Goal: Information Seeking & Learning: Find specific fact

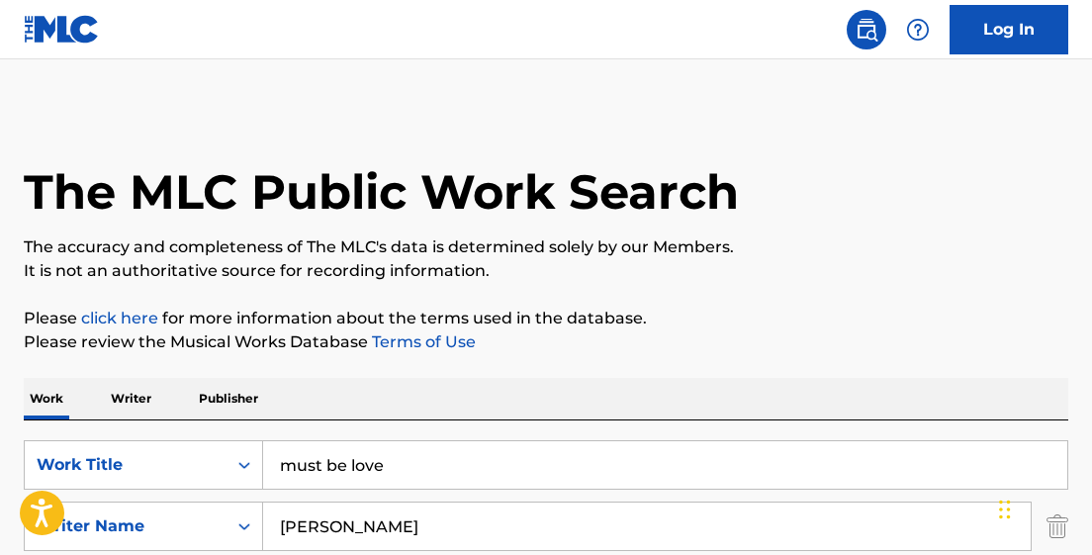
click at [390, 466] on input "must be love" at bounding box center [665, 464] width 804 height 47
drag, startPoint x: 399, startPoint y: 465, endPoint x: 253, endPoint y: 470, distance: 145.5
click at [253, 470] on div "SearchWithCriteria52e5fd1d-483a-4c6e-ad44-97d3d5058c2c Work Title must be love" at bounding box center [546, 464] width 1045 height 49
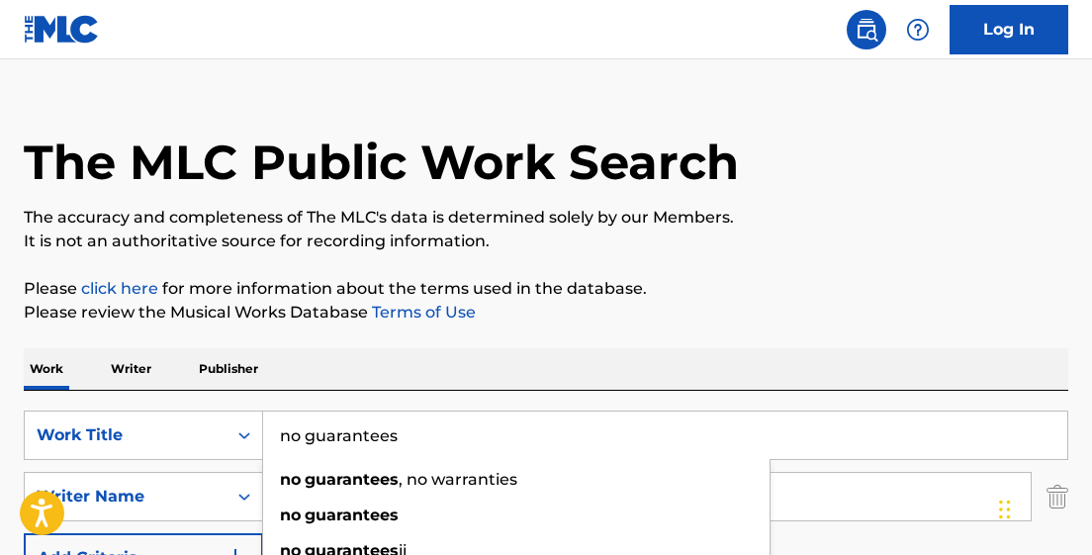
scroll to position [35, 0]
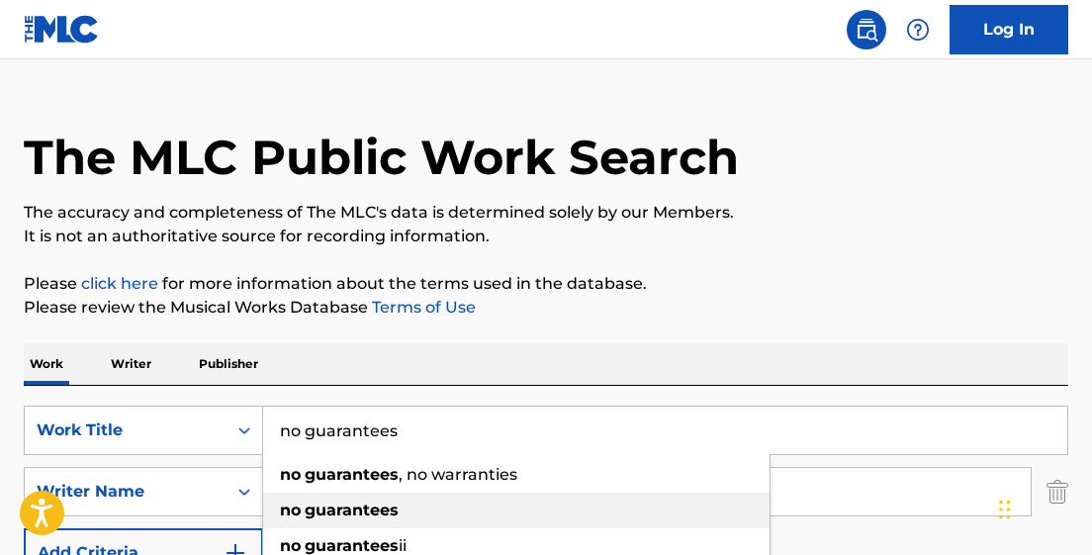
click at [400, 500] on div "no guarantees" at bounding box center [516, 511] width 506 height 36
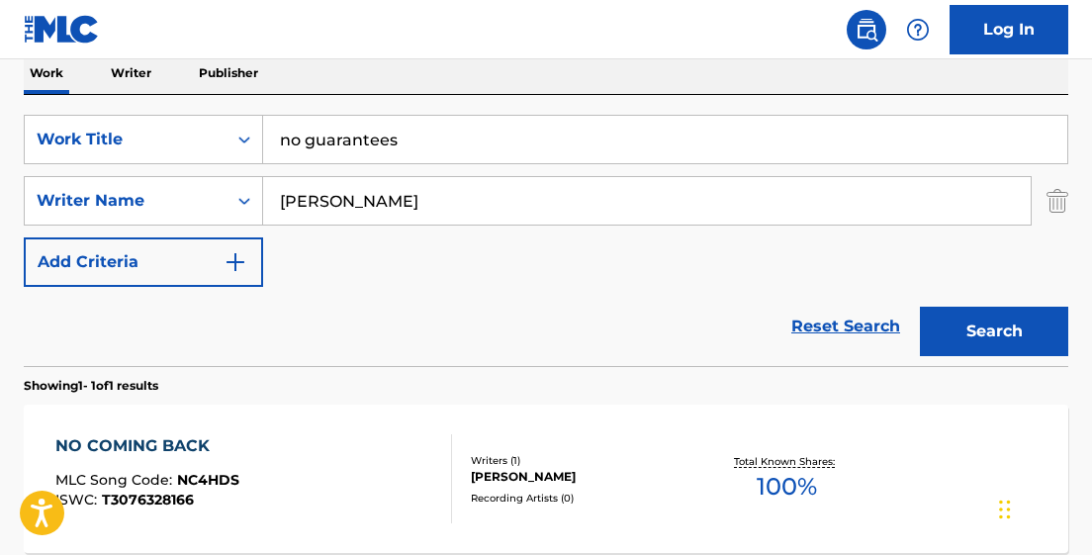
scroll to position [318, 0]
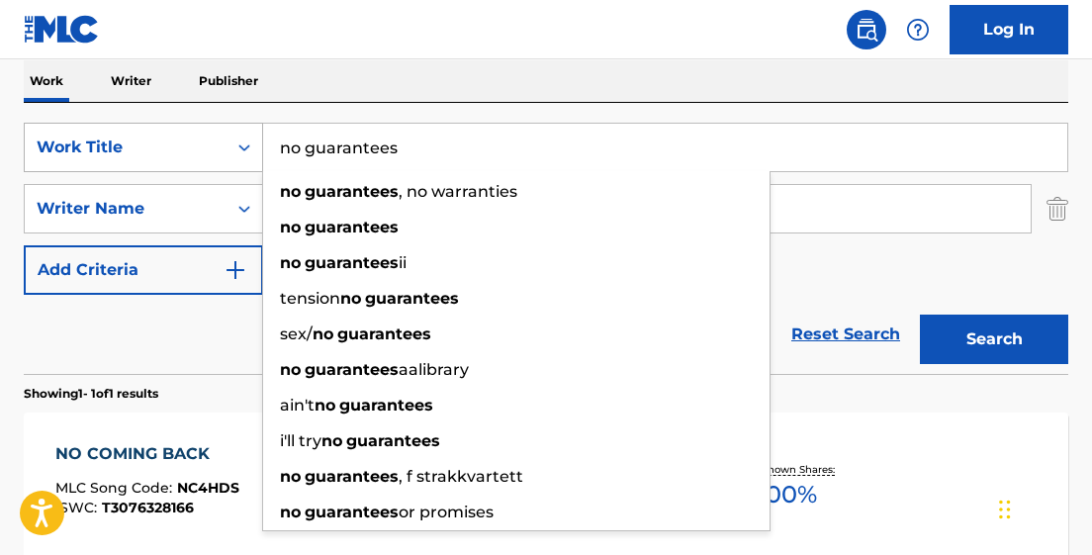
drag, startPoint x: 410, startPoint y: 150, endPoint x: 251, endPoint y: 146, distance: 158.3
click at [251, 146] on div "SearchWithCriteria52e5fd1d-483a-4c6e-ad44-97d3d5058c2c Work Title no guarantees…" at bounding box center [546, 147] width 1045 height 49
paste input "NO GUARANTEES"
click at [920, 315] on button "Search" at bounding box center [994, 339] width 148 height 49
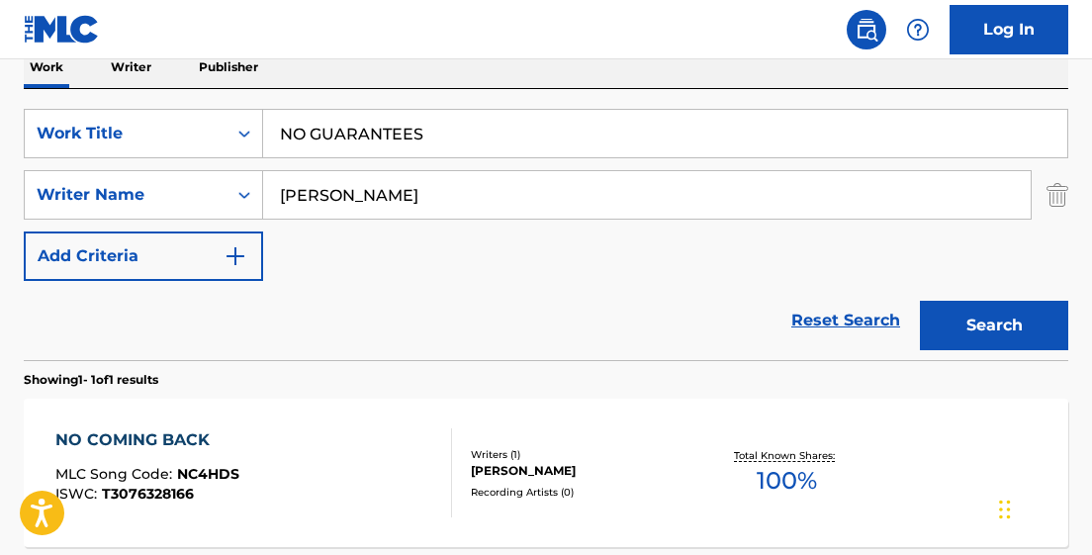
scroll to position [313, 0]
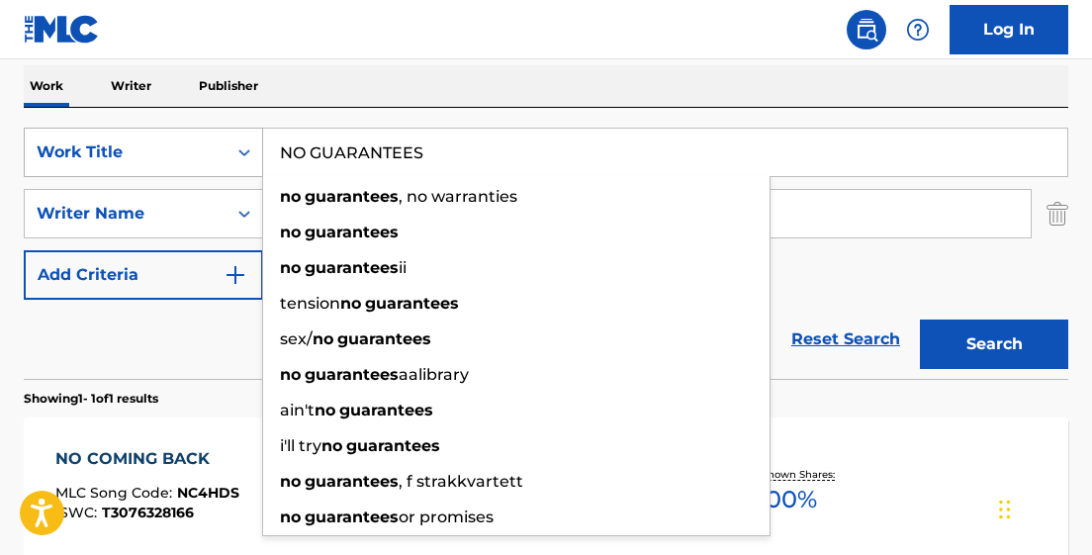
drag, startPoint x: 433, startPoint y: 150, endPoint x: 249, endPoint y: 150, distance: 184.0
click at [249, 150] on div "SearchWithCriteria52e5fd1d-483a-4c6e-ad44-97d3d5058c2c Work Title NO GUARANTEES…" at bounding box center [546, 152] width 1045 height 49
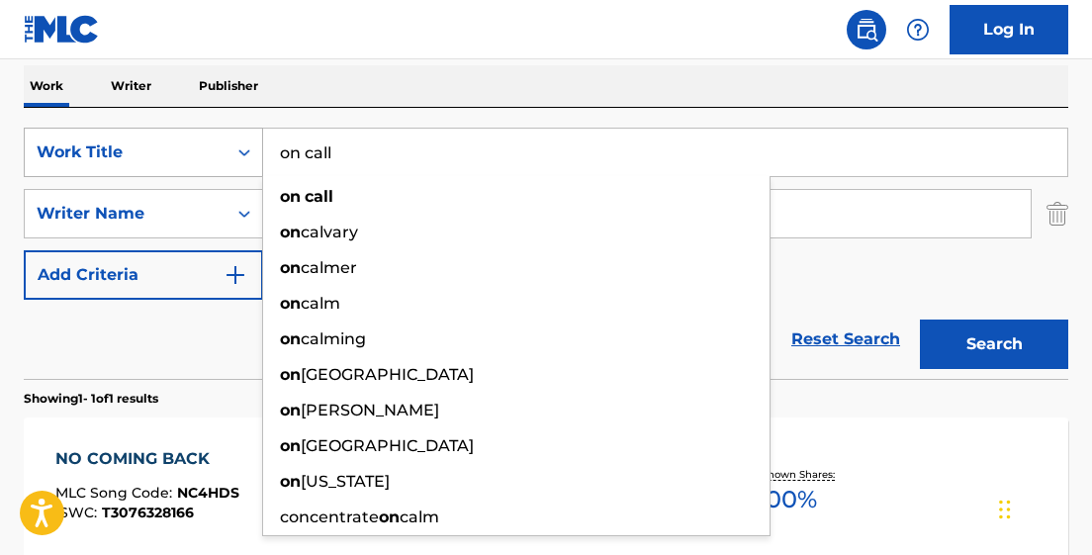
type input "on call"
click at [920, 320] on button "Search" at bounding box center [994, 344] width 148 height 49
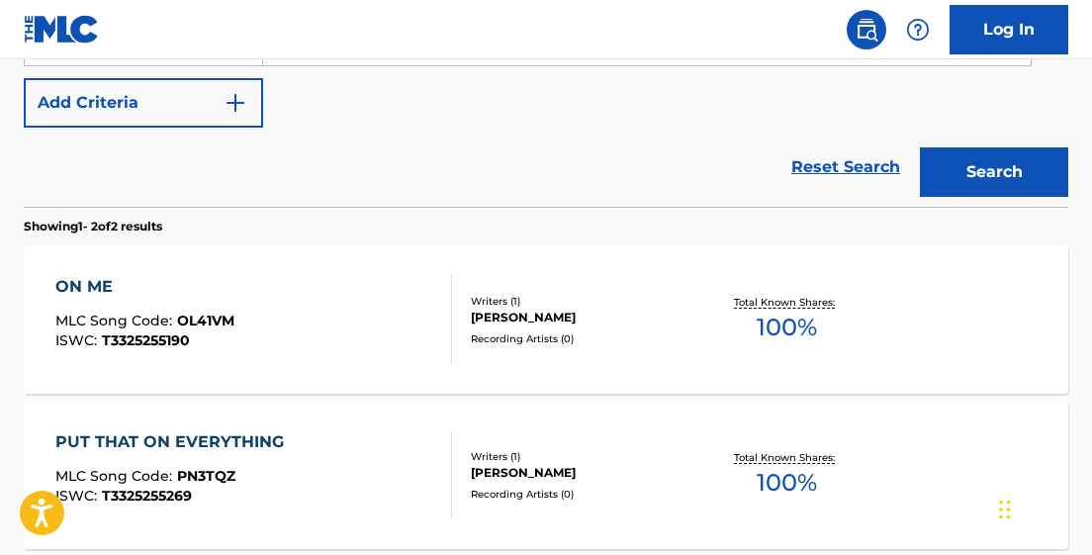
scroll to position [484, 0]
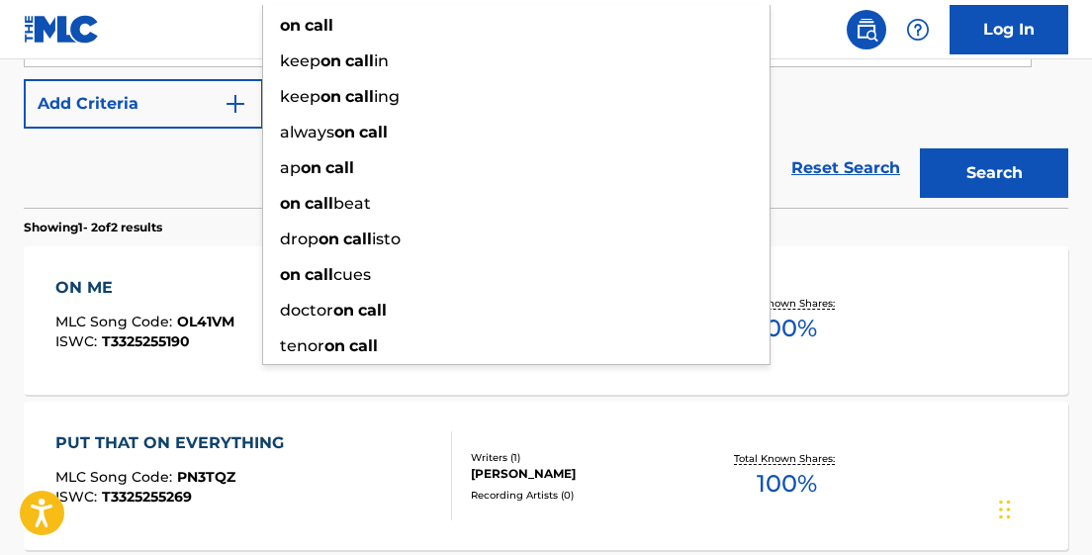
click at [177, 184] on div "Reset Search Search" at bounding box center [546, 168] width 1045 height 79
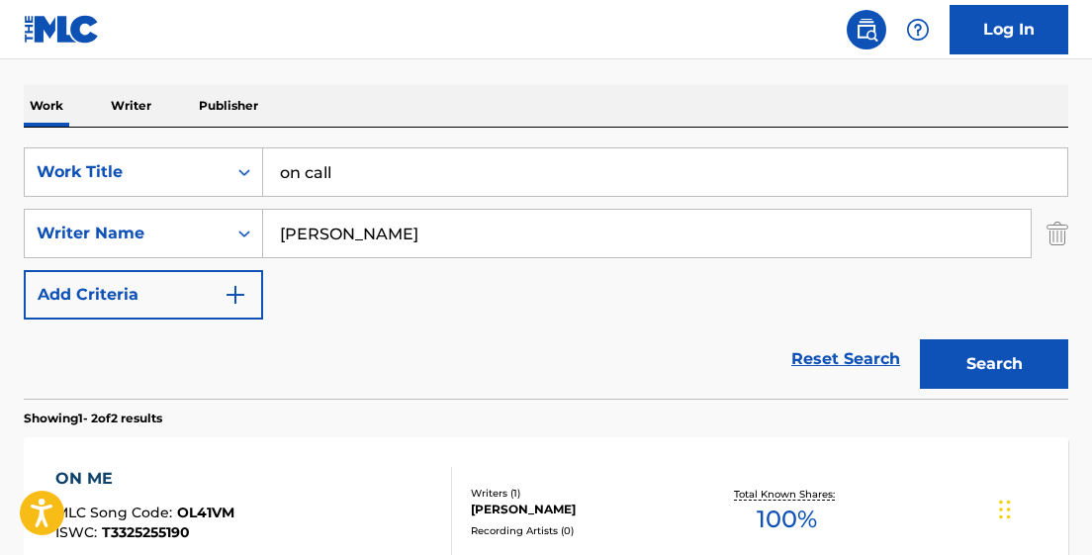
scroll to position [292, 0]
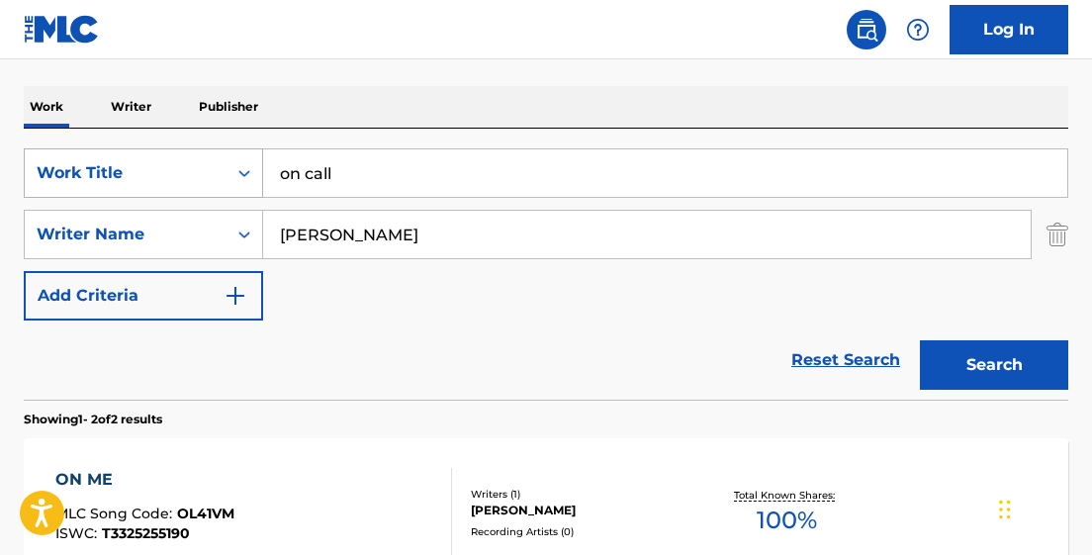
click at [249, 168] on icon "Search Form" at bounding box center [244, 173] width 20 height 20
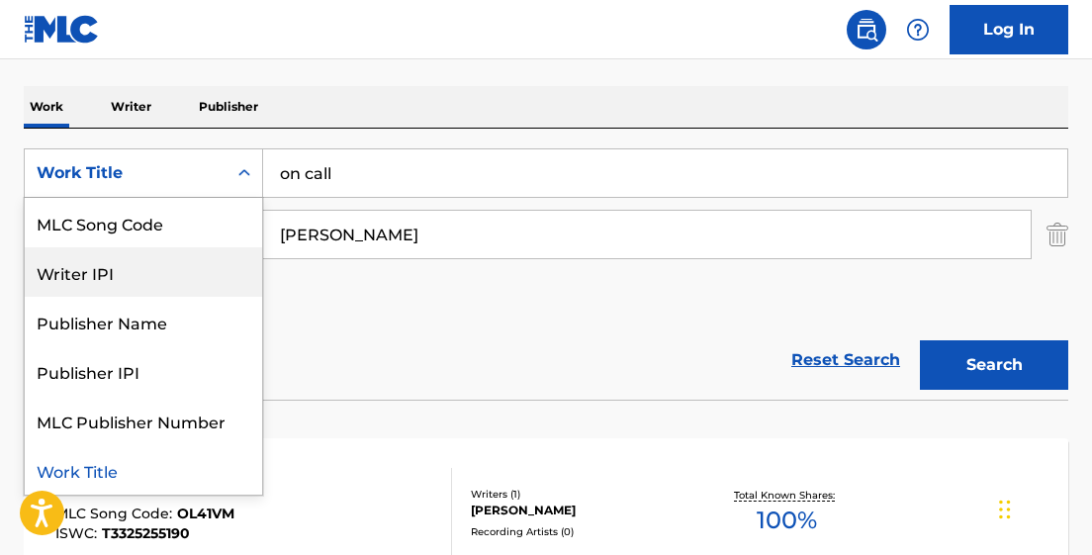
scroll to position [0, 0]
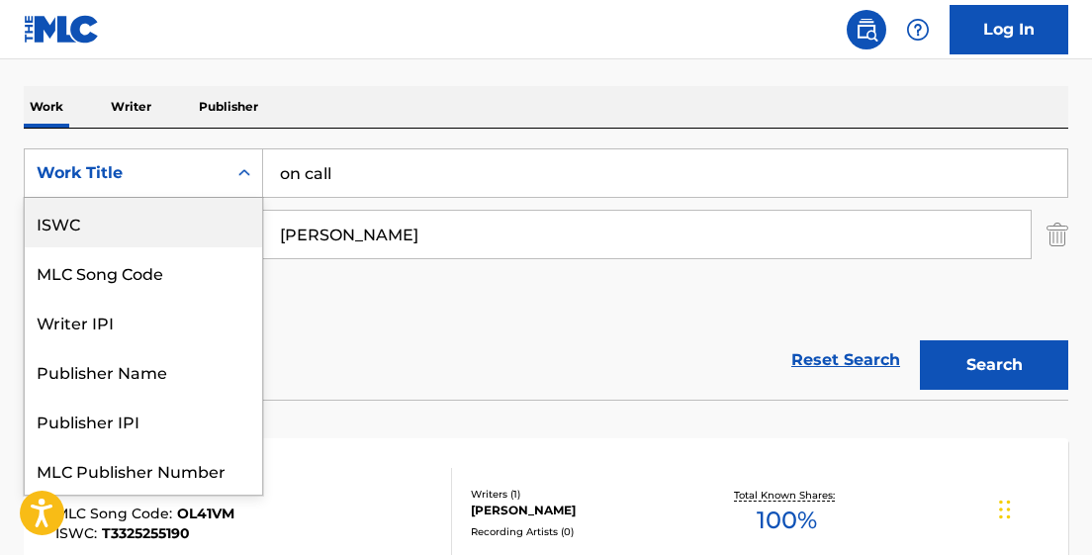
click at [185, 226] on div "ISWC" at bounding box center [143, 222] width 237 height 49
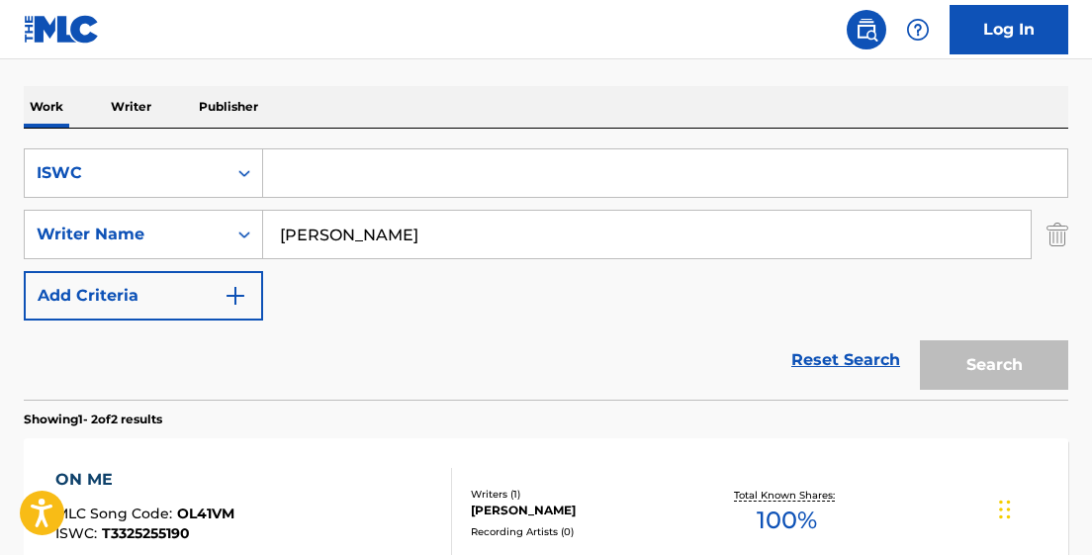
click at [323, 165] on input "Search Form" at bounding box center [665, 172] width 804 height 47
paste input "T9202517531"
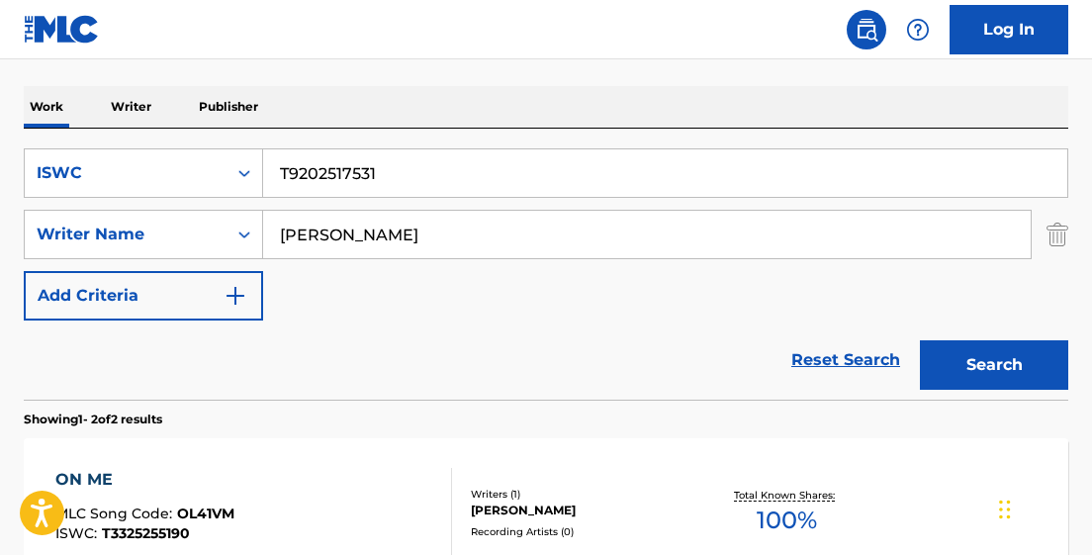
type input "T9202517531"
click at [920, 340] on button "Search" at bounding box center [994, 364] width 148 height 49
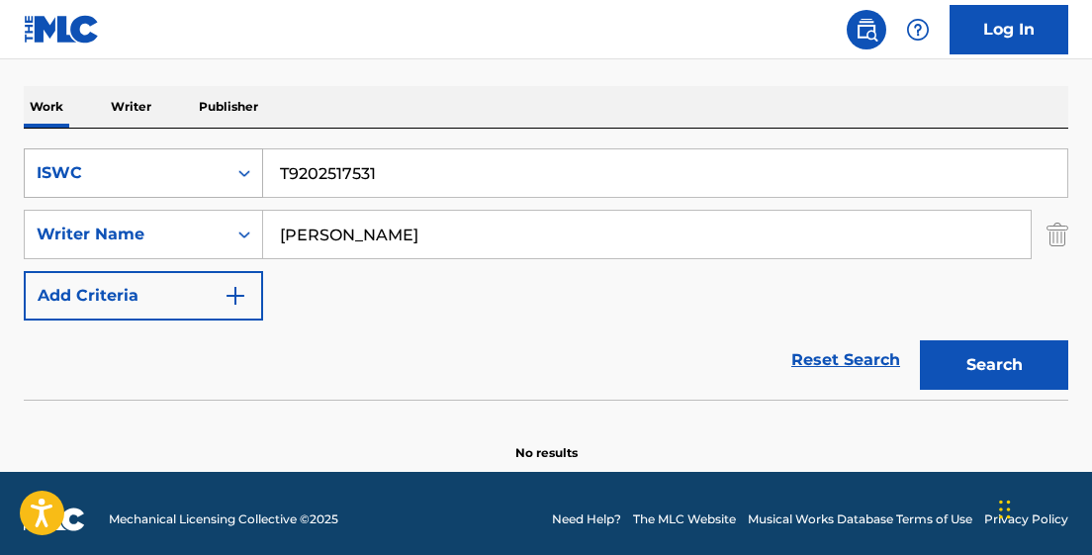
click at [240, 172] on icon "Search Form" at bounding box center [244, 173] width 12 height 7
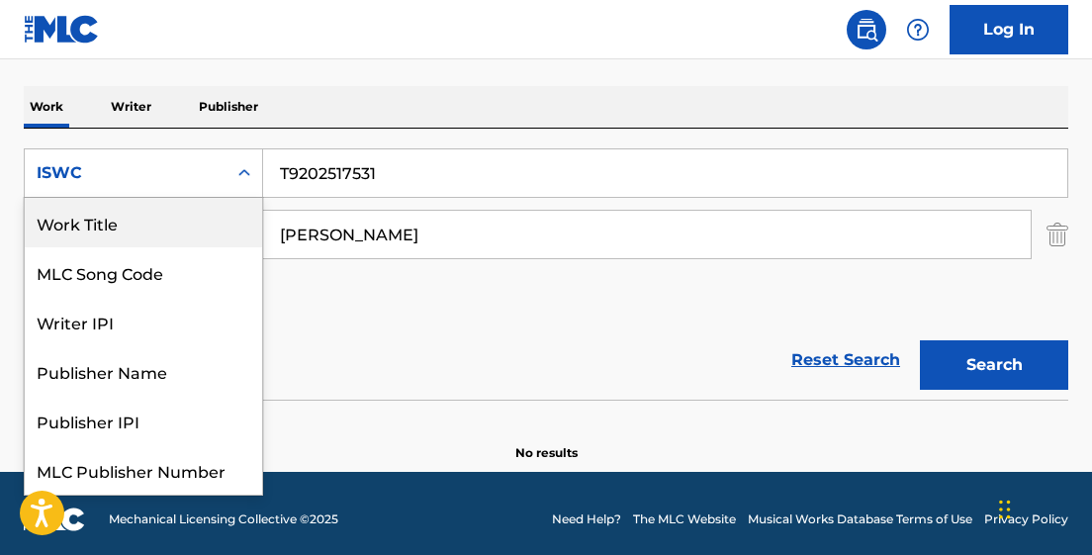
click at [190, 218] on div "Work Title" at bounding box center [143, 222] width 237 height 49
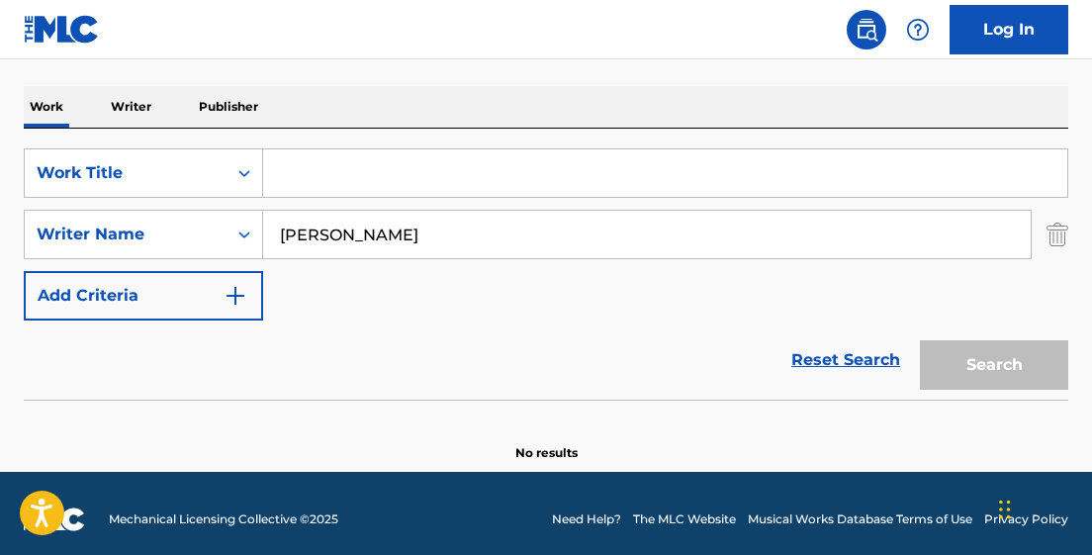
click at [302, 166] on input "Search Form" at bounding box center [665, 172] width 804 height 47
paste input "ON CALL 002-JP"
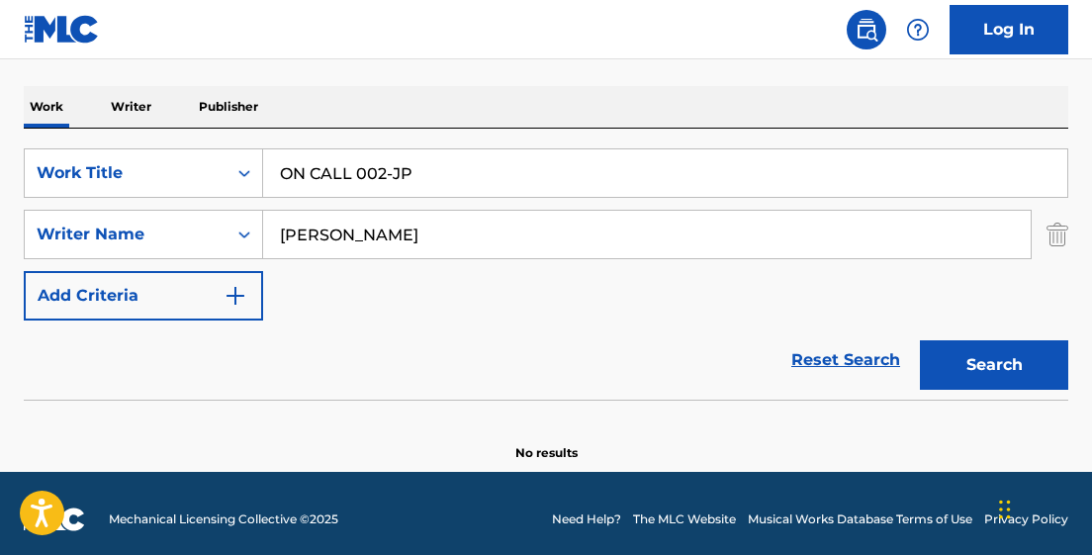
click at [920, 340] on button "Search" at bounding box center [994, 364] width 148 height 49
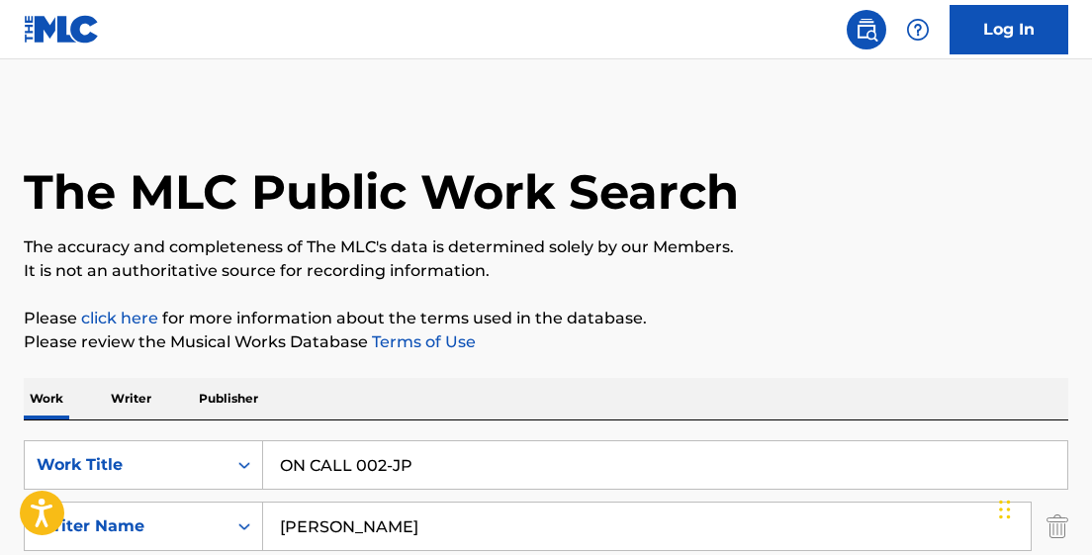
click at [357, 455] on input "ON CALL 002-JP" at bounding box center [665, 464] width 804 height 47
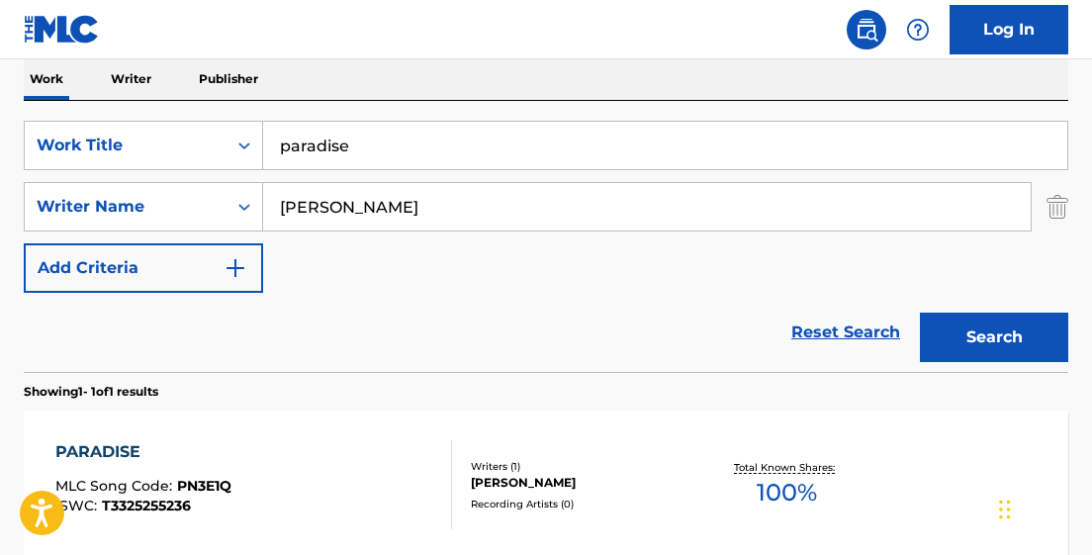
scroll to position [313, 0]
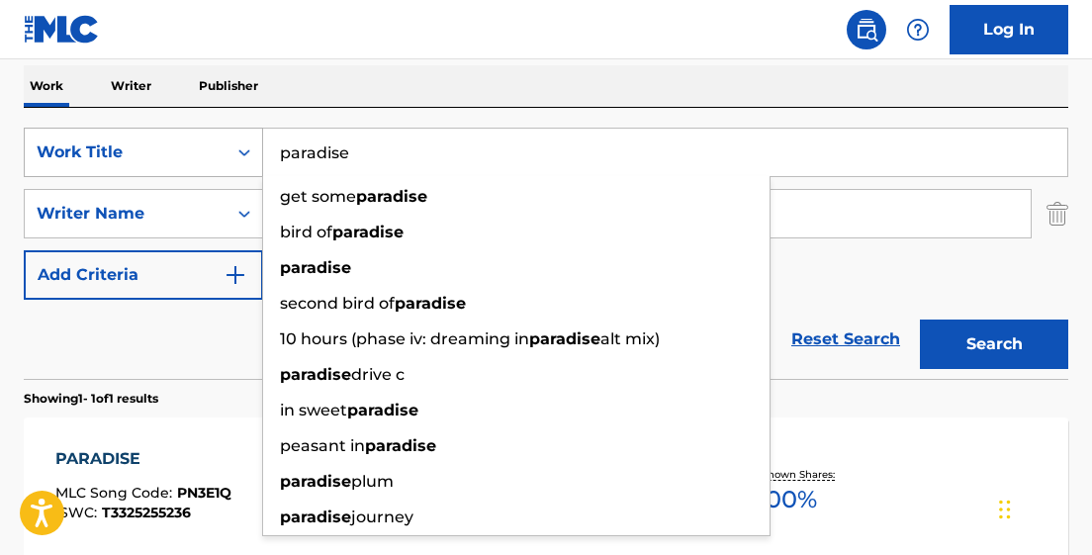
drag, startPoint x: 361, startPoint y: 147, endPoint x: 241, endPoint y: 147, distance: 119.7
click at [239, 147] on div "SearchWithCriteriabda38470-1826-40bb-b4c4-dd9ab067305e Work Title paradise get …" at bounding box center [546, 152] width 1045 height 49
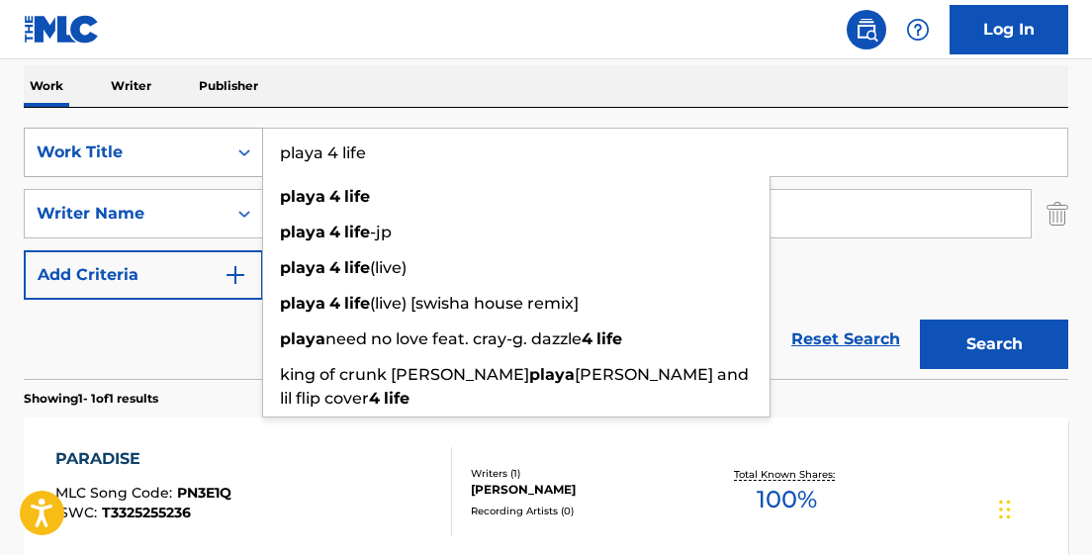
type input "playa 4 life"
click at [920, 320] on button "Search" at bounding box center [994, 344] width 148 height 49
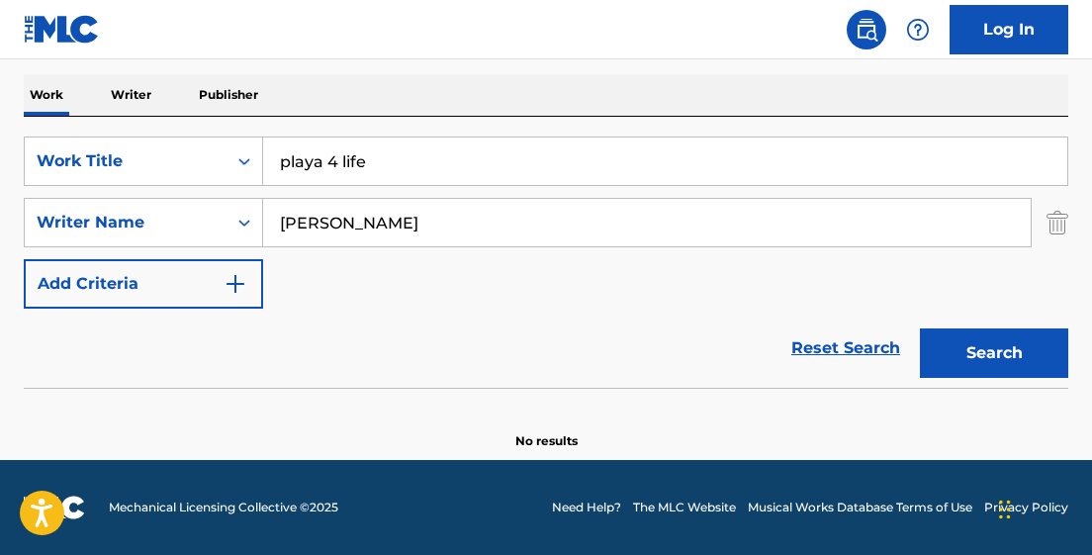
scroll to position [297, 0]
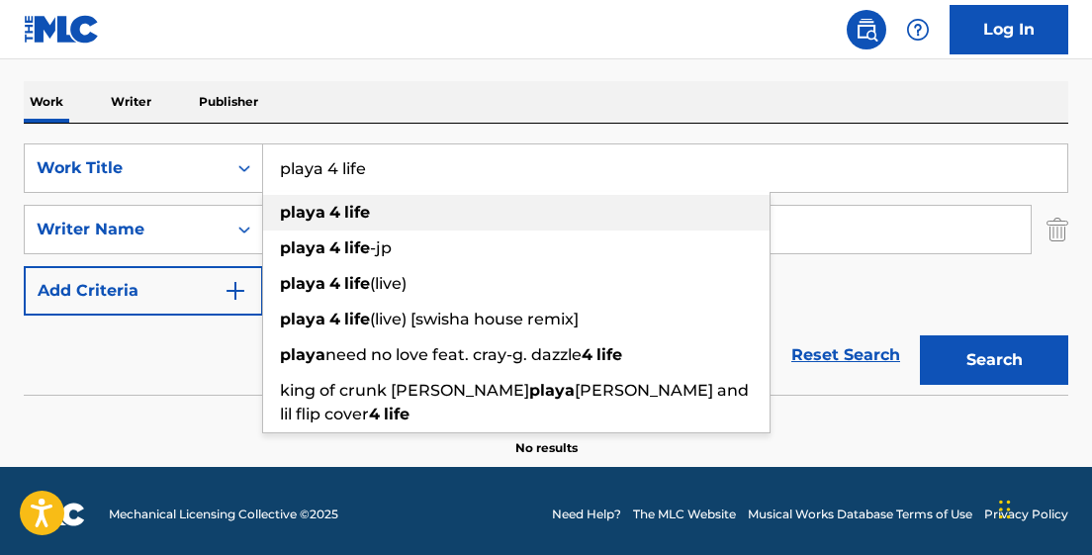
click at [556, 212] on div "playa 4 life" at bounding box center [516, 213] width 506 height 36
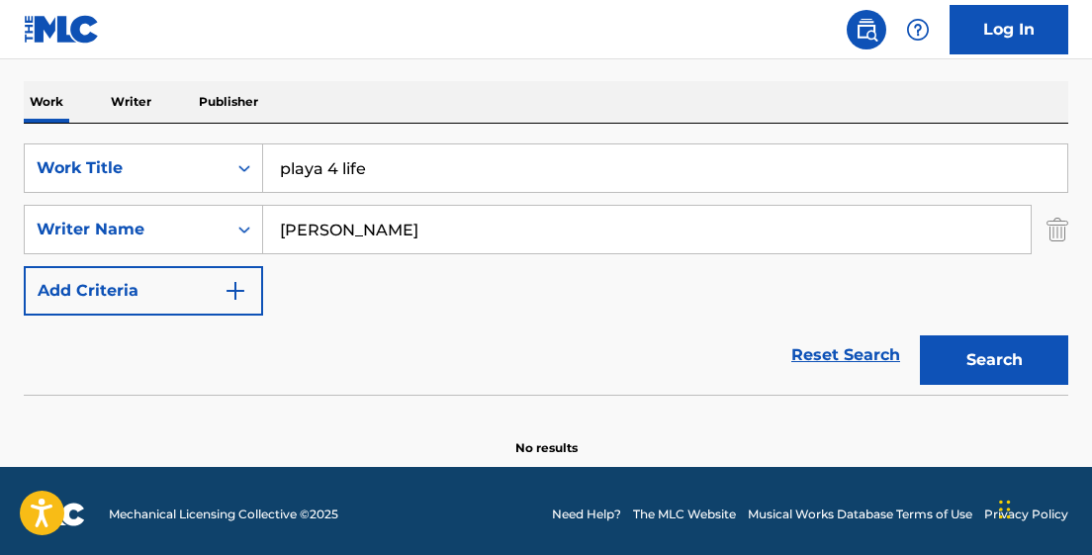
click at [472, 161] on input "playa 4 life" at bounding box center [665, 167] width 804 height 47
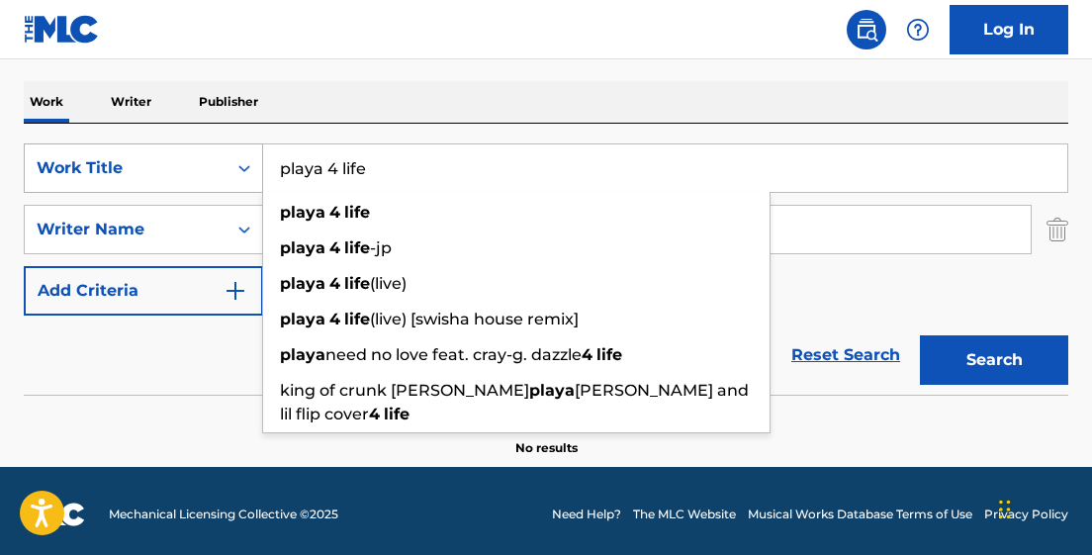
click at [238, 162] on icon "Search Form" at bounding box center [244, 168] width 20 height 20
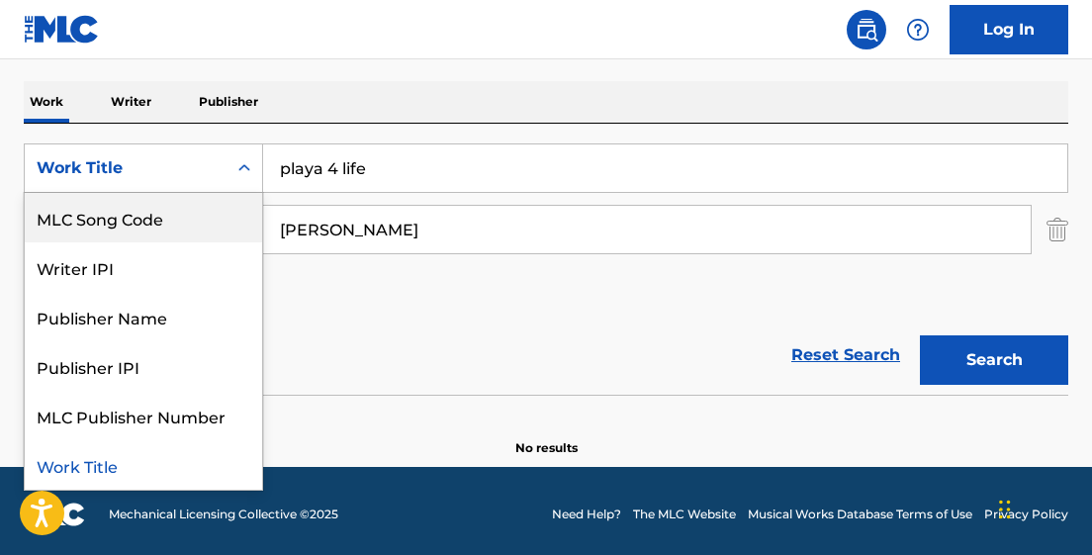
scroll to position [0, 0]
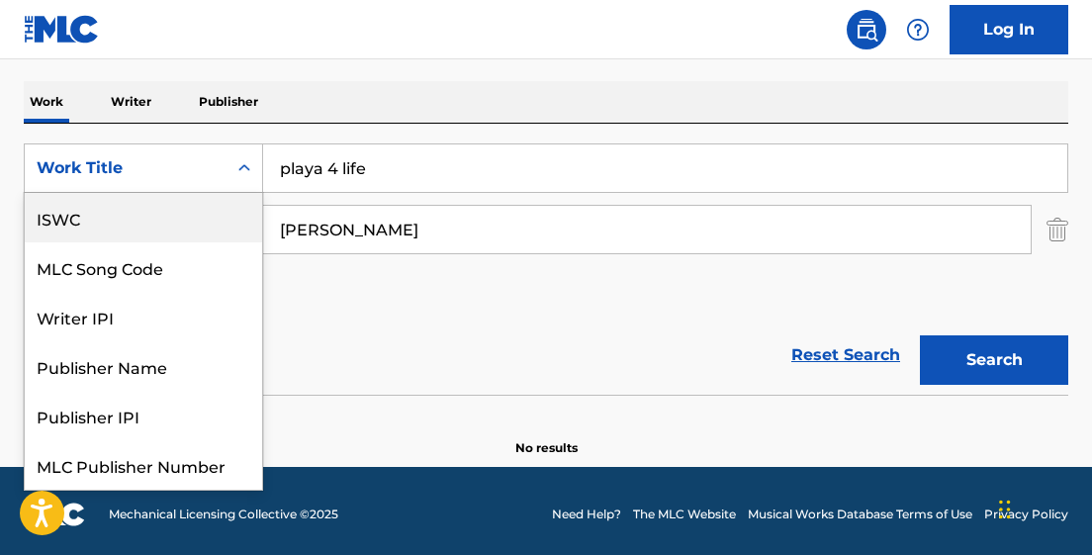
click at [200, 216] on div "ISWC" at bounding box center [143, 217] width 237 height 49
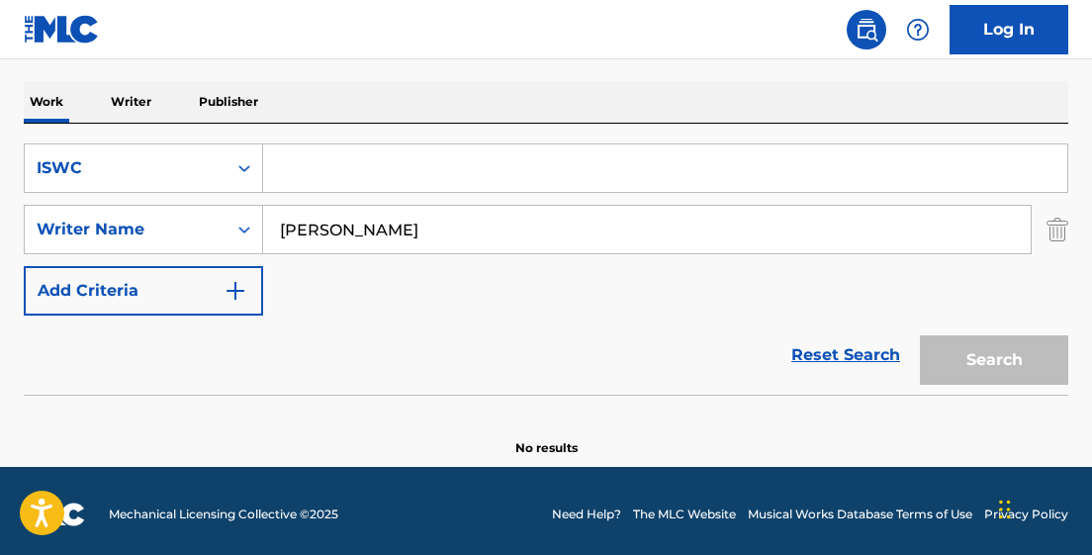
click at [300, 162] on input "Search Form" at bounding box center [665, 167] width 804 height 47
paste input "T0732242919"
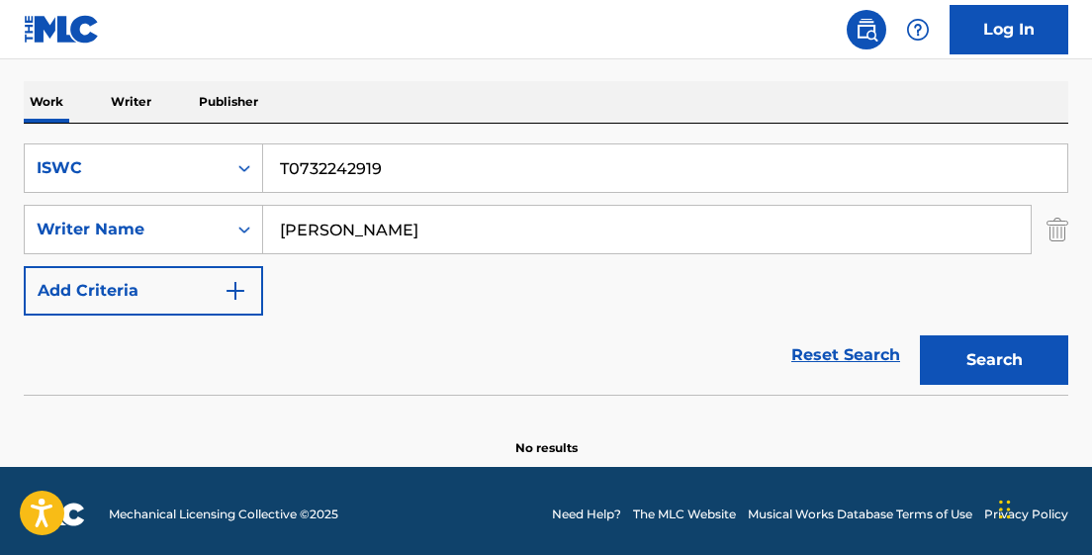
type input "T0732242919"
click at [920, 335] on button "Search" at bounding box center [994, 359] width 148 height 49
click at [237, 165] on icon "Search Form" at bounding box center [244, 168] width 20 height 20
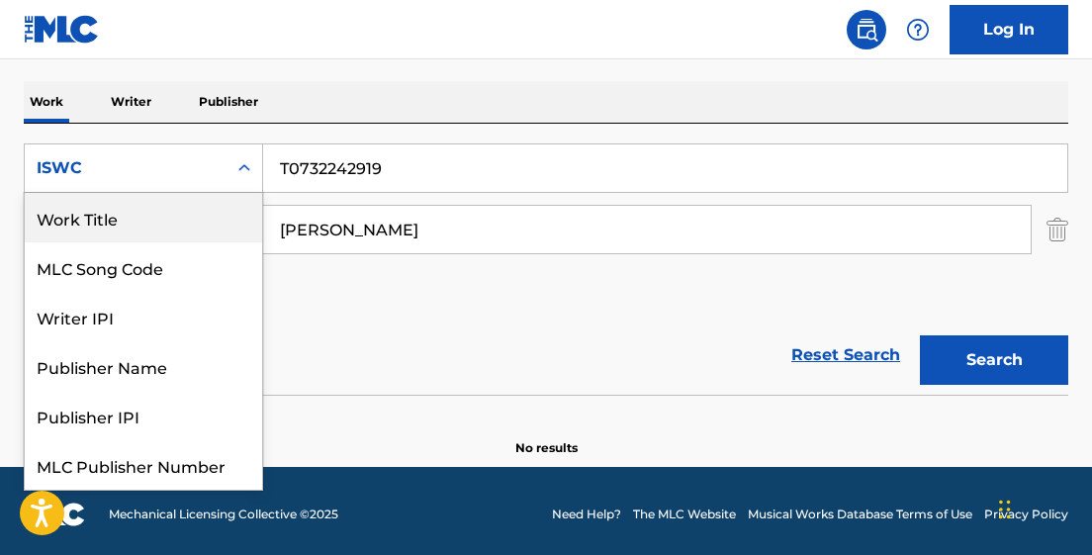
click at [202, 216] on div "Work Title" at bounding box center [143, 217] width 237 height 49
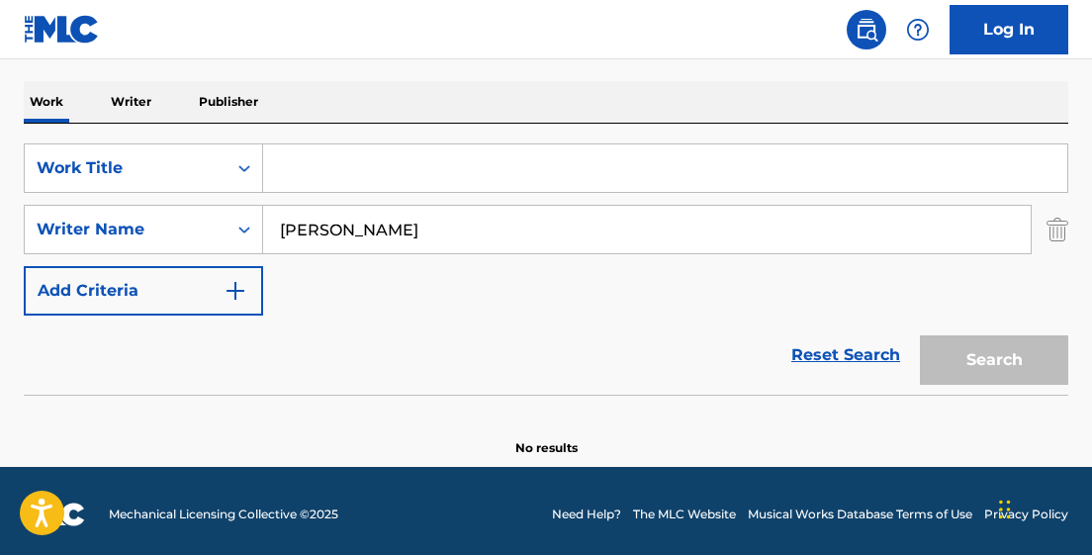
click at [402, 171] on input "Search Form" at bounding box center [665, 167] width 804 height 47
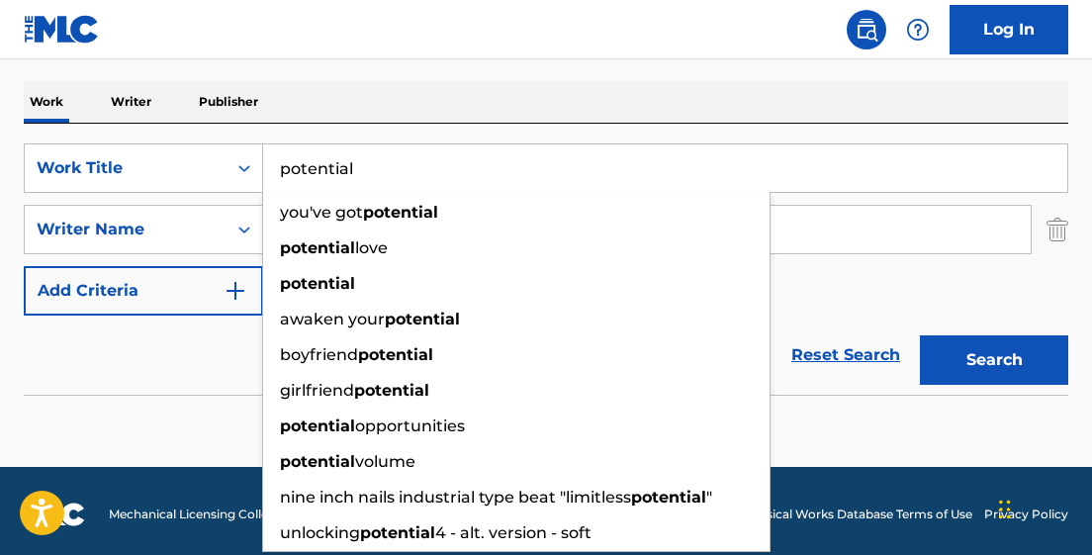
click at [920, 335] on button "Search" at bounding box center [994, 359] width 148 height 49
drag, startPoint x: 359, startPoint y: 168, endPoint x: 244, endPoint y: 168, distance: 114.8
click at [244, 168] on div "SearchWithCriteria1fdbe035-5994-49a4-9be7-029c9ff204b1 Work Title potential you…" at bounding box center [546, 167] width 1045 height 49
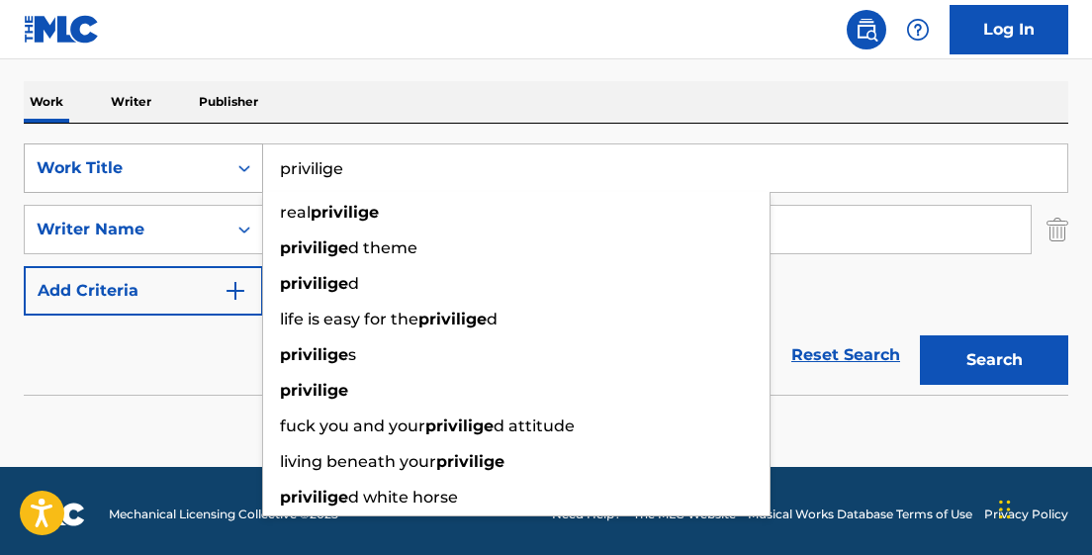
click at [920, 335] on button "Search" at bounding box center [994, 359] width 148 height 49
drag, startPoint x: 359, startPoint y: 164, endPoint x: 180, endPoint y: 167, distance: 179.1
click at [184, 164] on div "SearchWithCriteria1fdbe035-5994-49a4-9be7-029c9ff204b1 Work Title privilige rea…" at bounding box center [546, 167] width 1045 height 49
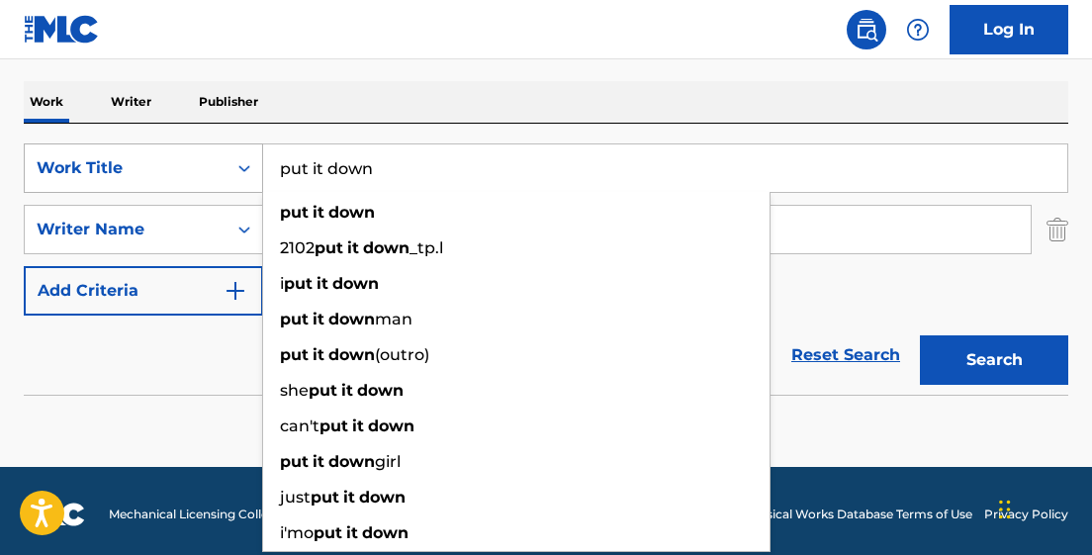
click at [920, 335] on button "Search" at bounding box center [994, 359] width 148 height 49
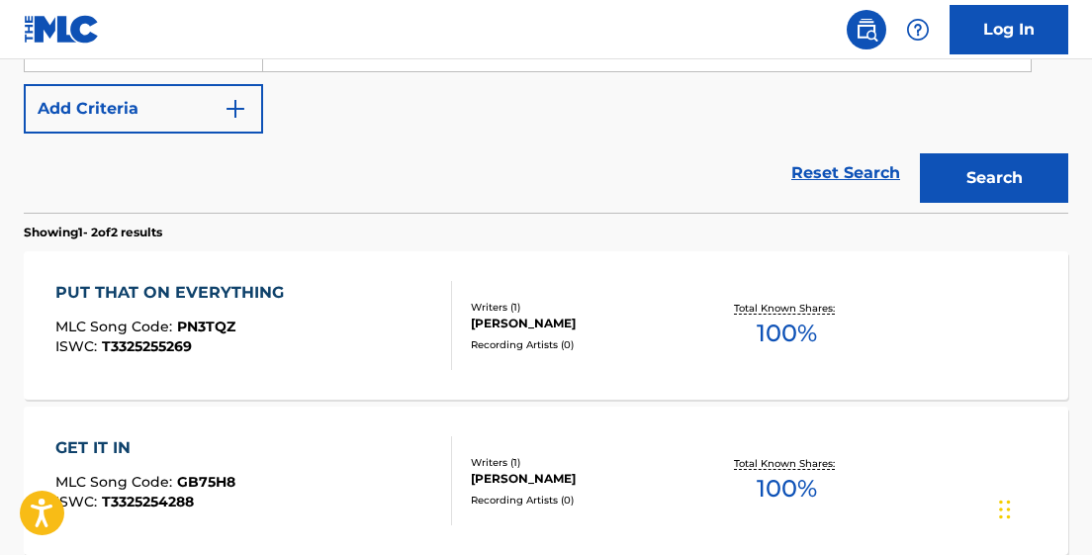
scroll to position [471, 0]
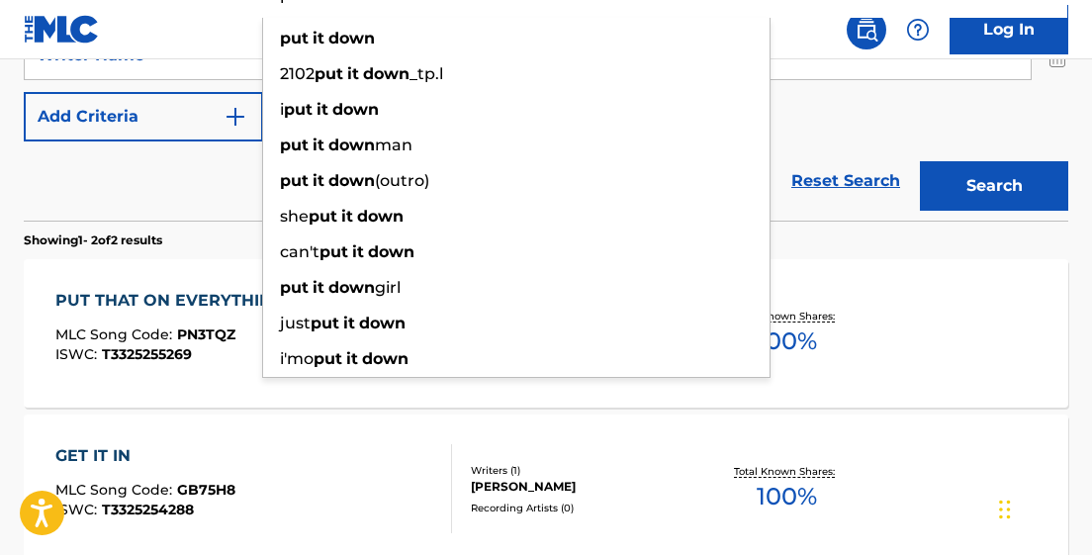
click at [889, 126] on div "SearchWithCriteria1fdbe035-5994-49a4-9be7-029c9ff204b1 Work Title put it down p…" at bounding box center [546, 55] width 1045 height 172
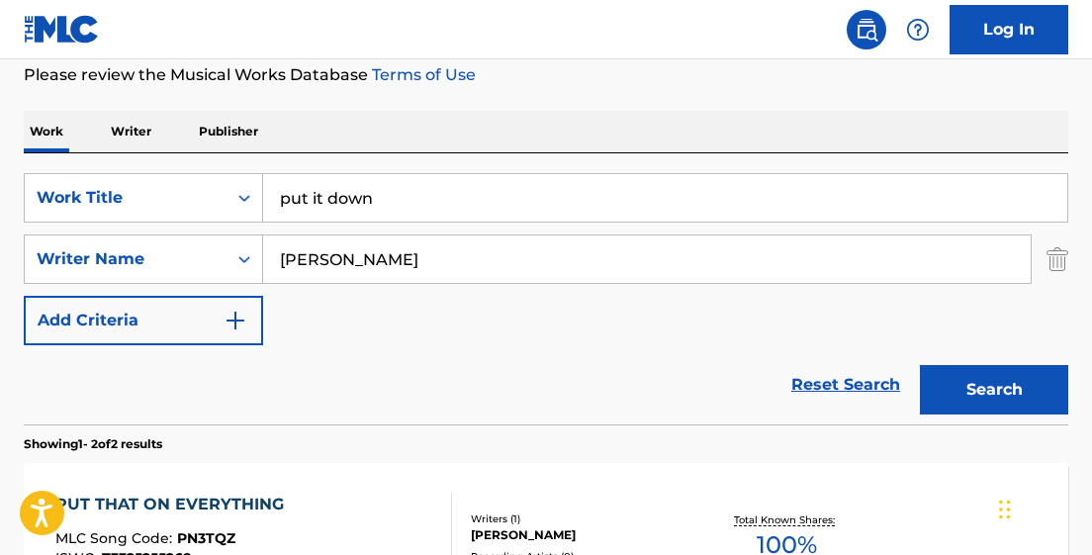
scroll to position [252, 0]
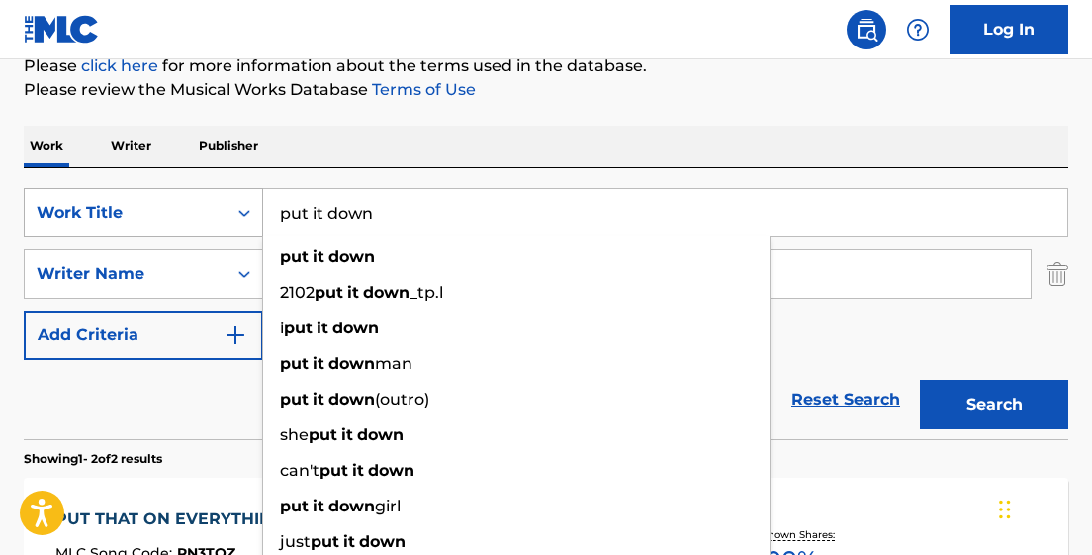
drag, startPoint x: 375, startPoint y: 211, endPoint x: 204, endPoint y: 216, distance: 171.2
click at [204, 214] on div "SearchWithCriteria1fdbe035-5994-49a4-9be7-029c9ff204b1 Work Title put it down p…" at bounding box center [546, 212] width 1045 height 49
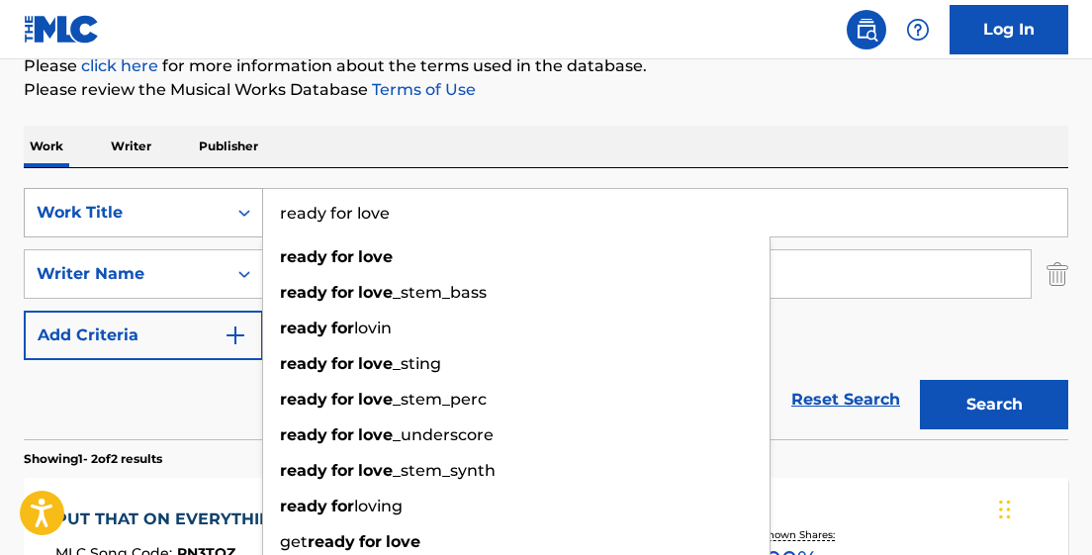
type input "ready for love"
click at [920, 380] on button "Search" at bounding box center [994, 404] width 148 height 49
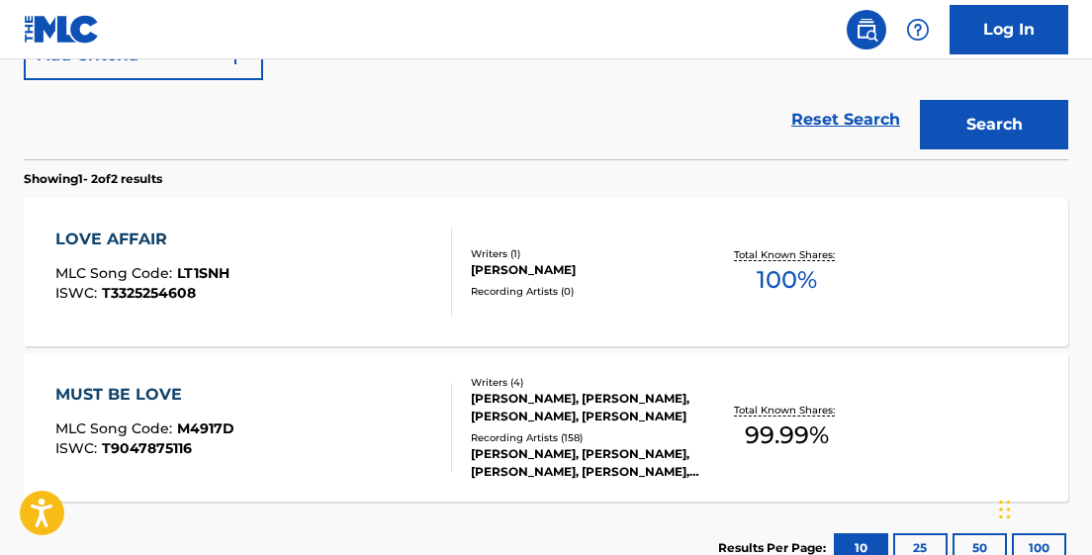
scroll to position [518, 0]
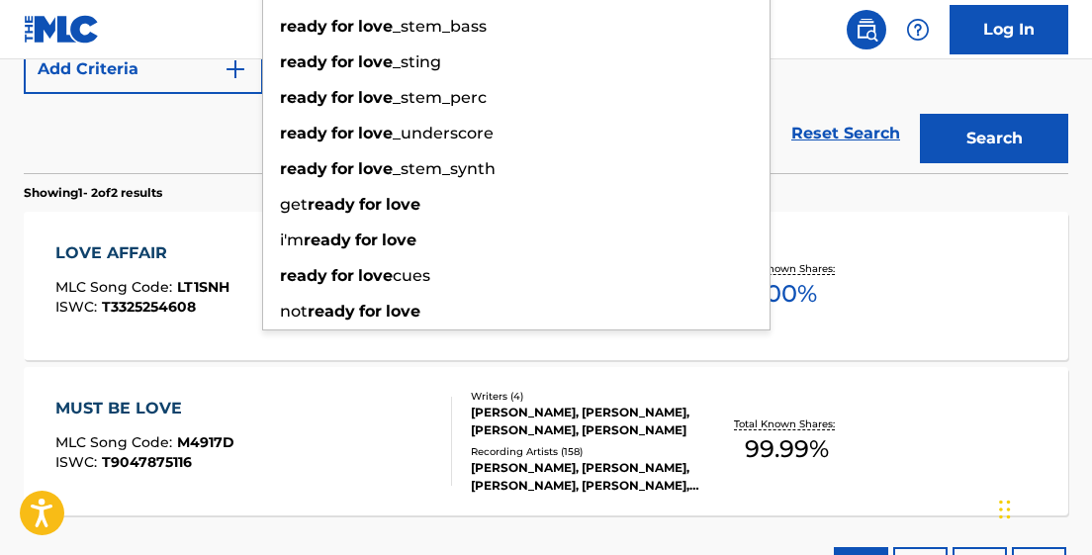
click at [884, 212] on div "LOVE AFFAIR MLC Song Code : LT1SNH ISWC : T3325254608 Writers ( 1 ) [PERSON_NAM…" at bounding box center [546, 286] width 1045 height 148
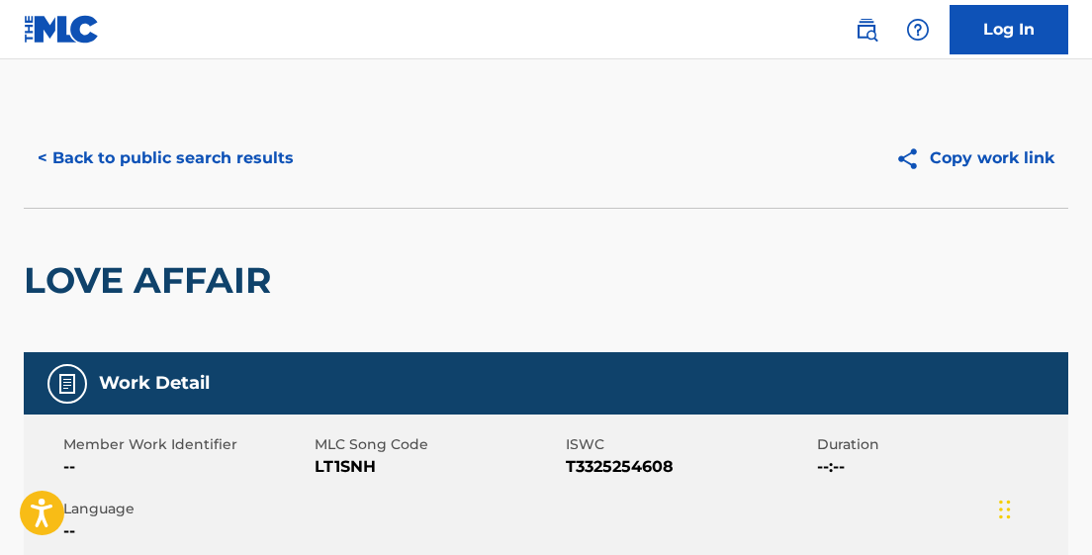
click at [260, 151] on button "< Back to public search results" at bounding box center [166, 158] width 284 height 49
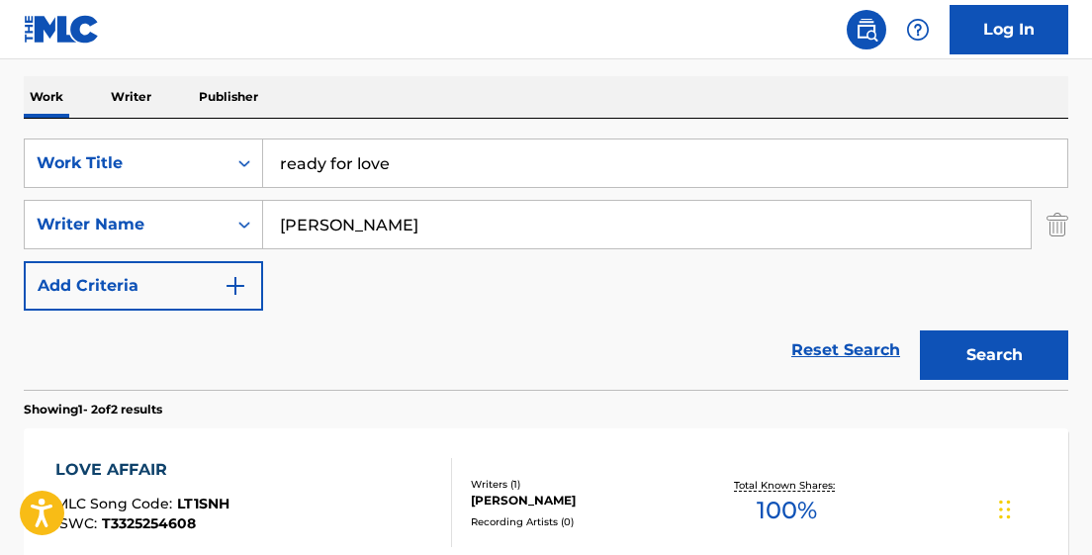
scroll to position [242, 0]
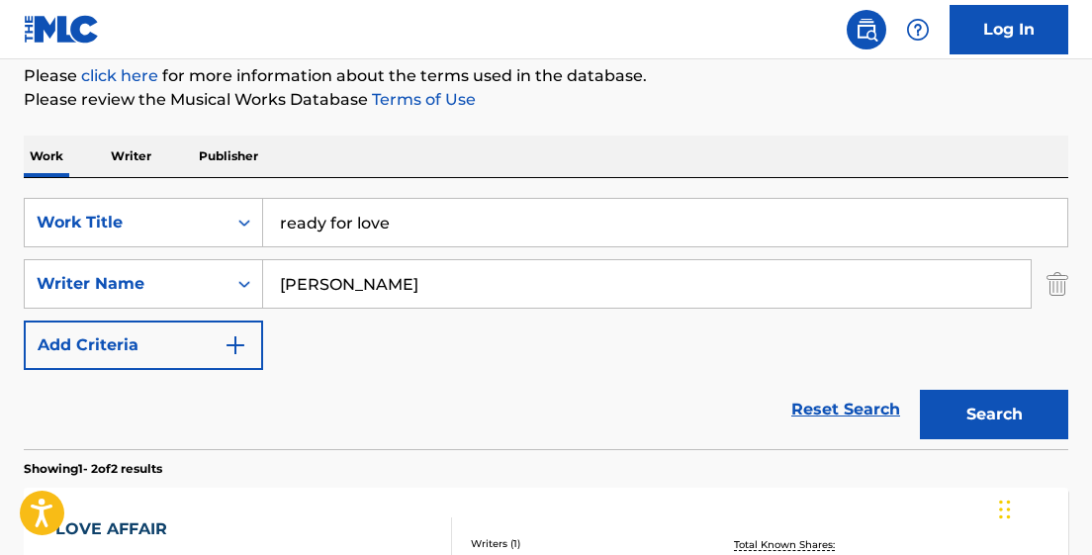
click at [399, 223] on input "ready for love" at bounding box center [665, 222] width 804 height 47
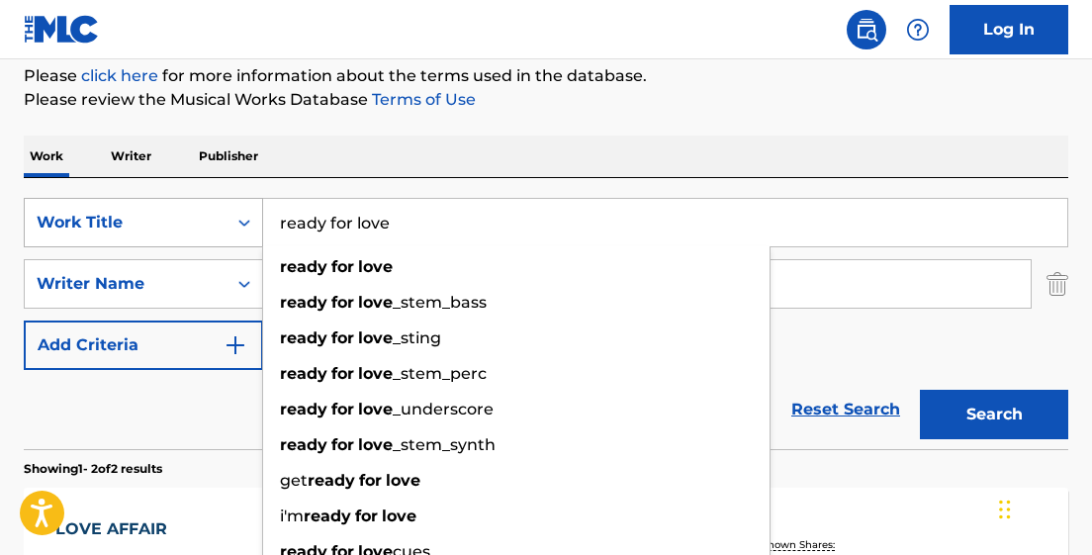
drag, startPoint x: 399, startPoint y: 223, endPoint x: 224, endPoint y: 223, distance: 175.1
click at [224, 223] on div "SearchWithCriteria1fdbe035-5994-49a4-9be7-029c9ff204b1 Work Title ready for lov…" at bounding box center [546, 222] width 1045 height 49
paste input "READY PROD BY BURDXKEYZ (NOREADY)"
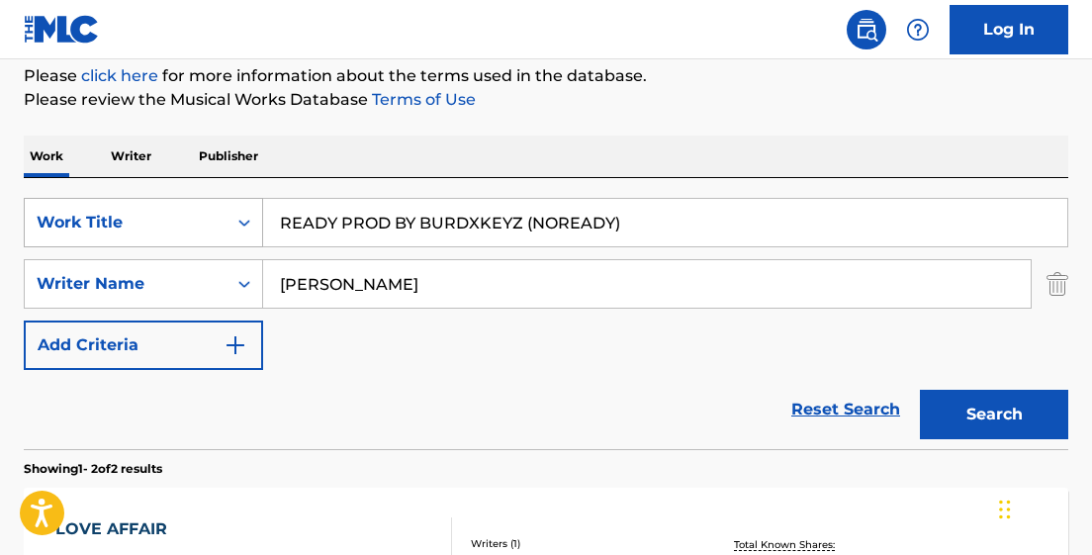
click at [920, 390] on button "Search" at bounding box center [994, 414] width 148 height 49
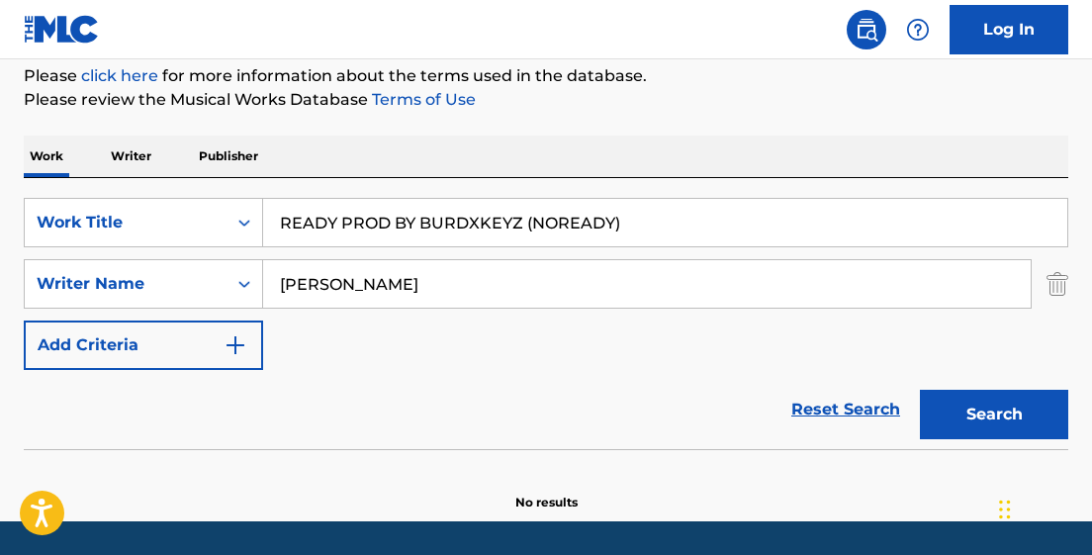
click at [525, 235] on input "READY PROD BY BURDXKEYZ (NOREADY)" at bounding box center [665, 222] width 804 height 47
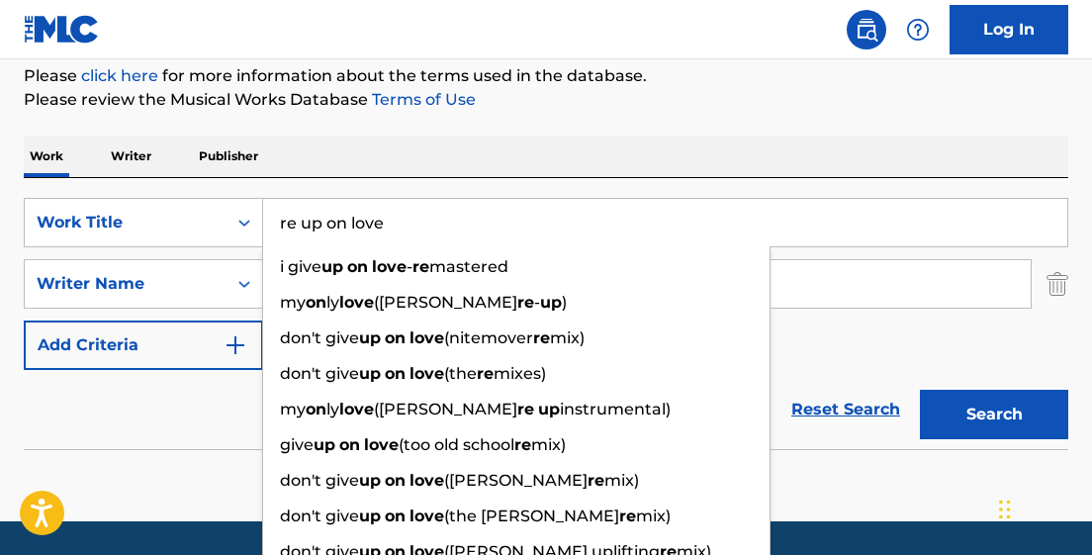
click at [920, 390] on button "Search" at bounding box center [994, 414] width 148 height 49
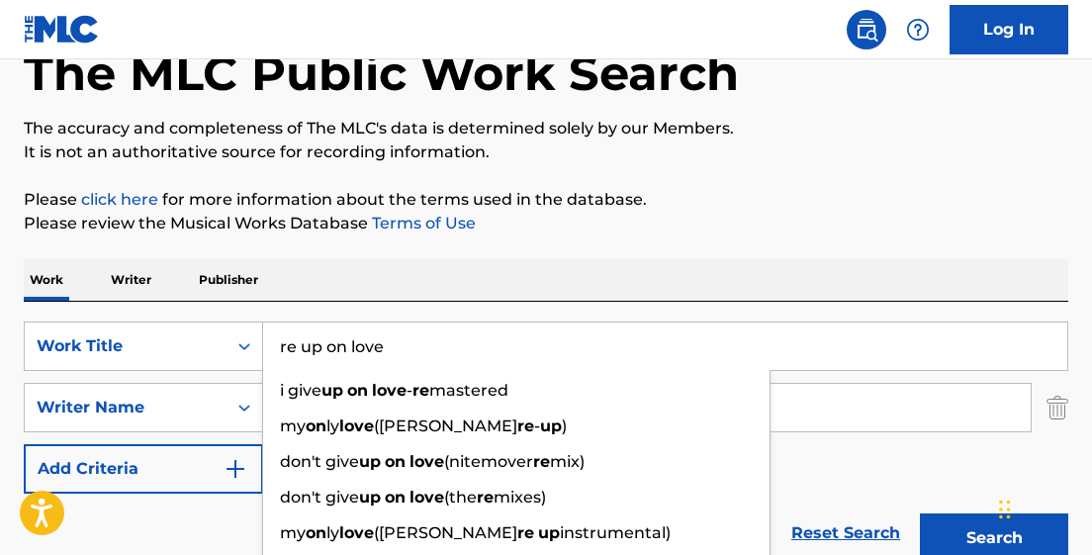
scroll to position [103, 0]
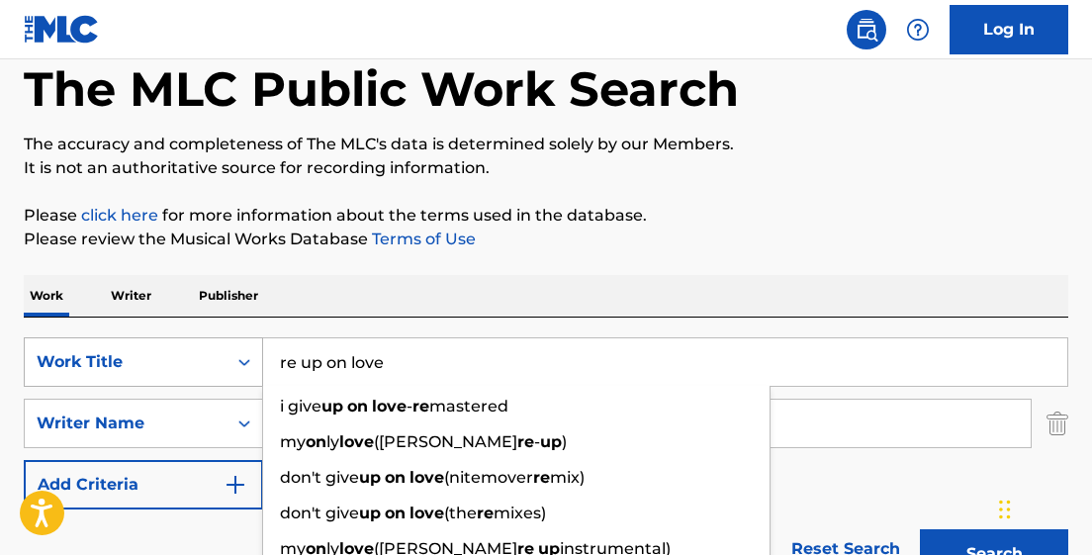
drag, startPoint x: 400, startPoint y: 361, endPoint x: 226, endPoint y: 367, distance: 174.2
click at [226, 367] on div "SearchWithCriteria1fdbe035-5994-49a4-9be7-029c9ff204b1 Work Title re up on love…" at bounding box center [546, 361] width 1045 height 49
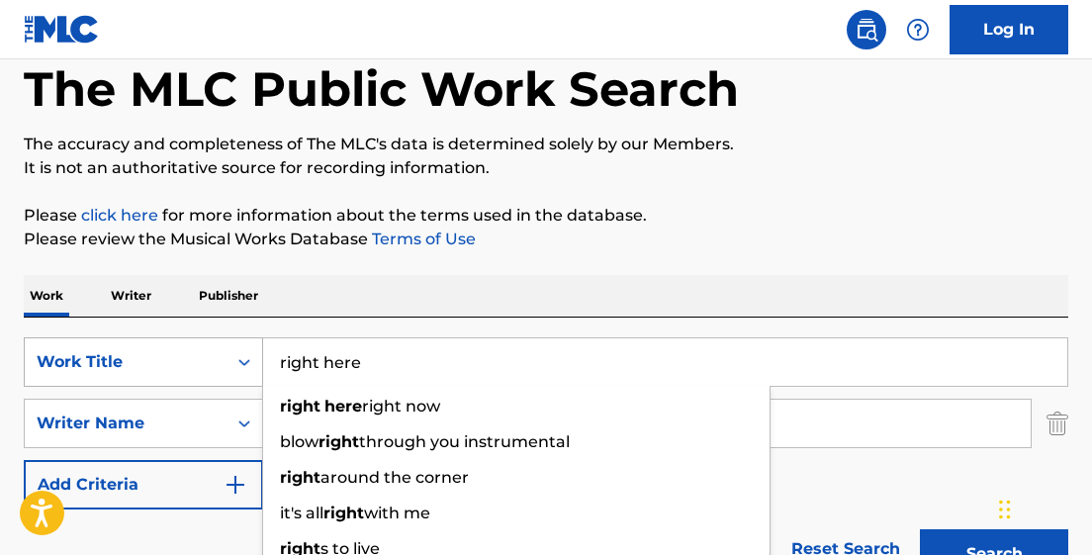
click at [920, 529] on button "Search" at bounding box center [994, 553] width 148 height 49
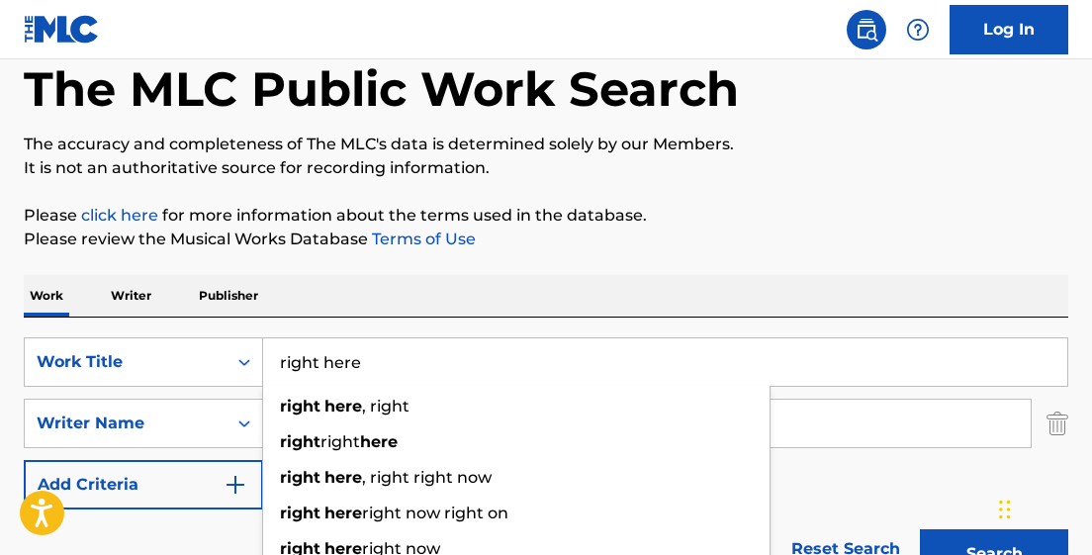
click at [859, 484] on div "SearchWithCriteria1fdbe035-5994-49a4-9be7-029c9ff204b1 Work Title right here ri…" at bounding box center [546, 423] width 1045 height 172
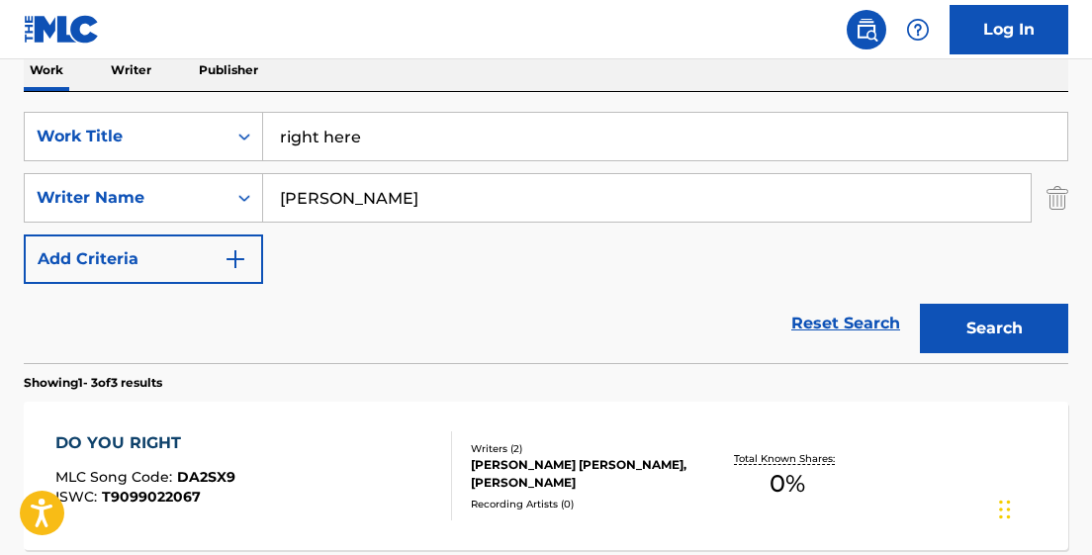
scroll to position [309, 0]
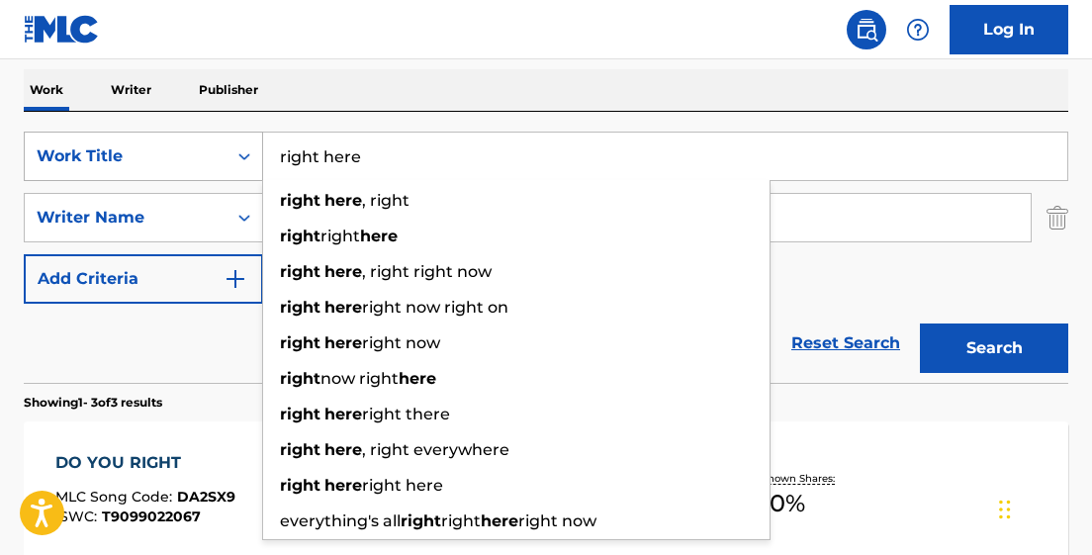
drag, startPoint x: 368, startPoint y: 153, endPoint x: 211, endPoint y: 153, distance: 157.3
click at [211, 153] on div "SearchWithCriteria1fdbe035-5994-49a4-9be7-029c9ff204b1 Work Title right here ri…" at bounding box center [546, 156] width 1045 height 49
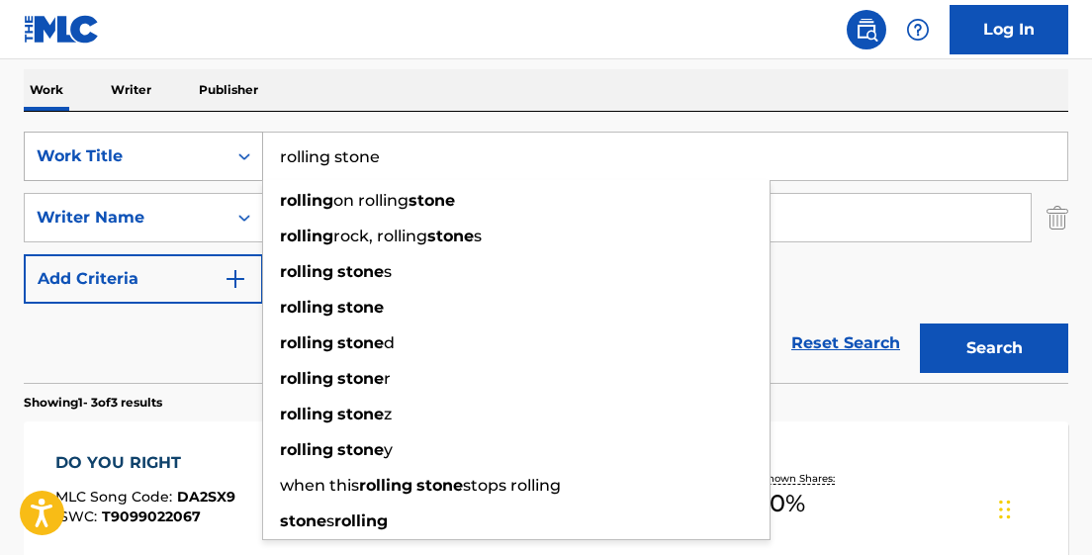
click at [920, 323] on button "Search" at bounding box center [994, 347] width 148 height 49
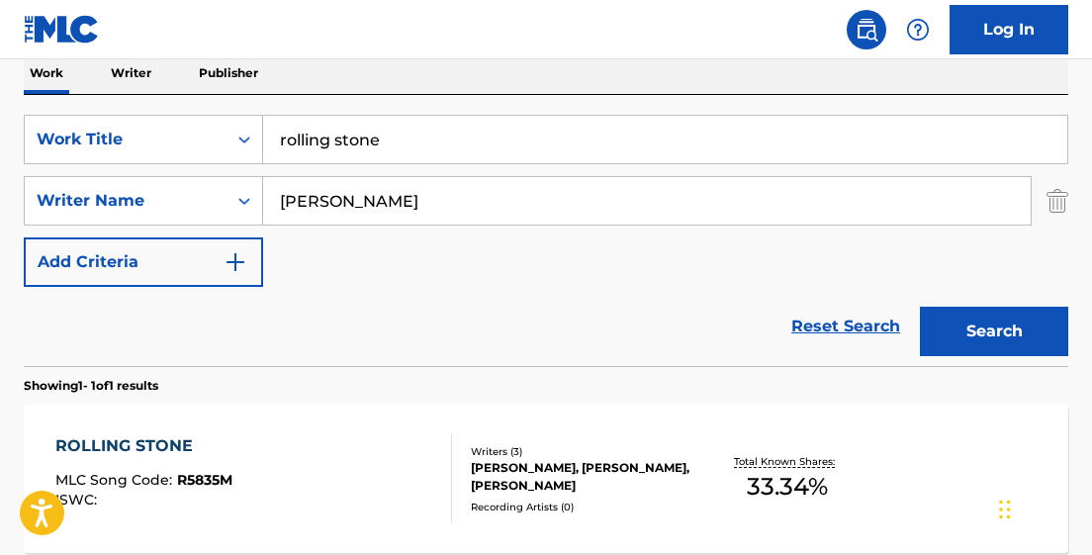
scroll to position [323, 0]
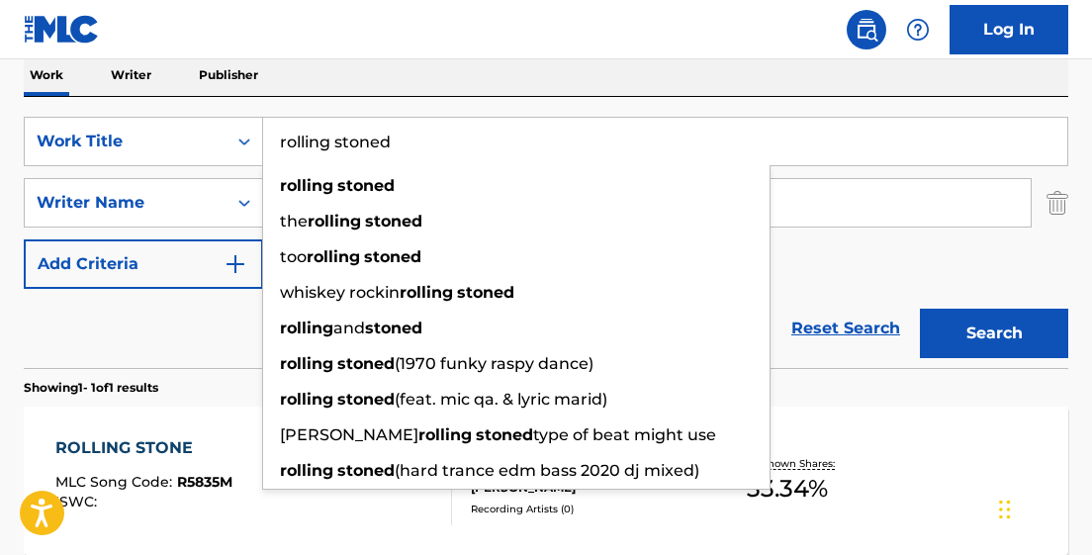
click at [920, 309] on button "Search" at bounding box center [994, 333] width 148 height 49
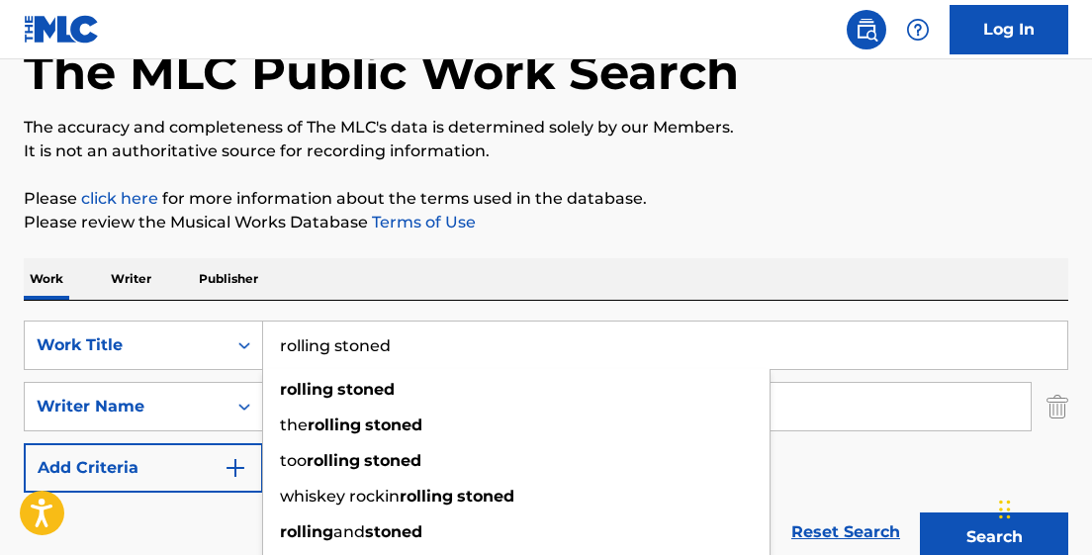
scroll to position [53, 0]
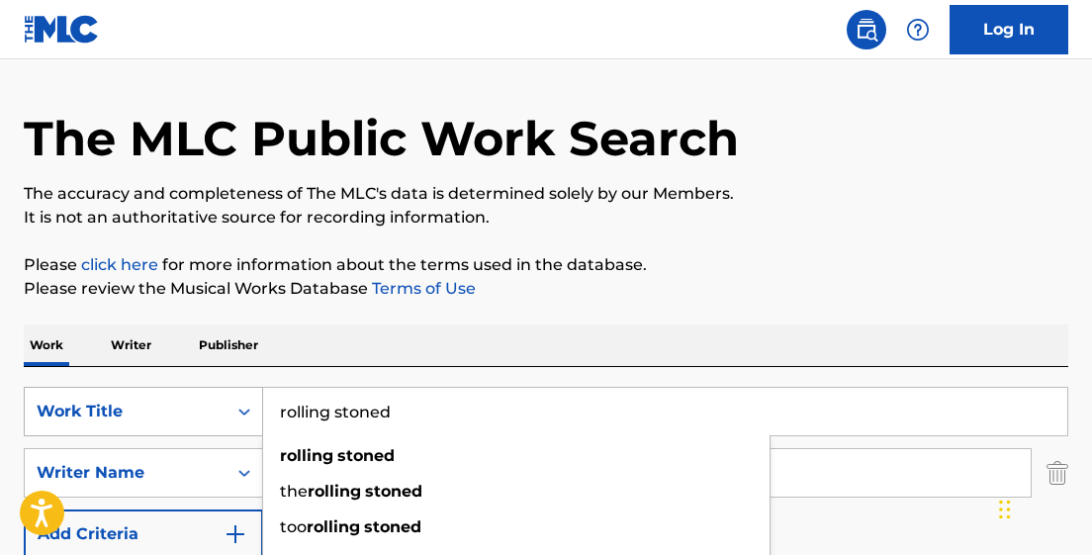
drag, startPoint x: 423, startPoint y: 402, endPoint x: 216, endPoint y: 403, distance: 207.7
click at [216, 403] on div "SearchWithCriteria1fdbe035-5994-49a4-9be7-029c9ff204b1 Work Title rolling stone…" at bounding box center [546, 411] width 1045 height 49
drag, startPoint x: 418, startPoint y: 407, endPoint x: 223, endPoint y: 407, distance: 195.9
click at [223, 407] on div "SearchWithCriteria1fdbe035-5994-49a4-9be7-029c9ff204b1 Work Title rolling stone…" at bounding box center [546, 411] width 1045 height 49
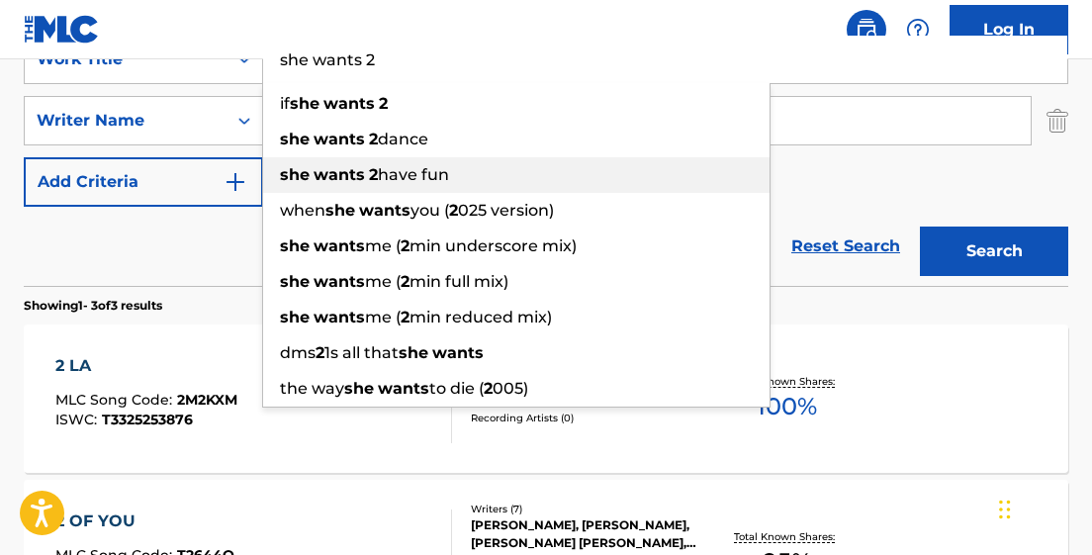
scroll to position [243, 0]
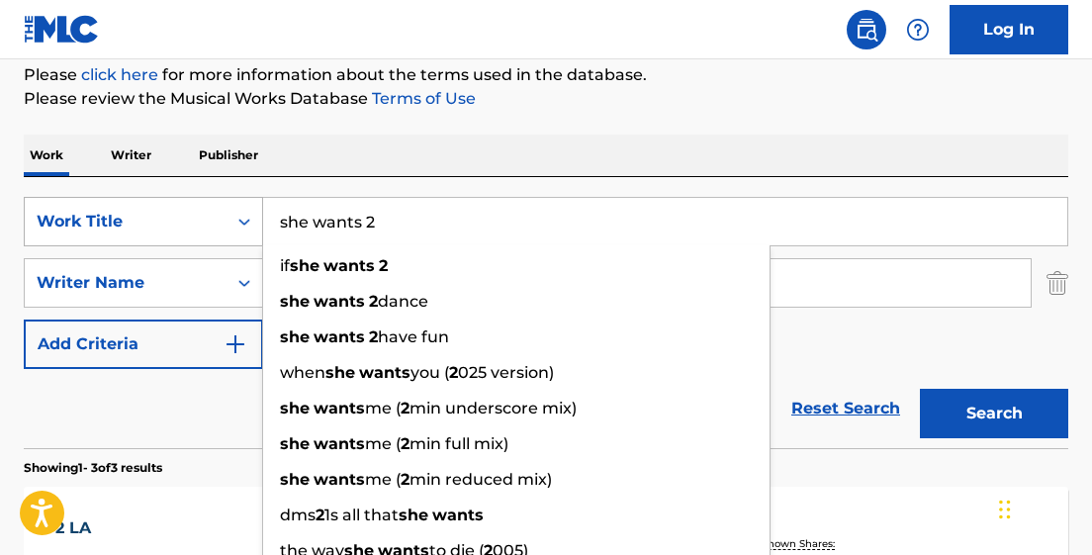
drag, startPoint x: 376, startPoint y: 219, endPoint x: 198, endPoint y: 220, distance: 178.1
click at [198, 219] on div "SearchWithCriteria1fdbe035-5994-49a4-9be7-029c9ff204b1 Work Title she wants 2 i…" at bounding box center [546, 221] width 1045 height 49
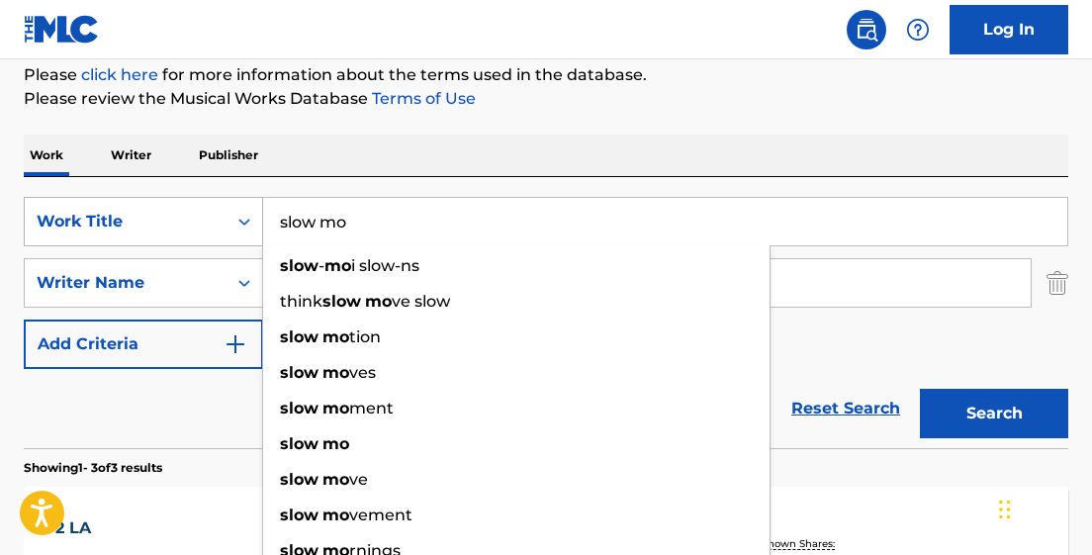
click at [920, 389] on button "Search" at bounding box center [994, 413] width 148 height 49
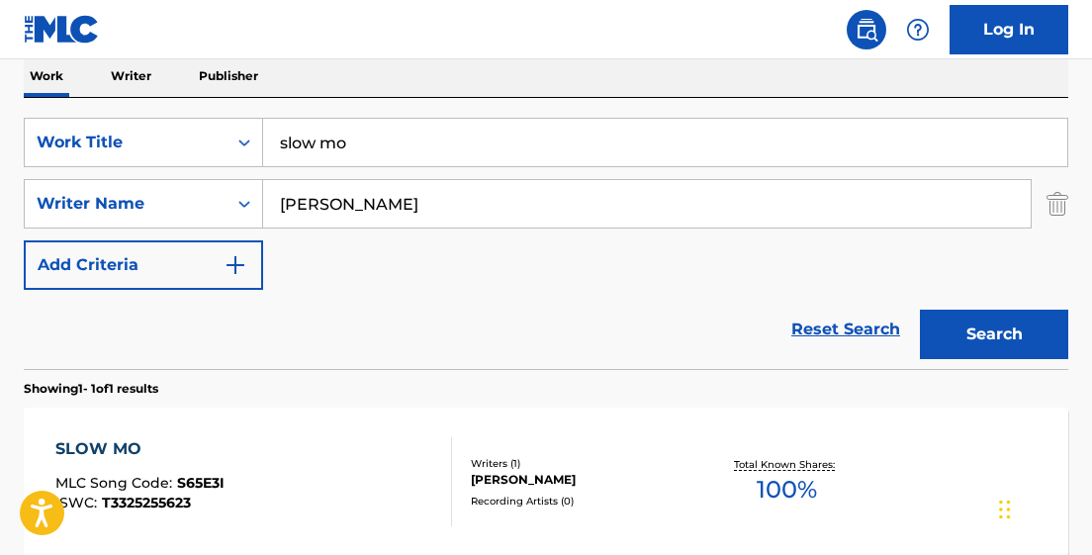
scroll to position [321, 0]
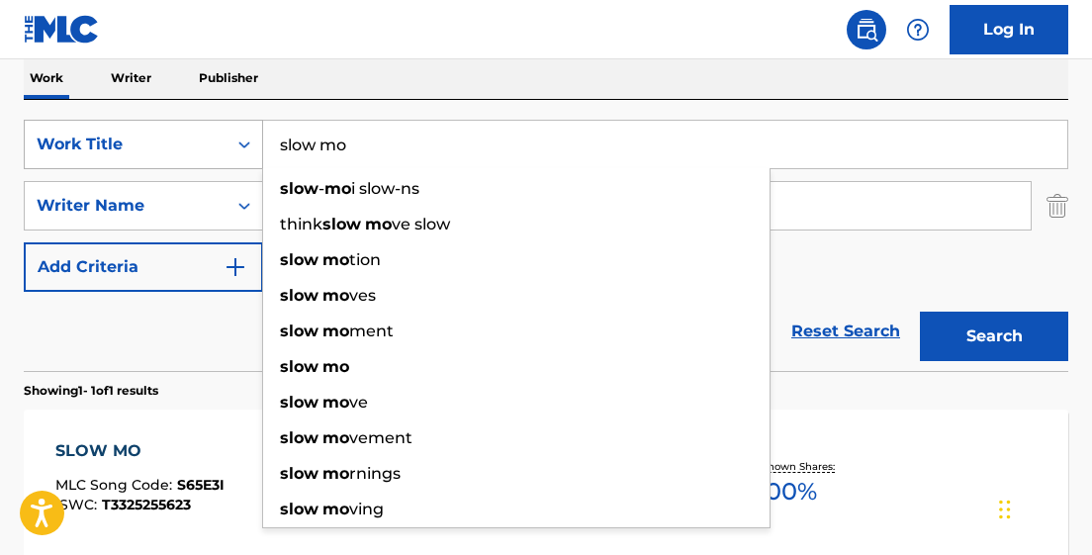
drag, startPoint x: 354, startPoint y: 145, endPoint x: 231, endPoint y: 145, distance: 122.7
click at [231, 145] on div "SearchWithCriteria1fdbe035-5994-49a4-9be7-029c9ff204b1 Work Title slow mo slow …" at bounding box center [546, 144] width 1045 height 49
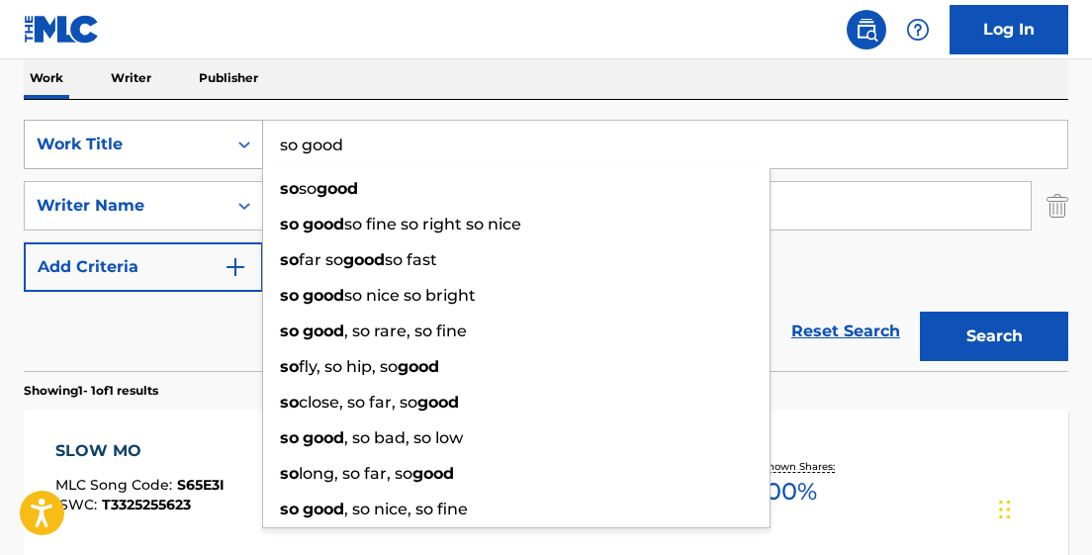
click at [920, 312] on button "Search" at bounding box center [994, 336] width 148 height 49
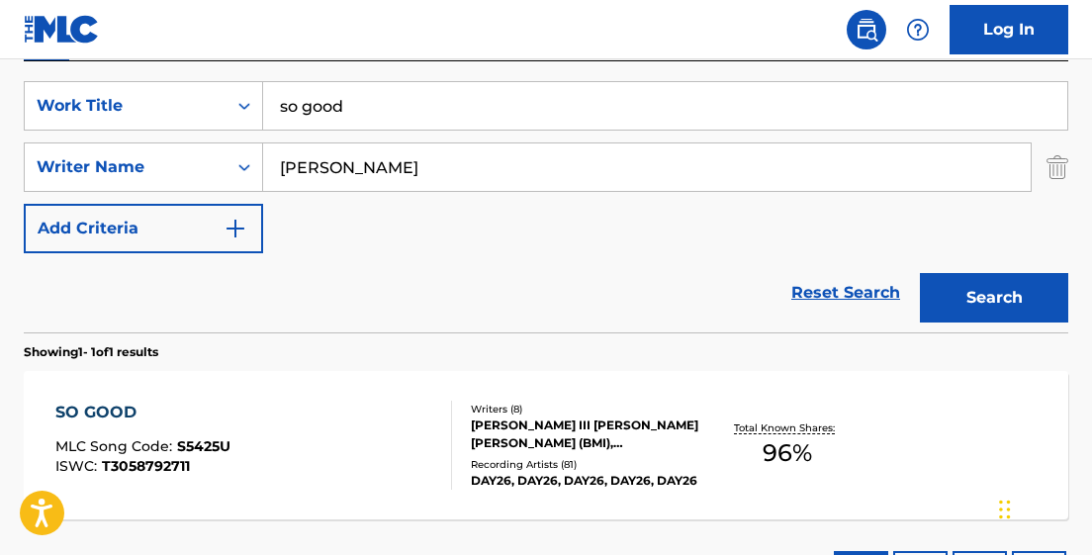
scroll to position [348, 0]
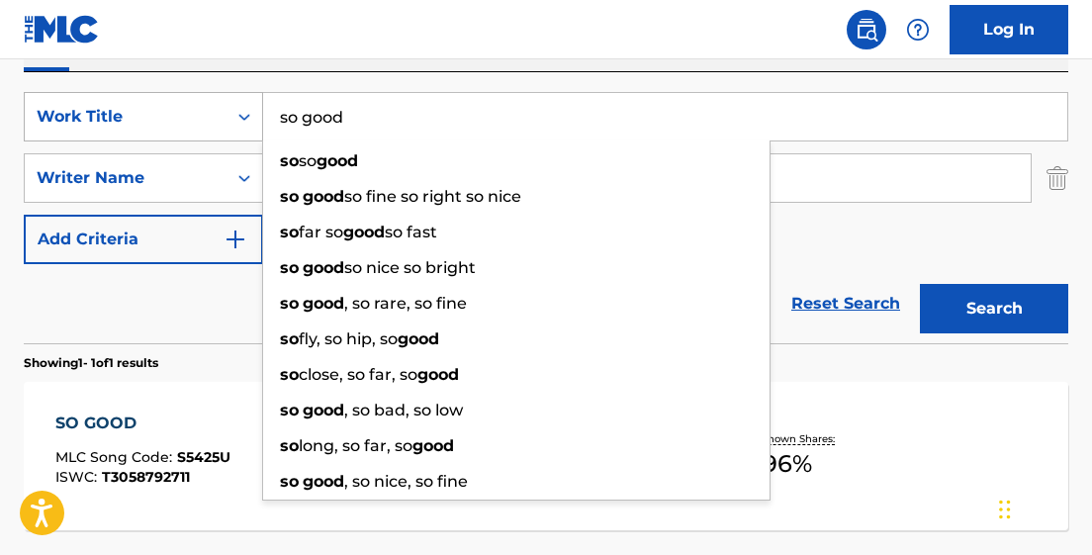
drag, startPoint x: 355, startPoint y: 116, endPoint x: 219, endPoint y: 118, distance: 136.5
click at [219, 118] on div "SearchWithCriteria1fdbe035-5994-49a4-9be7-029c9ff204b1 Work Title so good so so…" at bounding box center [546, 116] width 1045 height 49
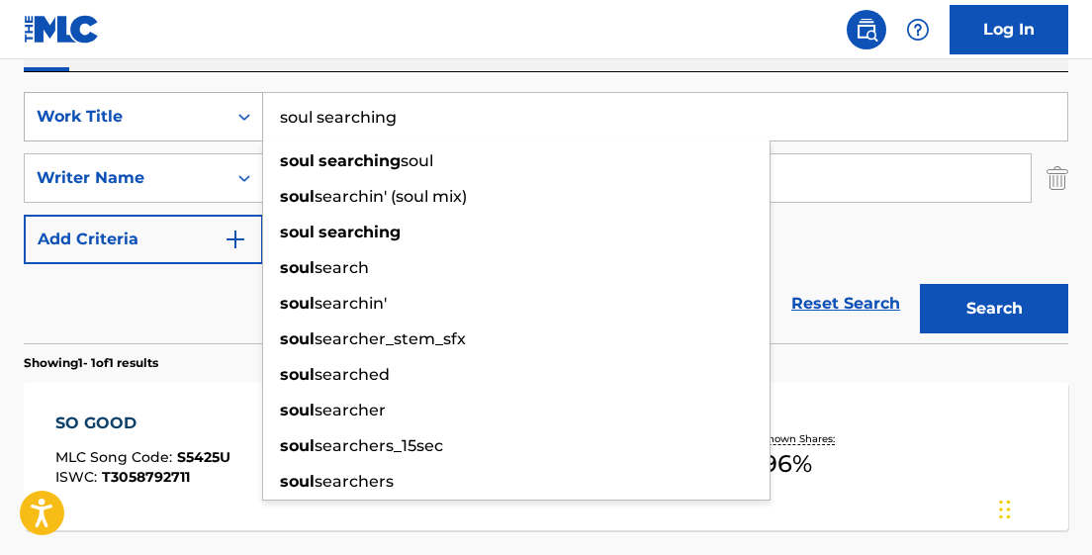
click at [920, 284] on button "Search" at bounding box center [994, 308] width 148 height 49
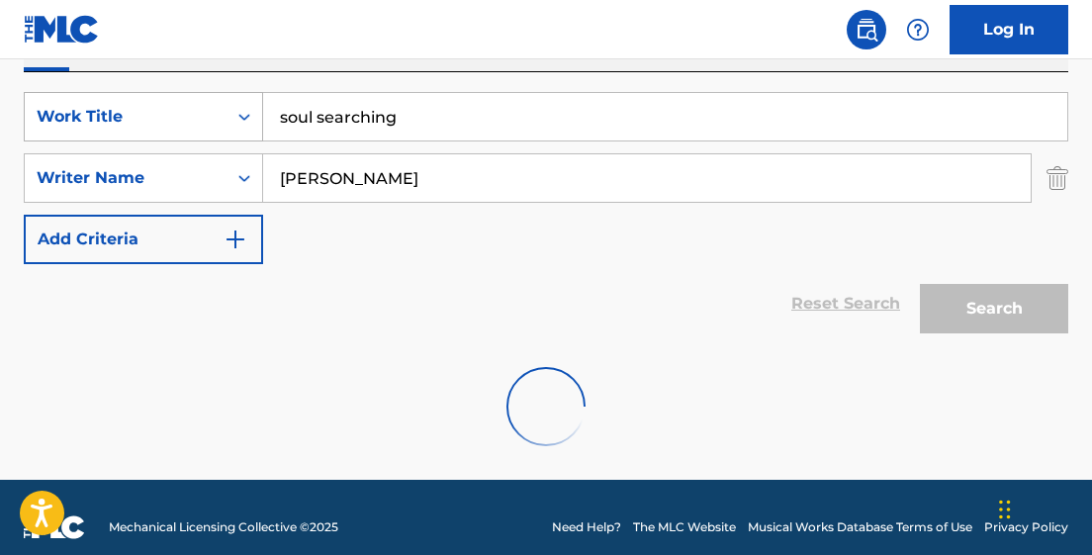
scroll to position [304, 0]
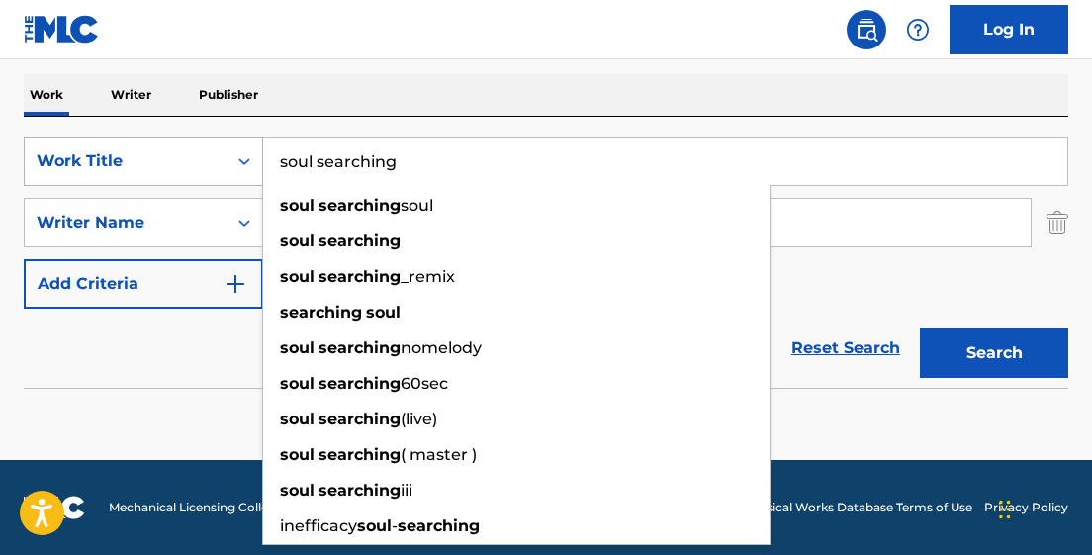
drag, startPoint x: 402, startPoint y: 161, endPoint x: 192, endPoint y: 163, distance: 209.7
click at [192, 162] on div "SearchWithCriteria1fdbe035-5994-49a4-9be7-029c9ff204b1 Work Title soul searchin…" at bounding box center [546, 161] width 1045 height 49
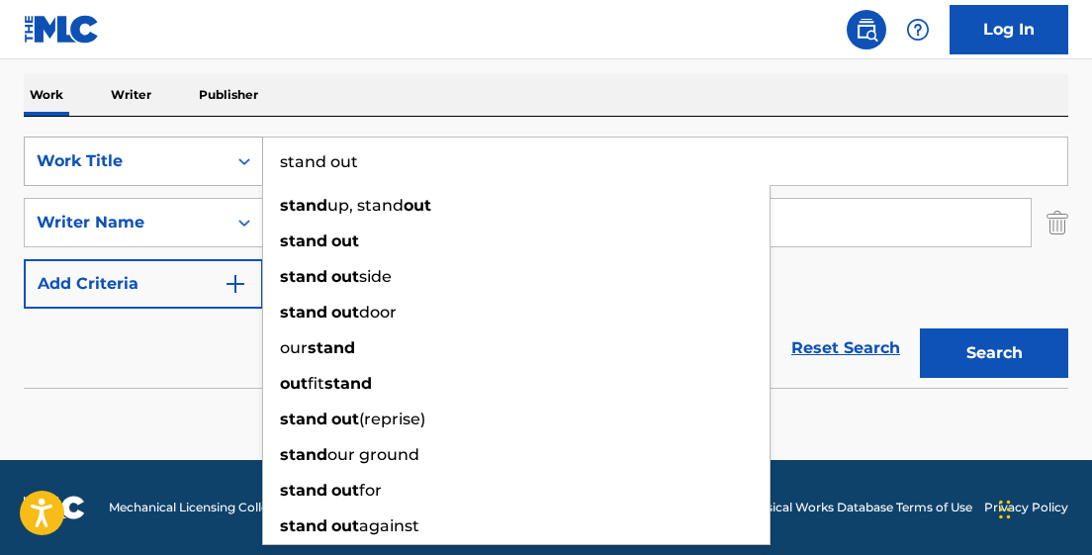
click at [920, 328] on button "Search" at bounding box center [994, 352] width 148 height 49
click at [148, 424] on section "No results" at bounding box center [546, 424] width 1045 height 51
drag, startPoint x: 361, startPoint y: 166, endPoint x: 216, endPoint y: 173, distance: 145.6
click at [215, 173] on div "SearchWithCriteria1fdbe035-5994-49a4-9be7-029c9ff204b1 Work Title stand out sta…" at bounding box center [546, 161] width 1045 height 49
drag, startPoint x: 372, startPoint y: 161, endPoint x: 249, endPoint y: 163, distance: 122.7
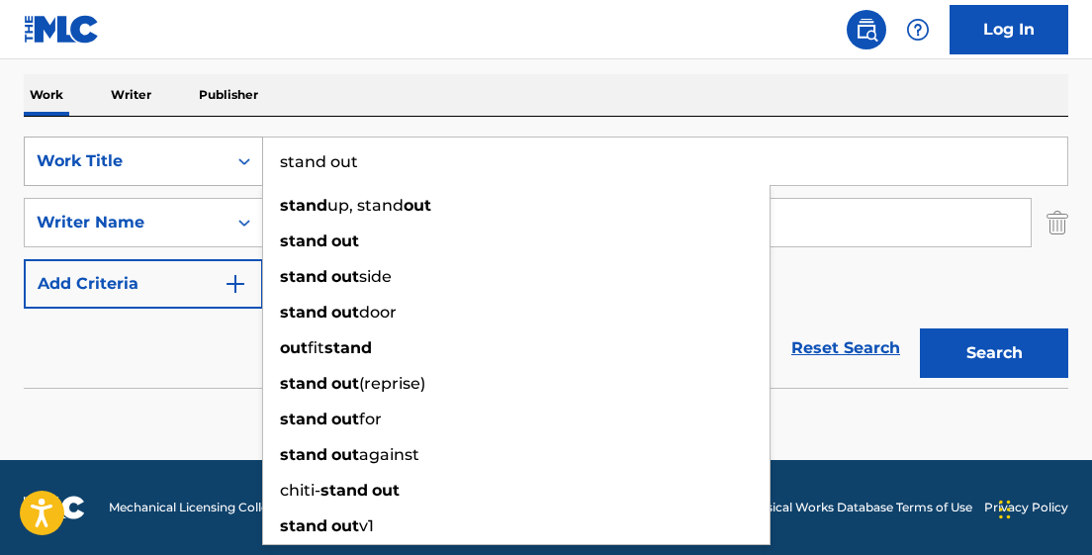
click at [249, 162] on div "SearchWithCriteria1fdbe035-5994-49a4-9be7-029c9ff204b1 Work Title stand out sta…" at bounding box center [546, 161] width 1045 height 49
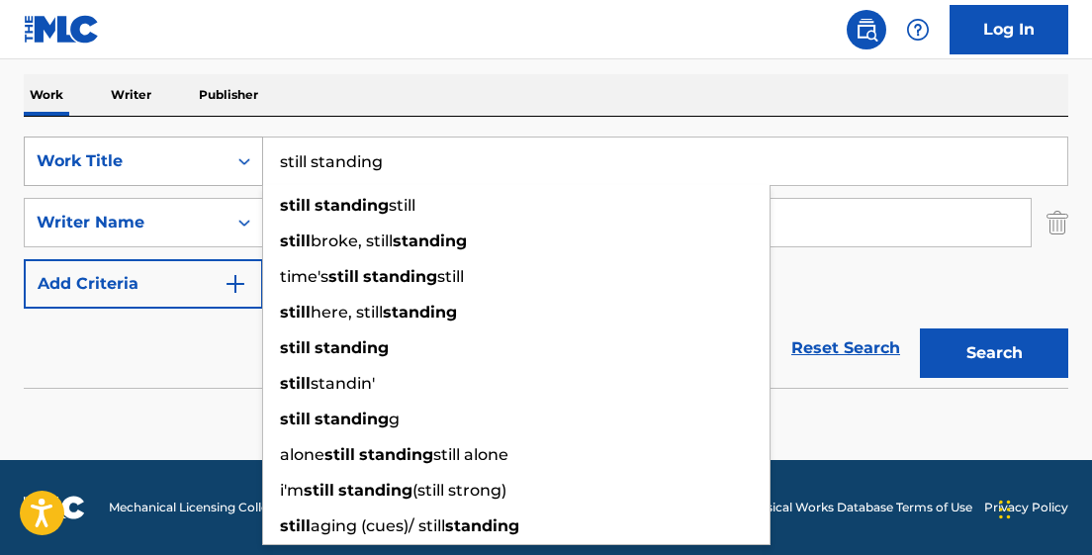
click at [920, 328] on button "Search" at bounding box center [994, 352] width 148 height 49
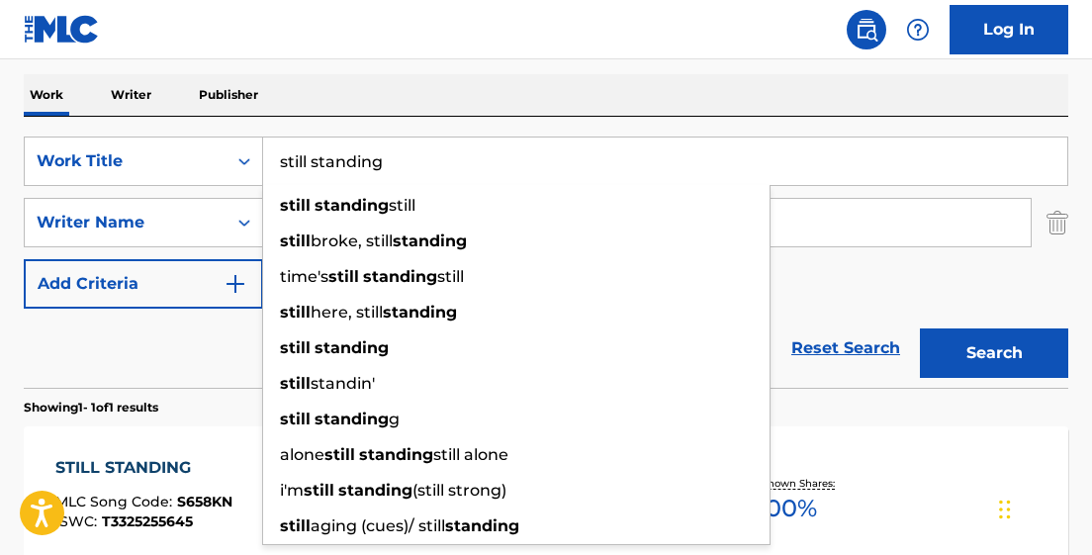
click at [187, 340] on div "Reset Search Search" at bounding box center [546, 348] width 1045 height 79
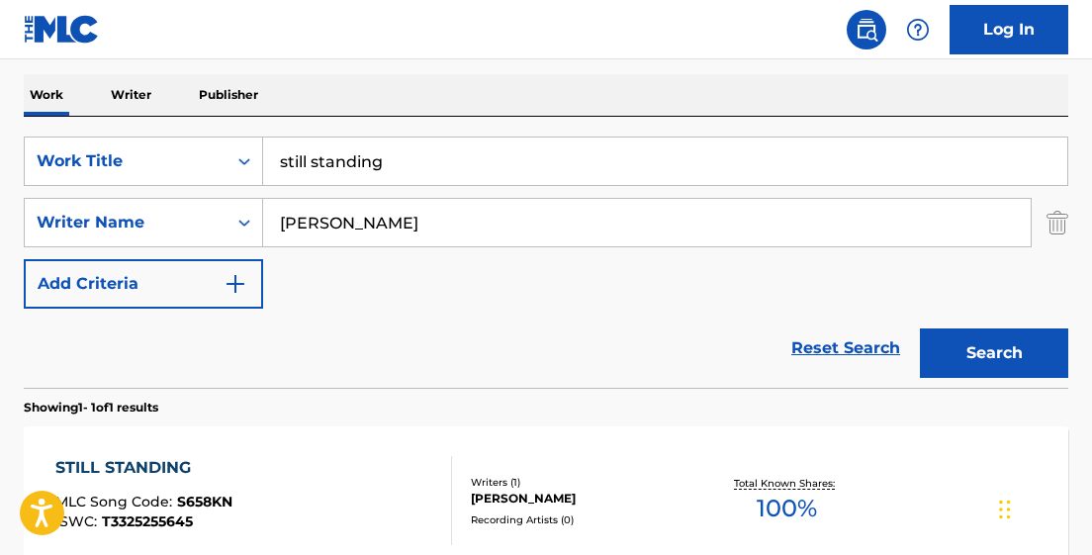
scroll to position [302, 0]
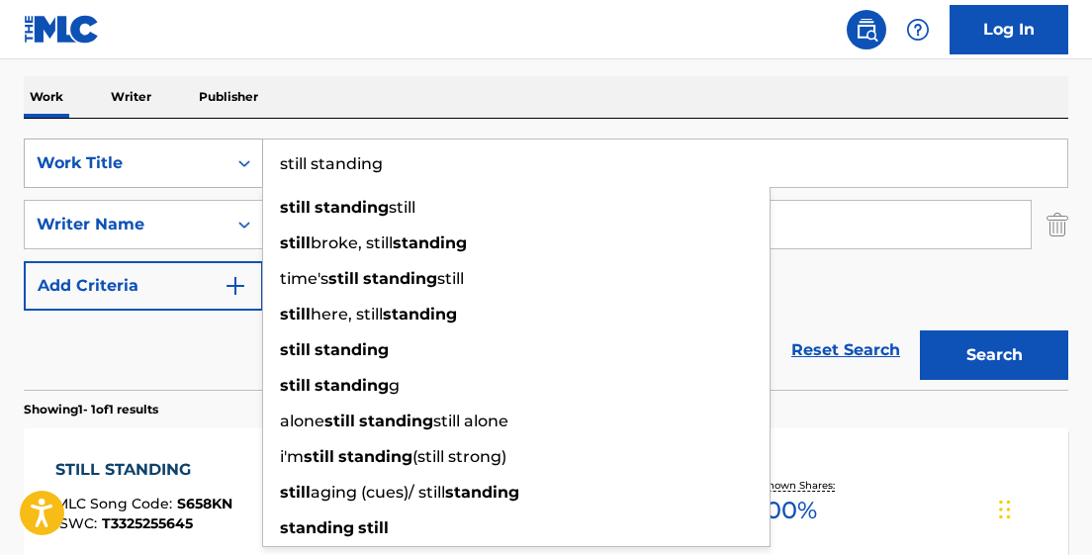
drag, startPoint x: 404, startPoint y: 164, endPoint x: 215, endPoint y: 171, distance: 189.1
click at [215, 169] on div "SearchWithCriteria1fdbe035-5994-49a4-9be7-029c9ff204b1 Work Title still standin…" at bounding box center [546, 162] width 1045 height 49
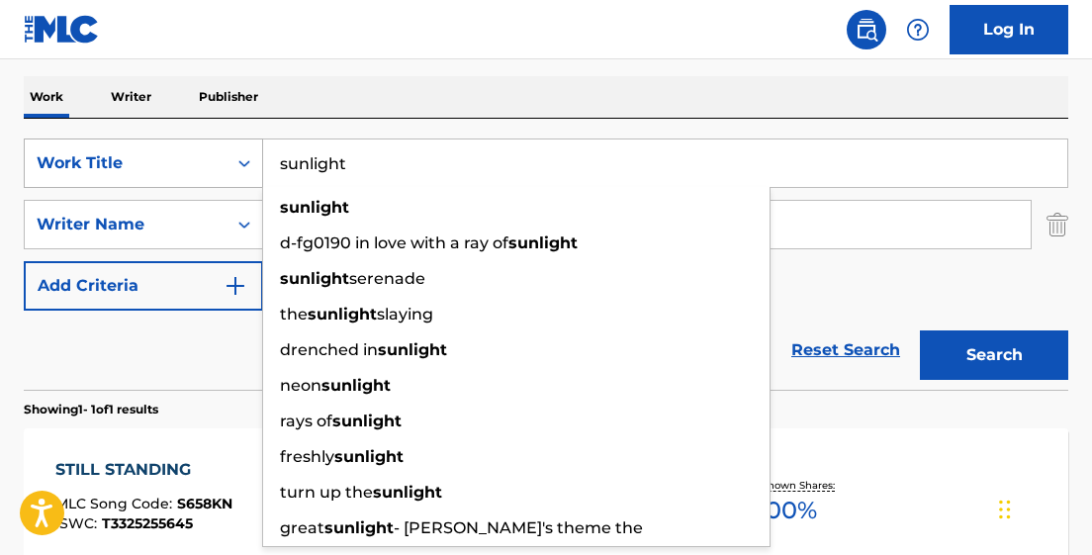
click at [920, 330] on button "Search" at bounding box center [994, 354] width 148 height 49
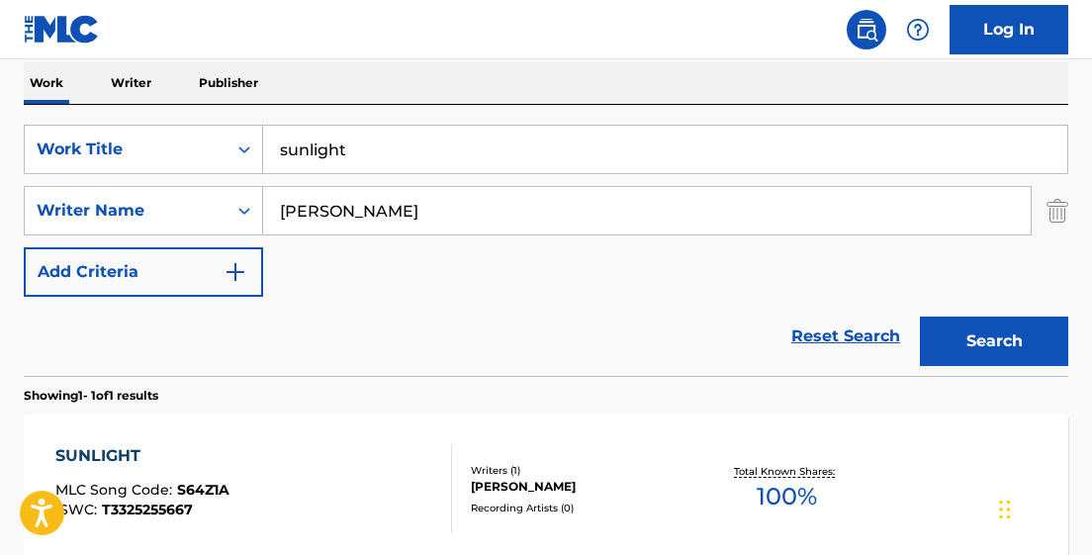
scroll to position [310, 0]
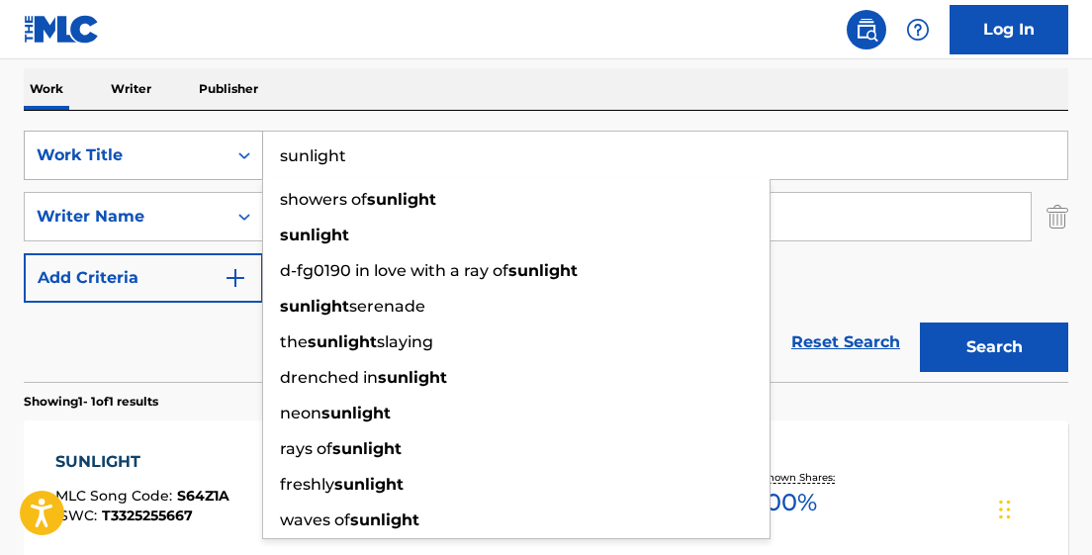
drag, startPoint x: 359, startPoint y: 148, endPoint x: 175, endPoint y: 153, distance: 184.1
click at [175, 152] on div "SearchWithCriteria1fdbe035-5994-49a4-9be7-029c9ff204b1 Work Title sunlight show…" at bounding box center [546, 155] width 1045 height 49
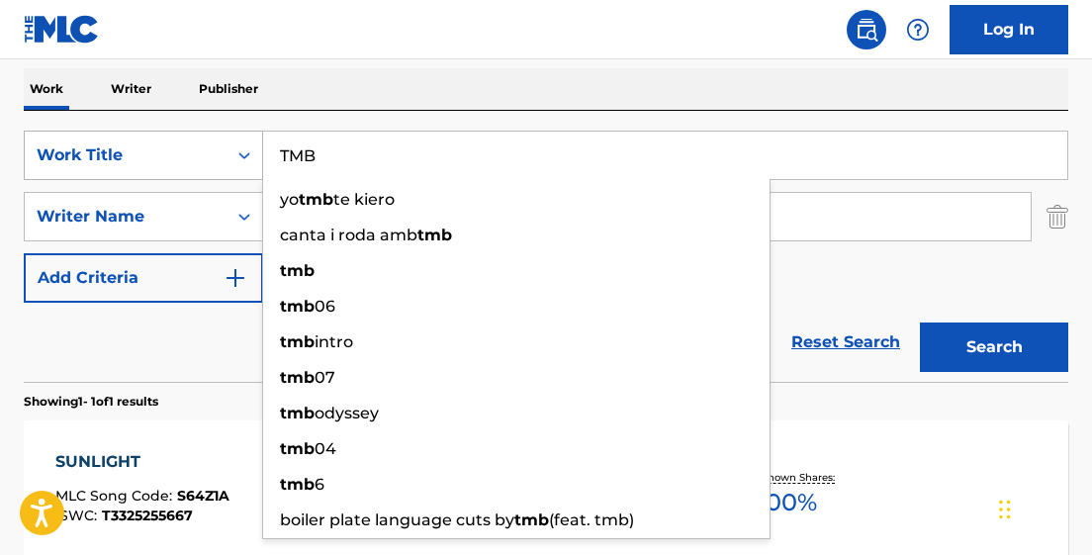
click at [920, 322] on button "Search" at bounding box center [994, 346] width 148 height 49
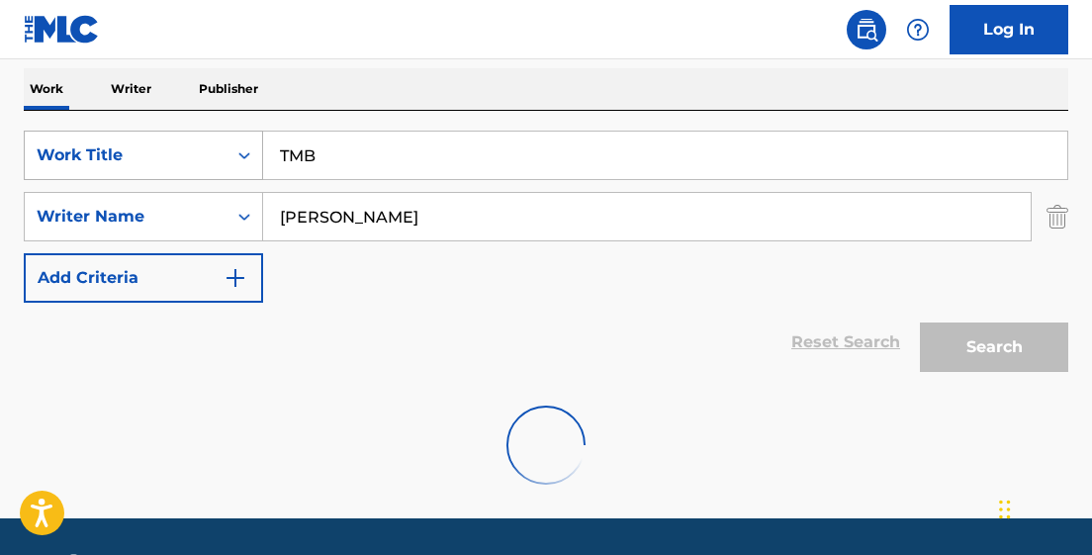
scroll to position [304, 0]
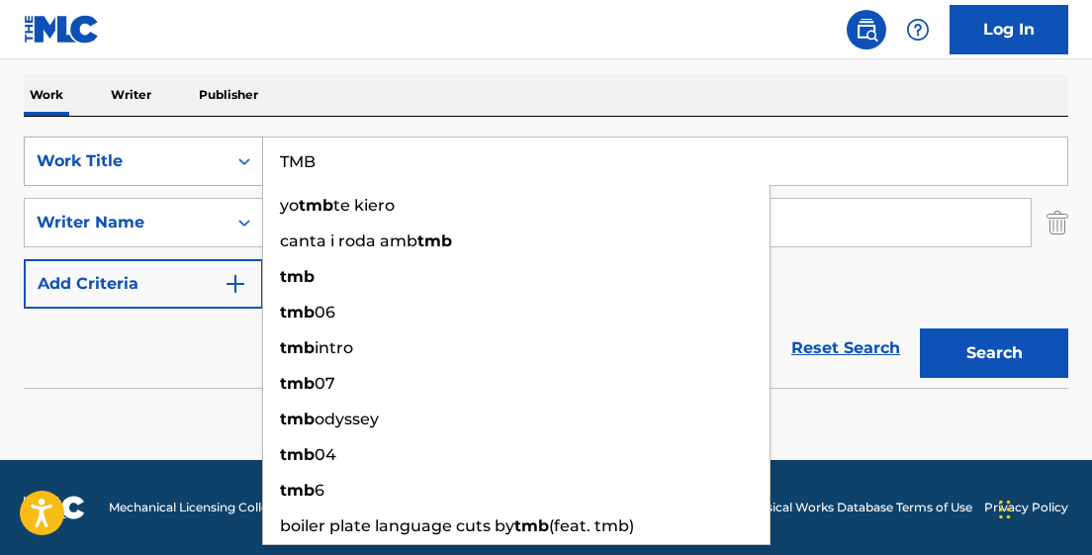
drag, startPoint x: 325, startPoint y: 162, endPoint x: 209, endPoint y: 162, distance: 116.7
click at [211, 162] on div "SearchWithCriteria1fdbe035-5994-49a4-9be7-029c9ff204b1 Work Title TMB yo tmb te…" at bounding box center [546, 161] width 1045 height 49
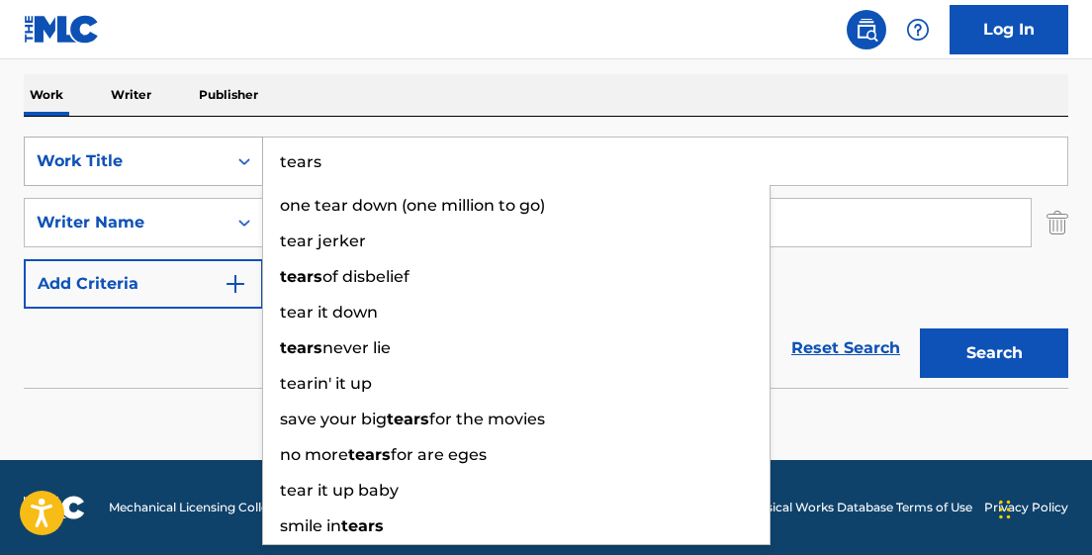
type input "tears"
click at [920, 328] on button "Search" at bounding box center [994, 352] width 148 height 49
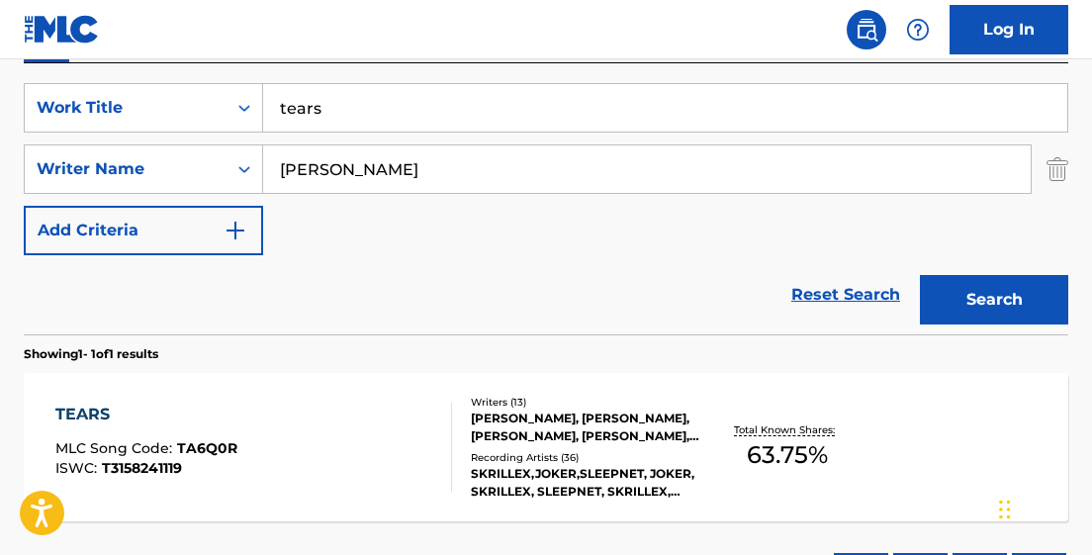
scroll to position [356, 0]
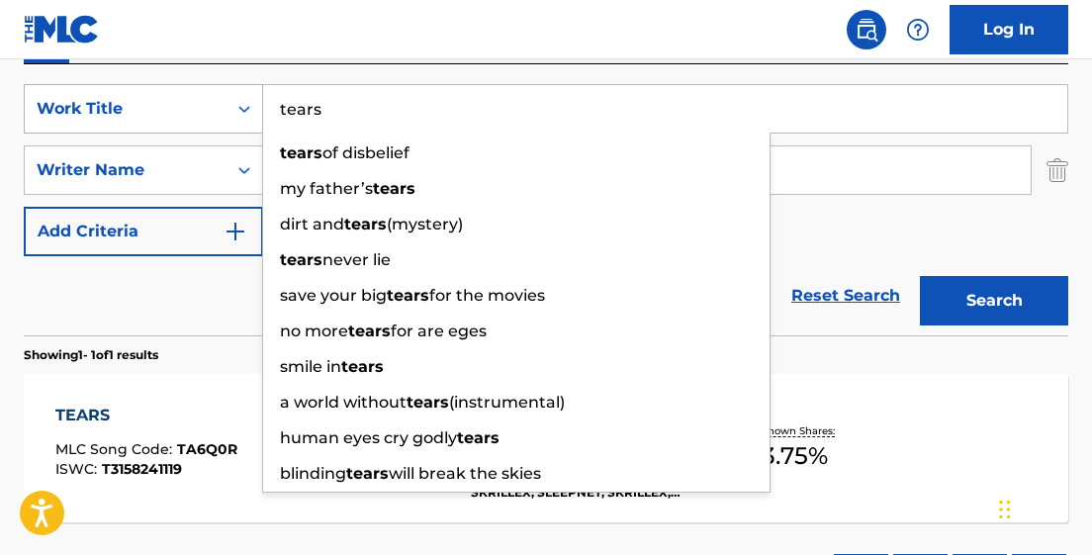
drag, startPoint x: 337, startPoint y: 109, endPoint x: 248, endPoint y: 114, distance: 89.2
click at [249, 114] on div "SearchWithCriteria1fdbe035-5994-49a4-9be7-029c9ff204b1 Work Title tears tears o…" at bounding box center [546, 108] width 1045 height 49
click at [981, 472] on div "TEARS MLC Song Code : TA6Q0R ISWC : T3158241119 Writers ( 13 ) [PERSON_NAME], […" at bounding box center [546, 448] width 1045 height 148
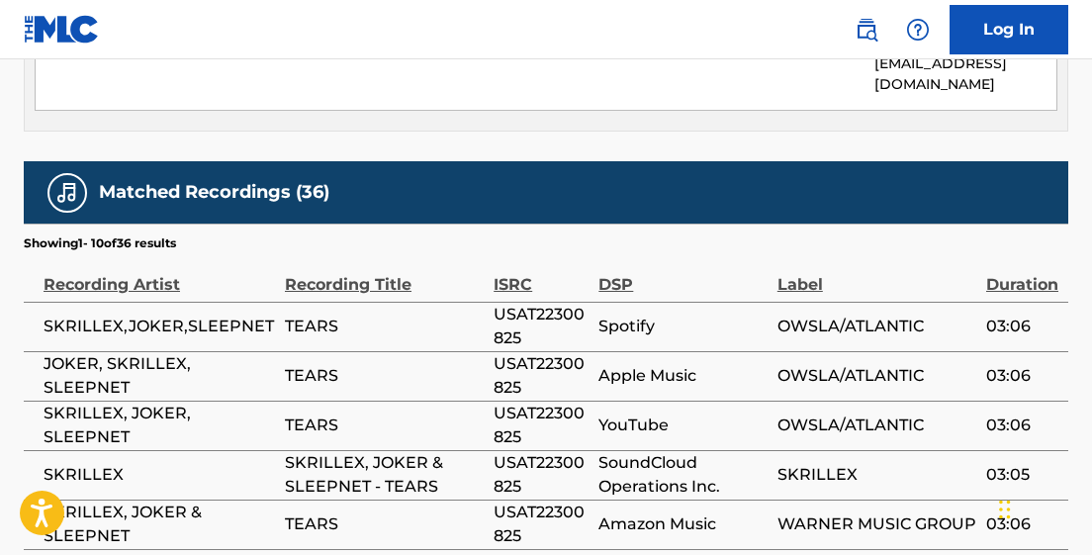
scroll to position [4742, 0]
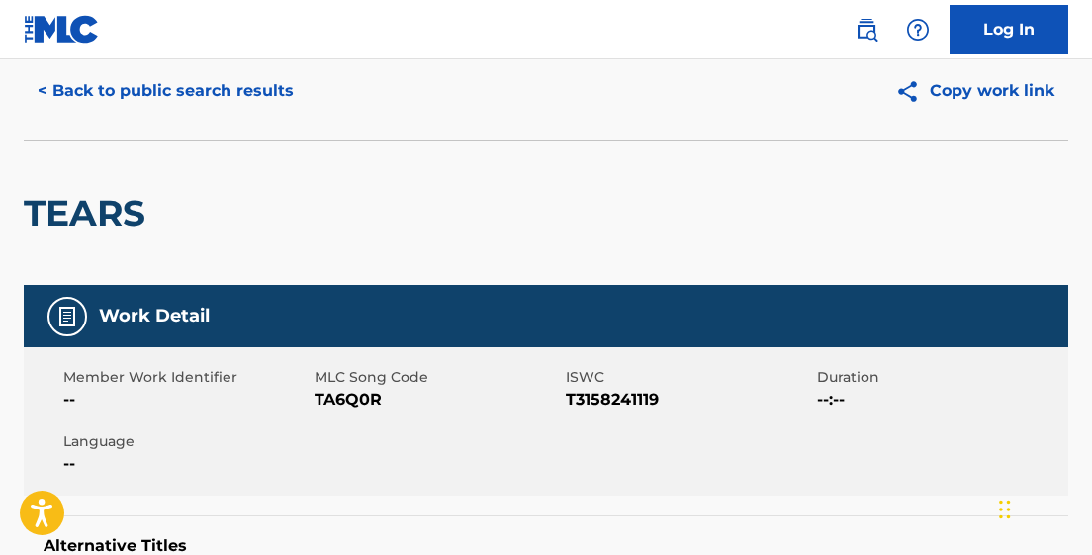
click at [132, 87] on button "< Back to public search results" at bounding box center [166, 90] width 284 height 49
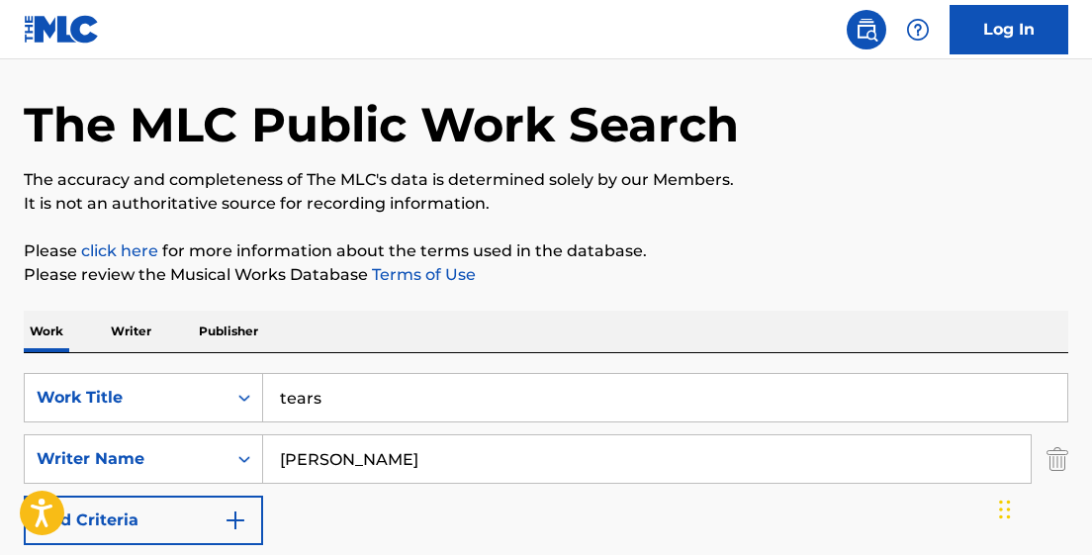
scroll to position [356, 0]
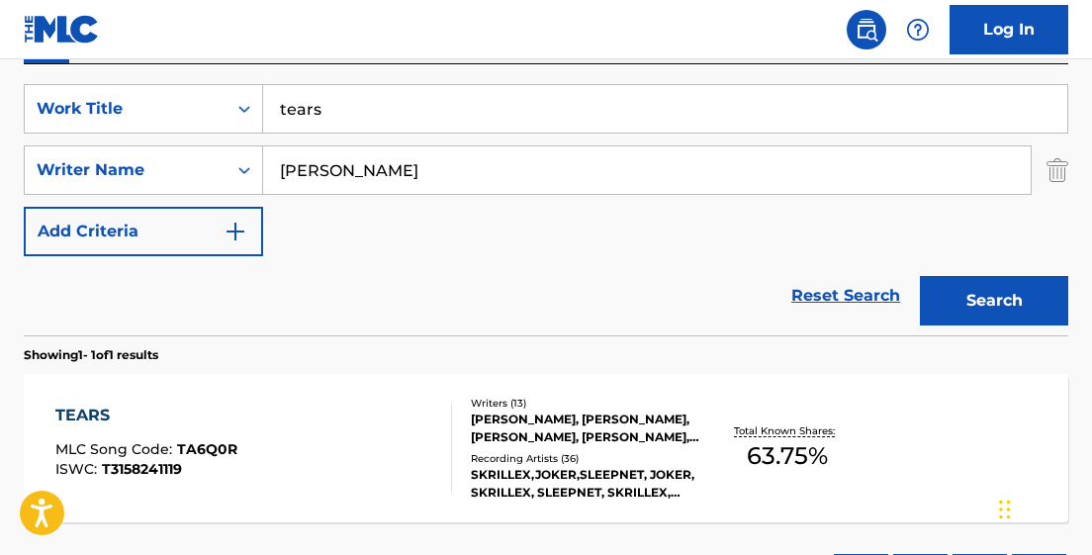
click at [359, 109] on input "tears" at bounding box center [665, 108] width 804 height 47
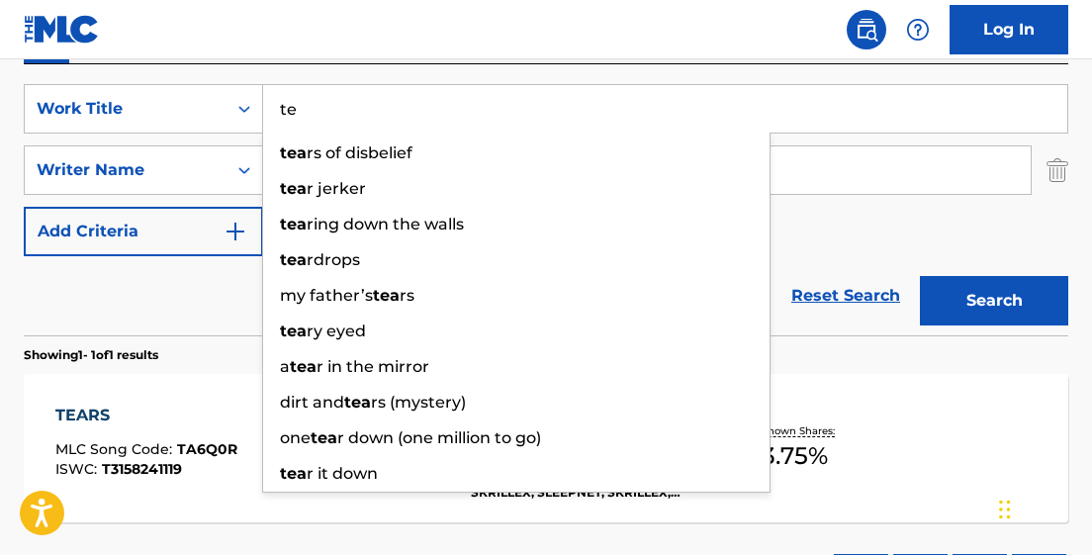
type input "t"
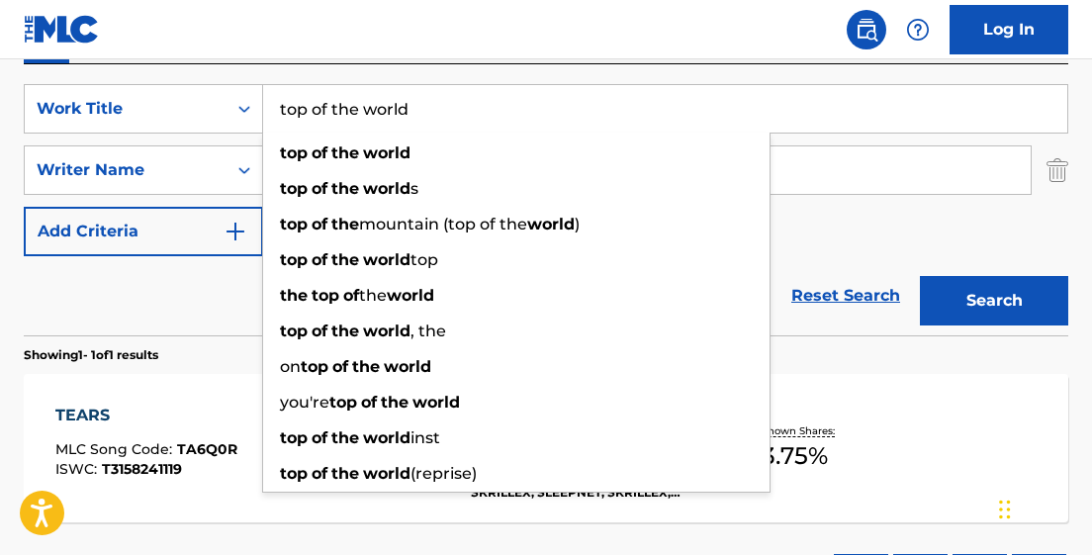
click at [920, 276] on button "Search" at bounding box center [994, 300] width 148 height 49
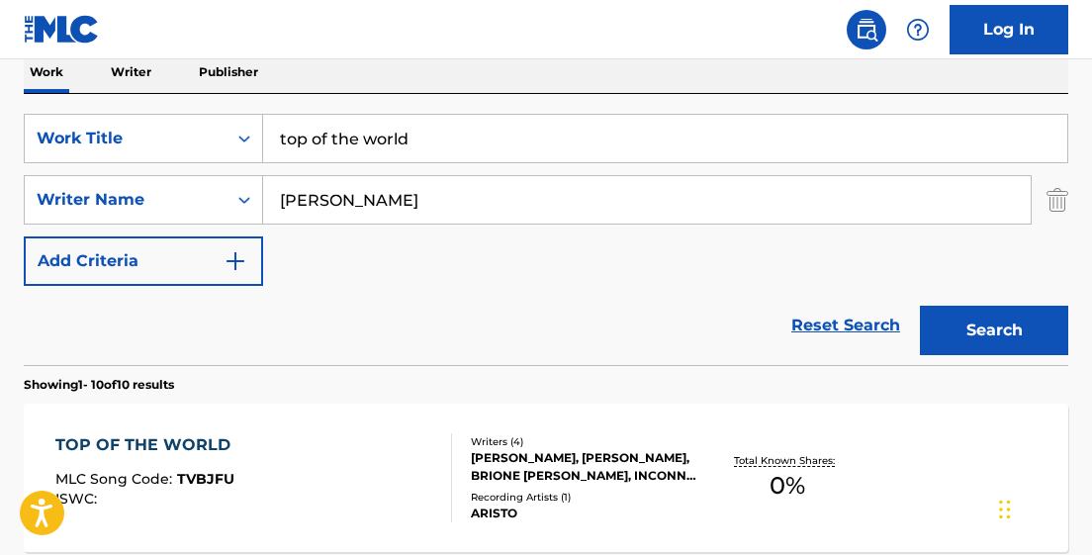
scroll to position [321, 0]
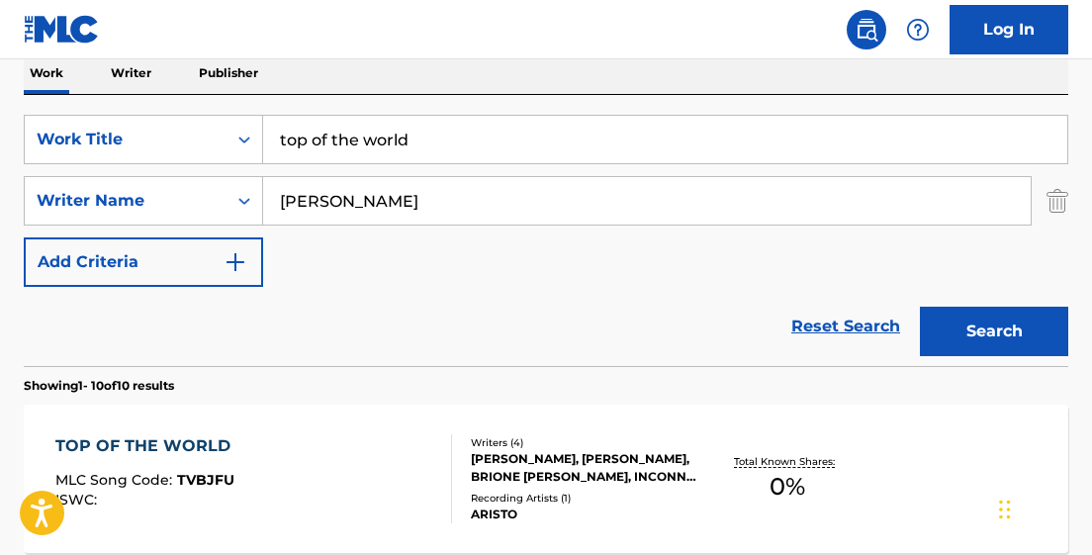
scroll to position [290, 0]
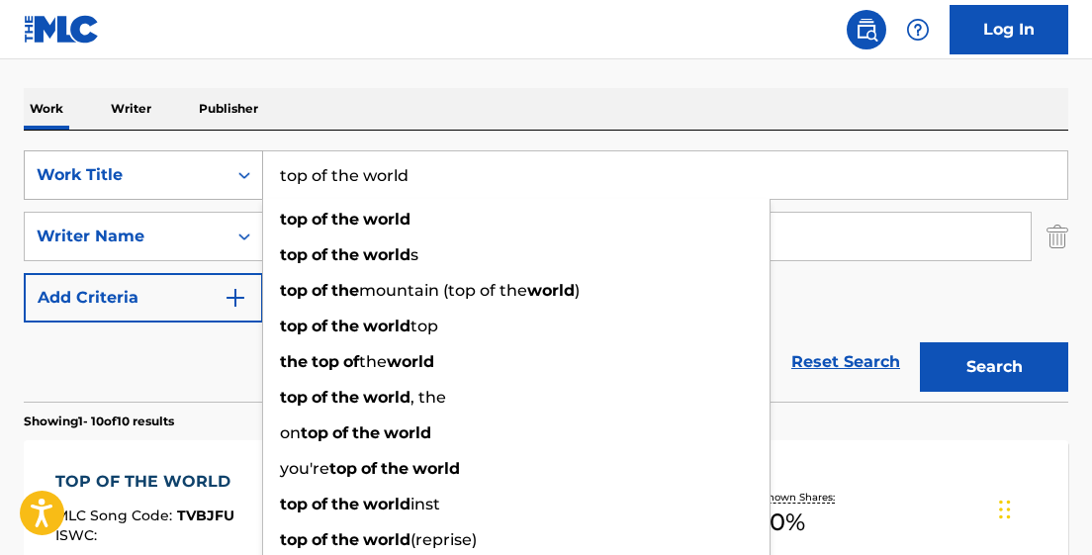
drag, startPoint x: 419, startPoint y: 180, endPoint x: 220, endPoint y: 180, distance: 199.8
click at [221, 180] on div "SearchWithCriteria1fdbe035-5994-49a4-9be7-029c9ff204b1 Work Title top of the wo…" at bounding box center [546, 174] width 1045 height 49
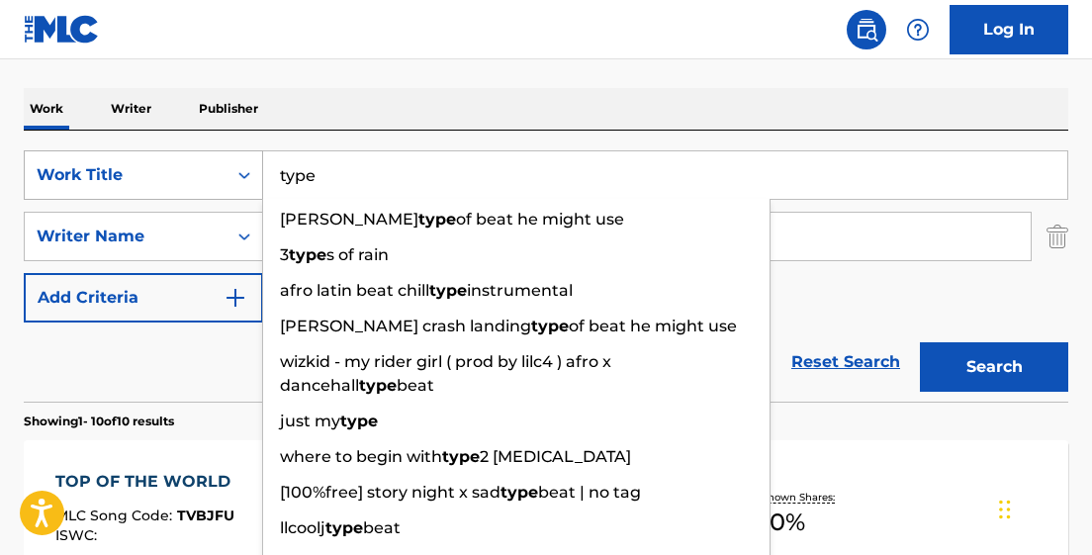
click at [920, 342] on button "Search" at bounding box center [994, 366] width 148 height 49
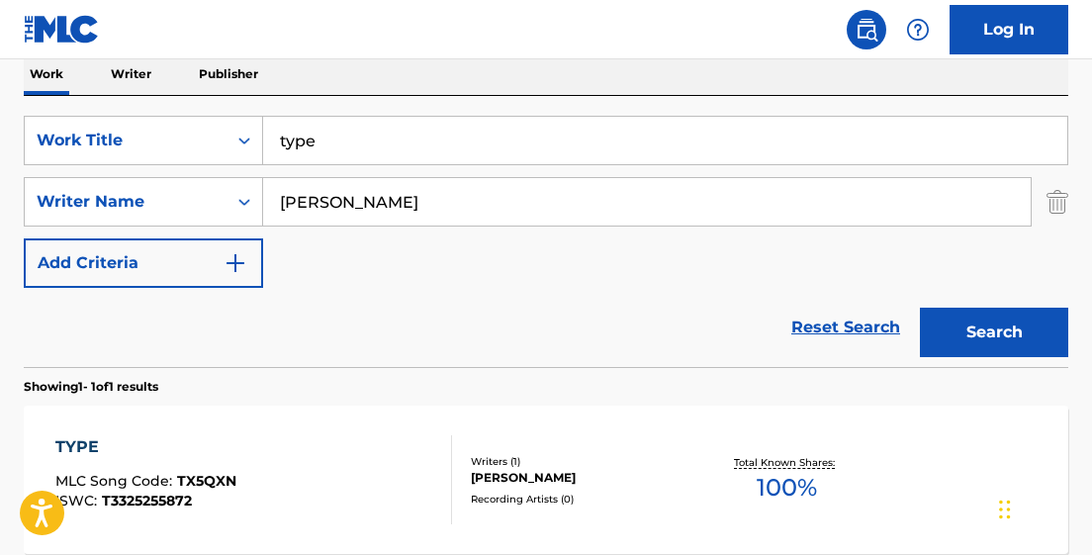
scroll to position [321, 0]
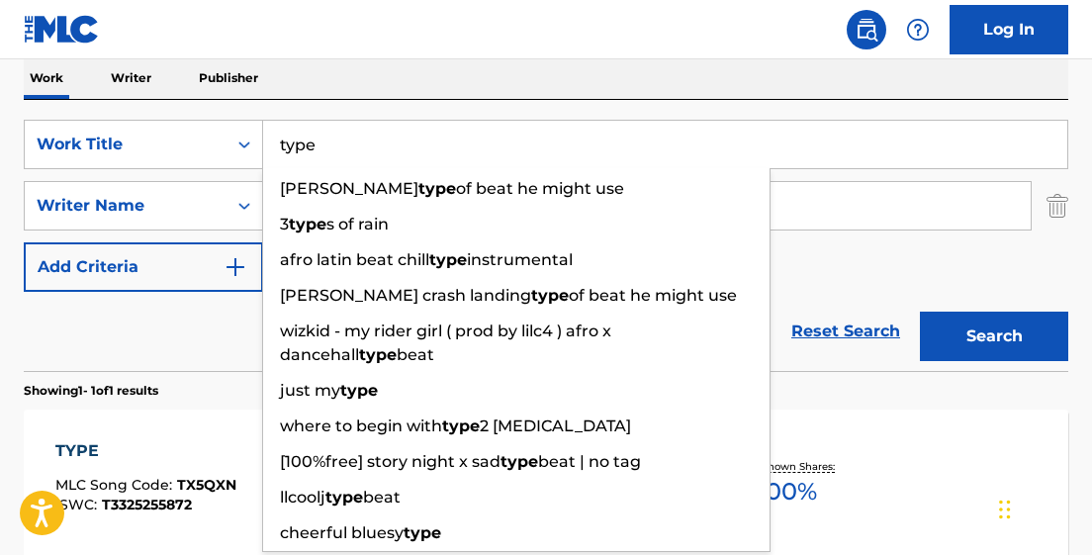
click at [321, 136] on input "type" at bounding box center [665, 144] width 804 height 47
drag, startPoint x: 322, startPoint y: 149, endPoint x: 241, endPoint y: 149, distance: 80.1
click at [241, 149] on div "SearchWithCriteria1fdbe035-5994-49a4-9be7-029c9ff204b1 Work Title type [PERSON_…" at bounding box center [546, 144] width 1045 height 49
type input "U"
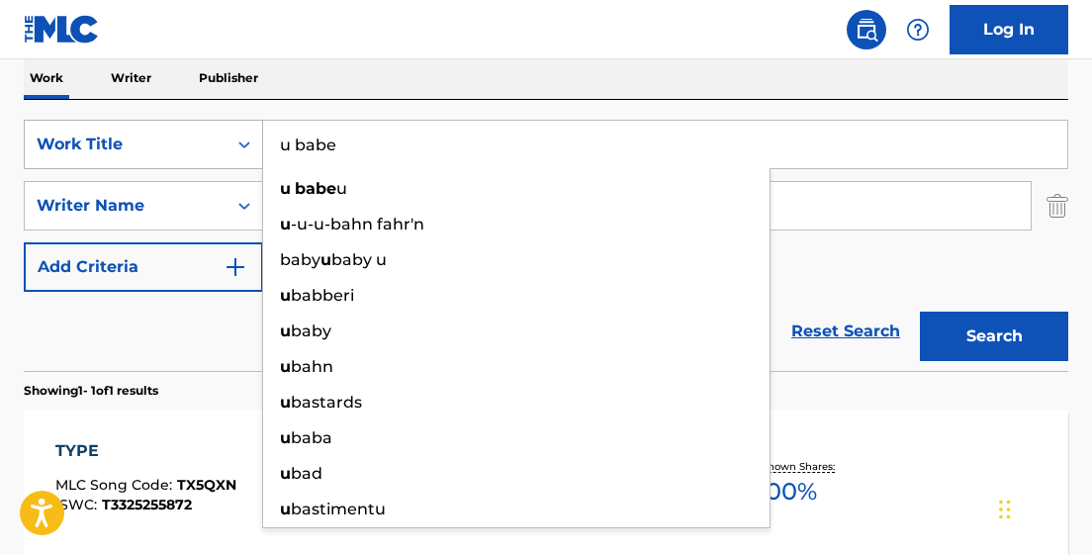
click at [920, 312] on button "Search" at bounding box center [994, 336] width 148 height 49
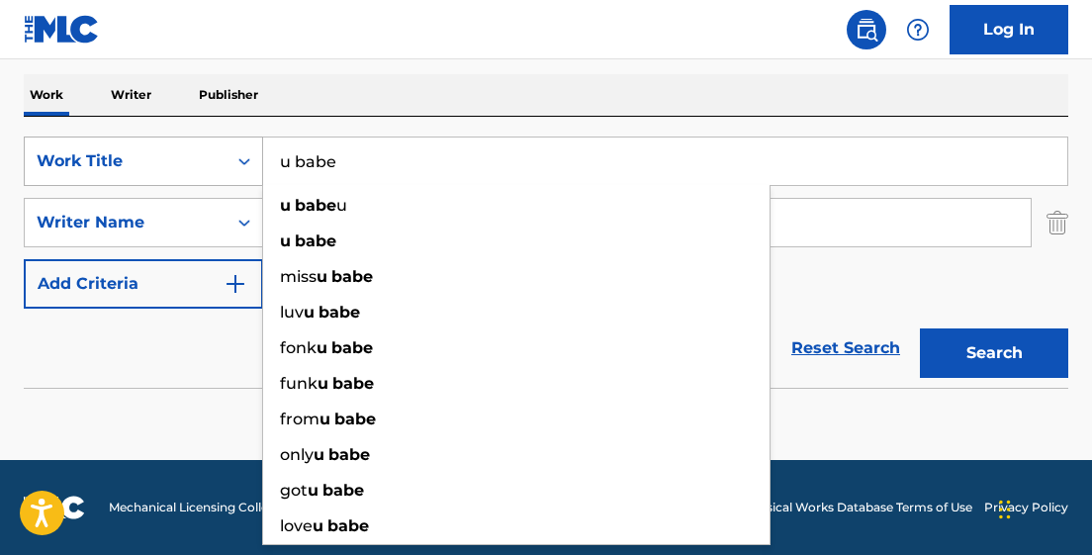
scroll to position [304, 0]
click at [920, 328] on button "Search" at bounding box center [994, 352] width 148 height 49
drag, startPoint x: 346, startPoint y: 162, endPoint x: 231, endPoint y: 164, distance: 114.8
click at [231, 162] on div "SearchWithCriteria1fdbe035-5994-49a4-9be7-029c9ff204b1 Work Title u babe u babe…" at bounding box center [546, 161] width 1045 height 49
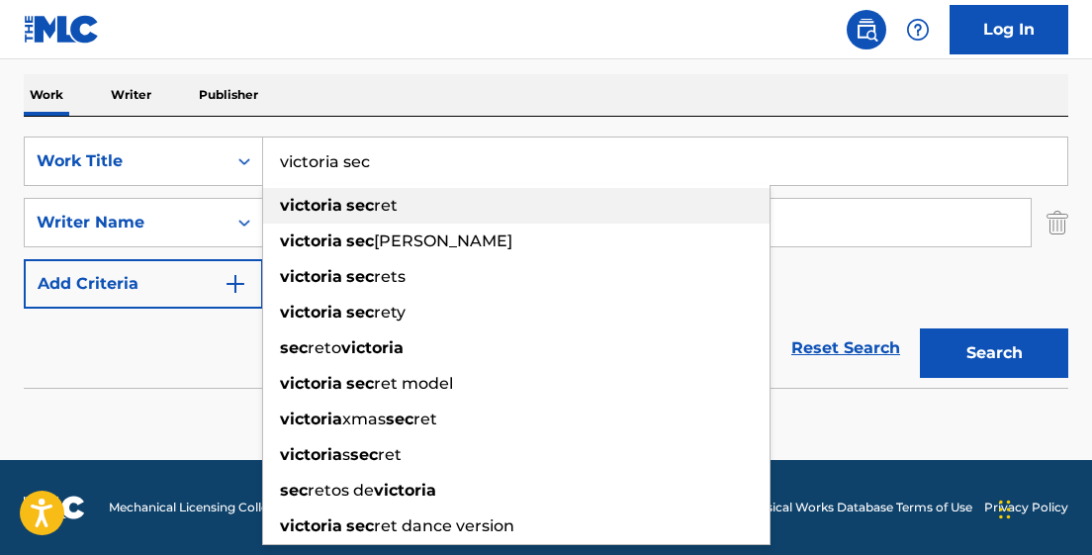
click at [301, 204] on strong "victoria" at bounding box center [311, 205] width 62 height 19
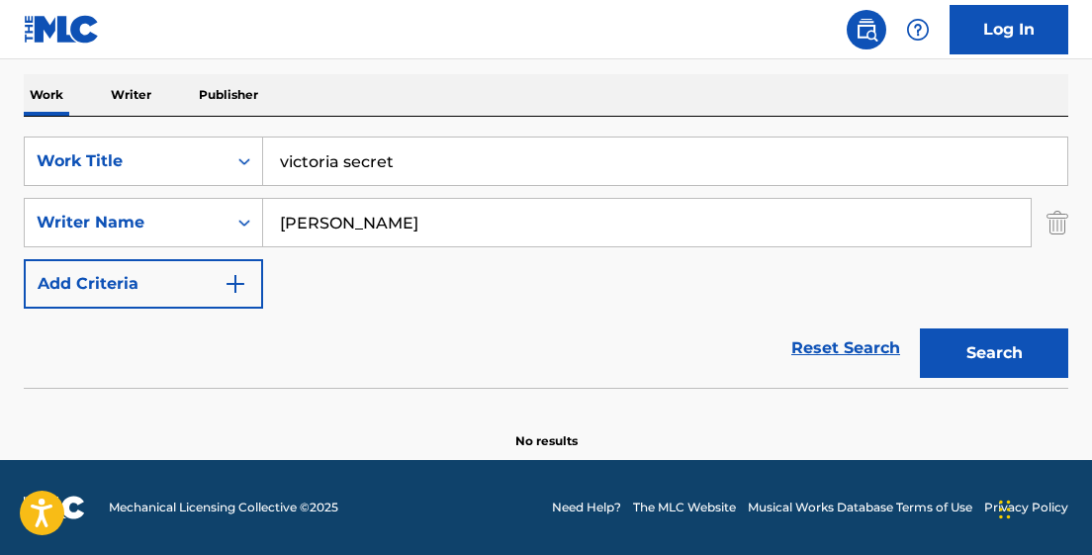
click at [920, 328] on button "Search" at bounding box center [994, 352] width 148 height 49
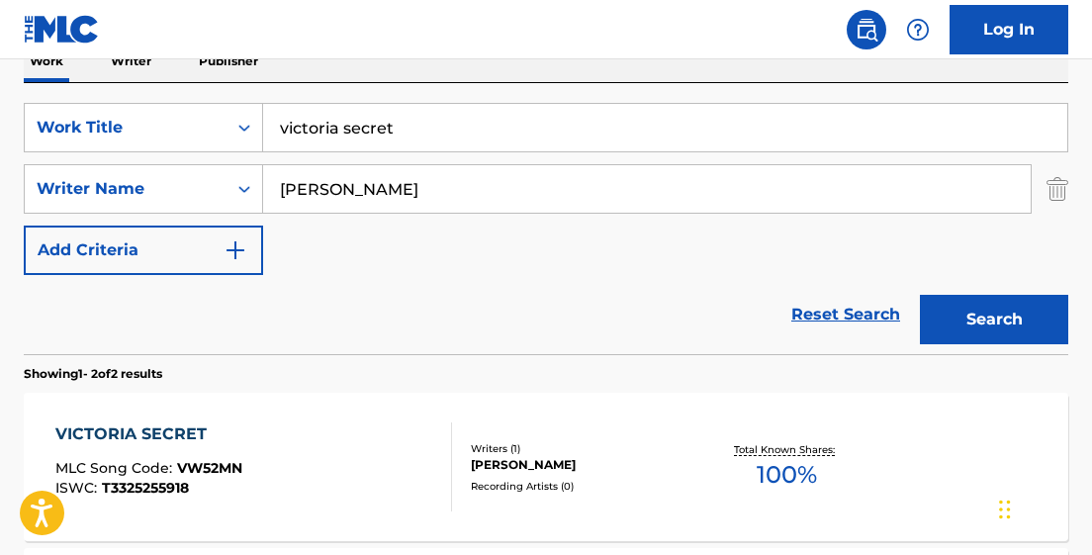
scroll to position [334, 0]
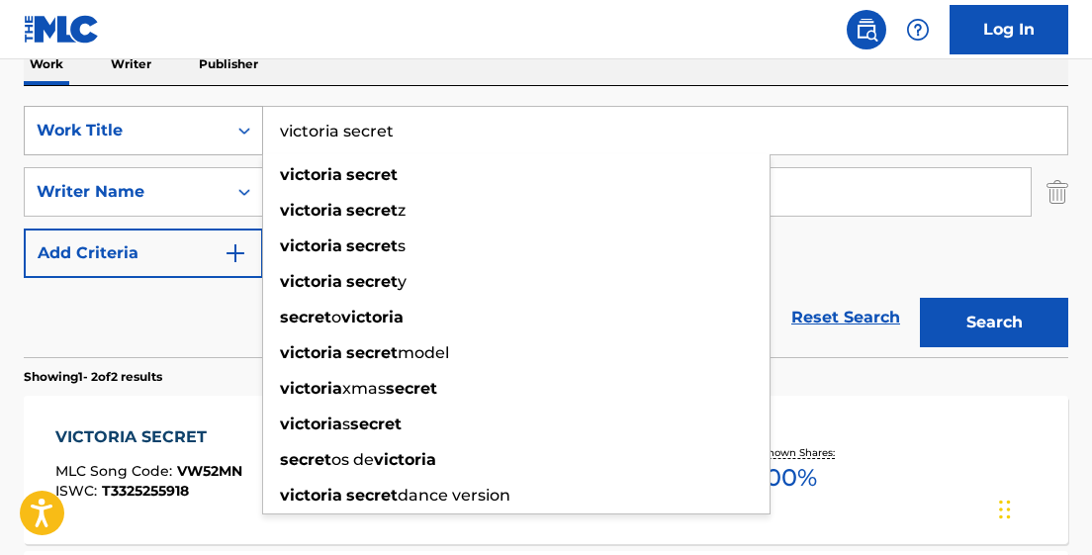
drag, startPoint x: 403, startPoint y: 127, endPoint x: 247, endPoint y: 127, distance: 155.3
click at [247, 127] on div "SearchWithCriteria1fdbe035-5994-49a4-9be7-029c9ff204b1 Work Title victoria secr…" at bounding box center [546, 130] width 1045 height 49
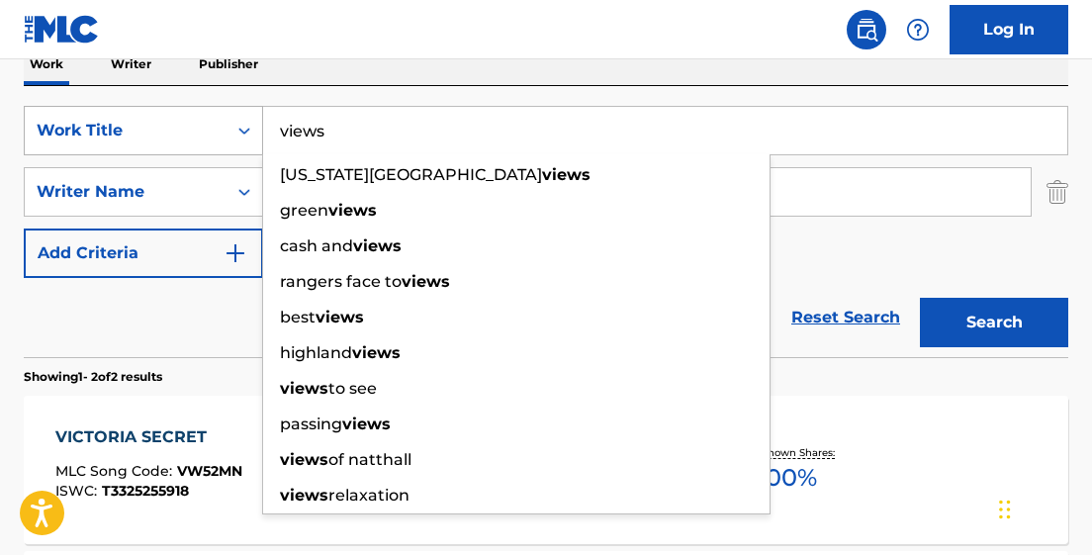
click at [920, 298] on button "Search" at bounding box center [994, 322] width 148 height 49
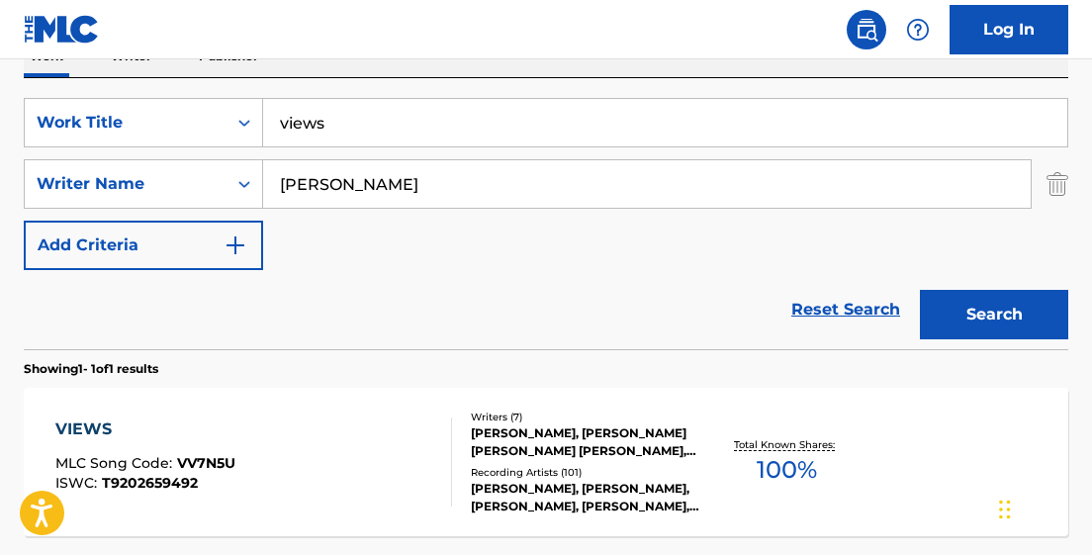
scroll to position [333, 0]
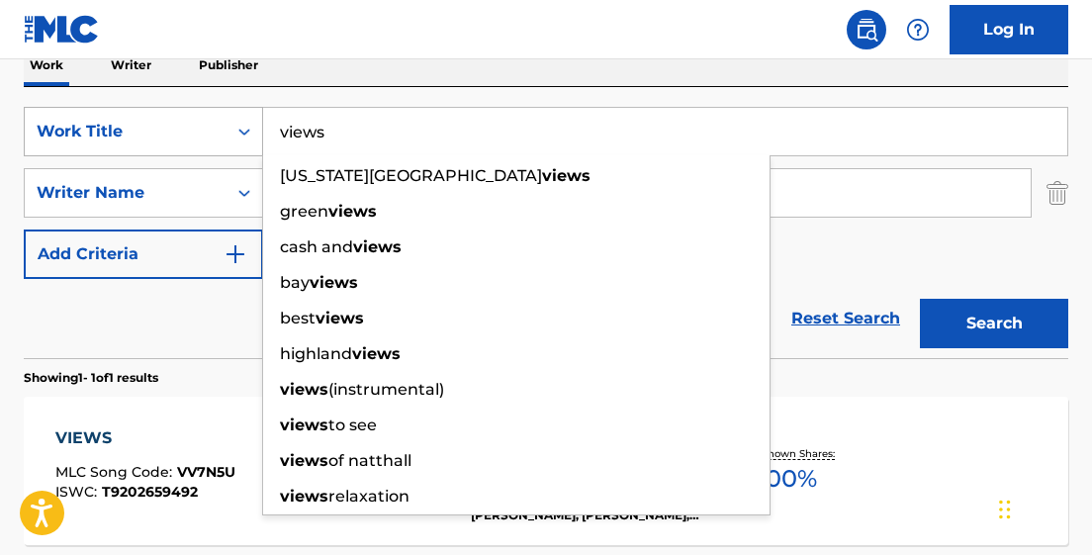
drag, startPoint x: 331, startPoint y: 130, endPoint x: 240, endPoint y: 130, distance: 91.0
click at [240, 130] on div "SearchWithCriteria1fdbe035-5994-49a4-9be7-029c9ff204b1 Work Title views [US_STA…" at bounding box center [546, 131] width 1045 height 49
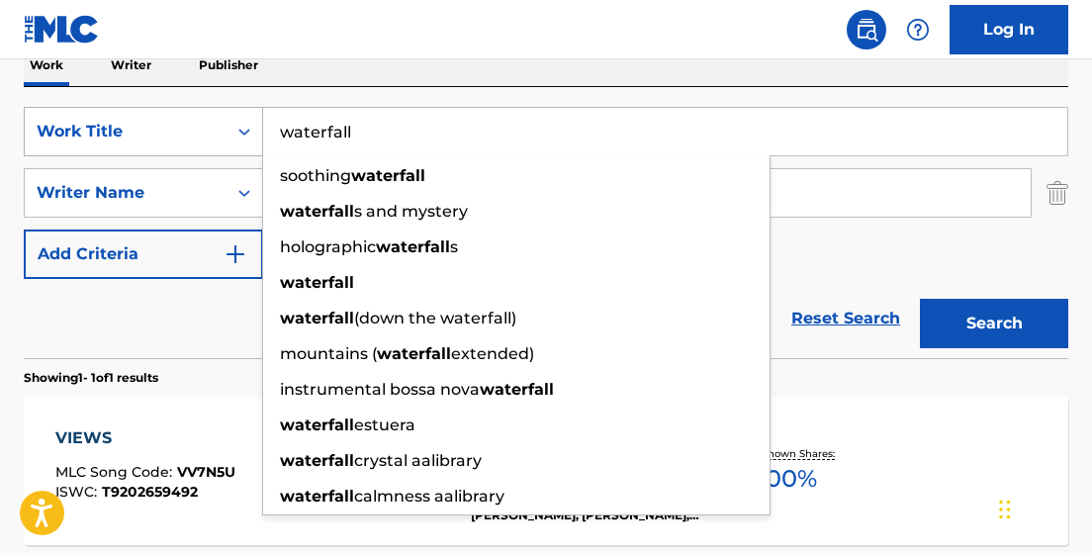
click at [920, 299] on button "Search" at bounding box center [994, 323] width 148 height 49
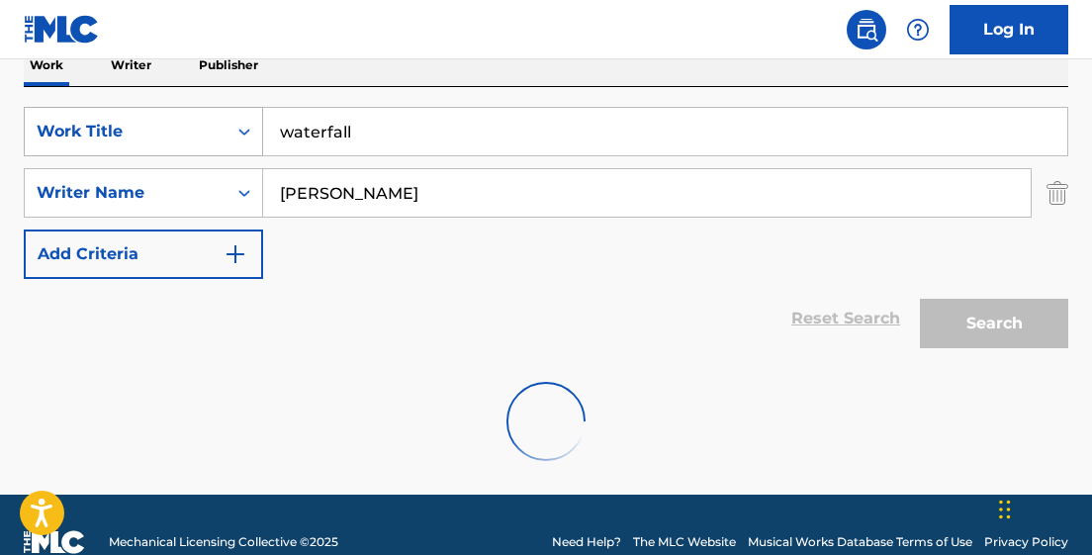
scroll to position [304, 0]
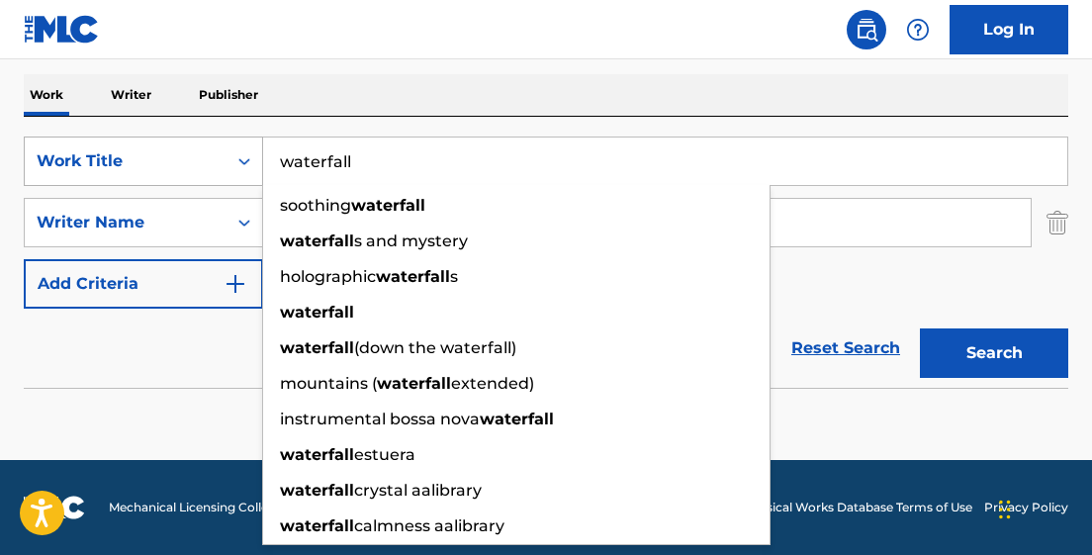
drag, startPoint x: 360, startPoint y: 165, endPoint x: 220, endPoint y: 162, distance: 140.5
click at [219, 165] on div "SearchWithCriteria1fdbe035-5994-49a4-9be7-029c9ff204b1 Work Title waterfall soo…" at bounding box center [546, 161] width 1045 height 49
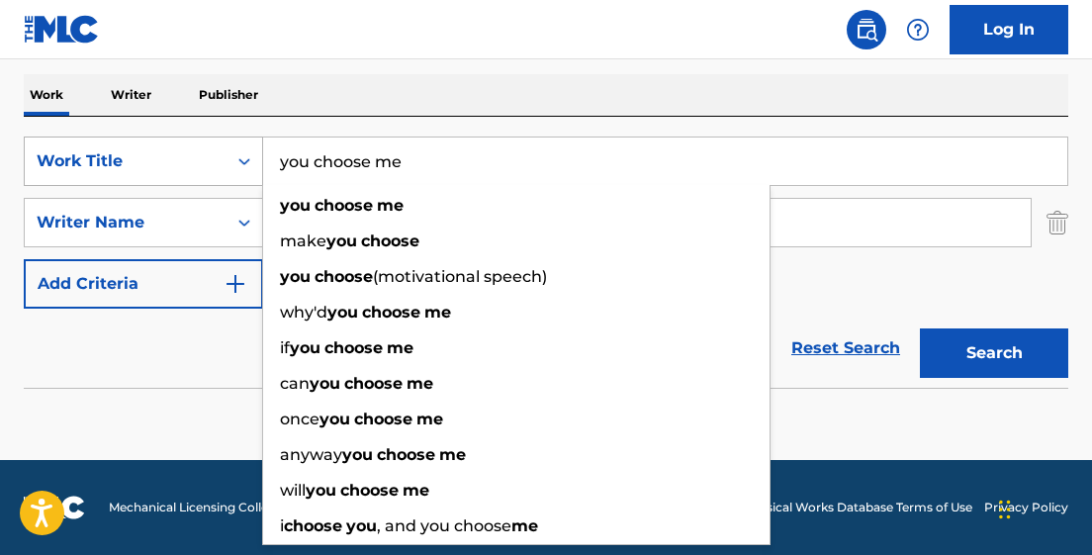
click at [920, 328] on button "Search" at bounding box center [994, 352] width 148 height 49
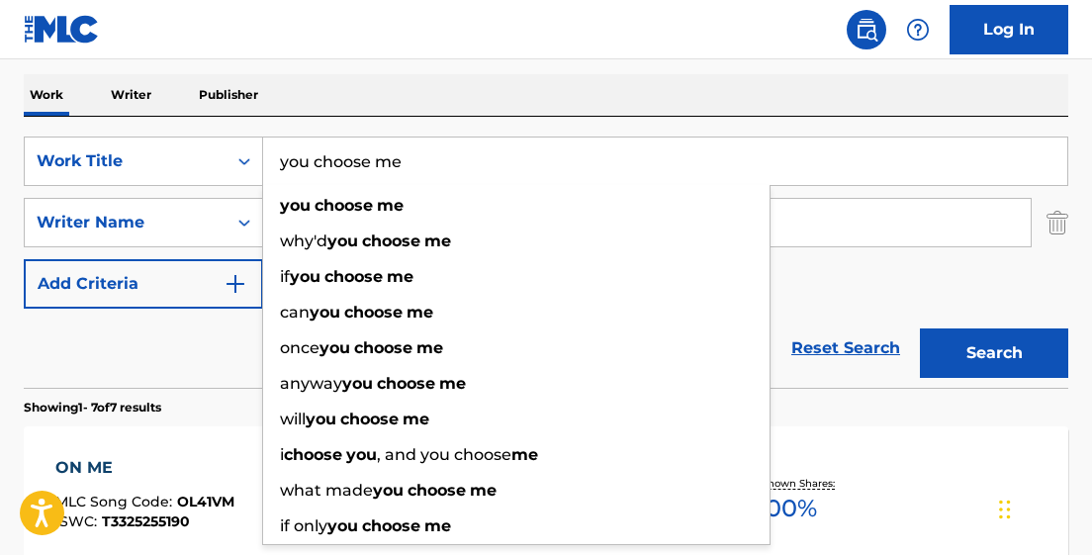
click at [341, 162] on input "you choose me" at bounding box center [665, 161] width 804 height 47
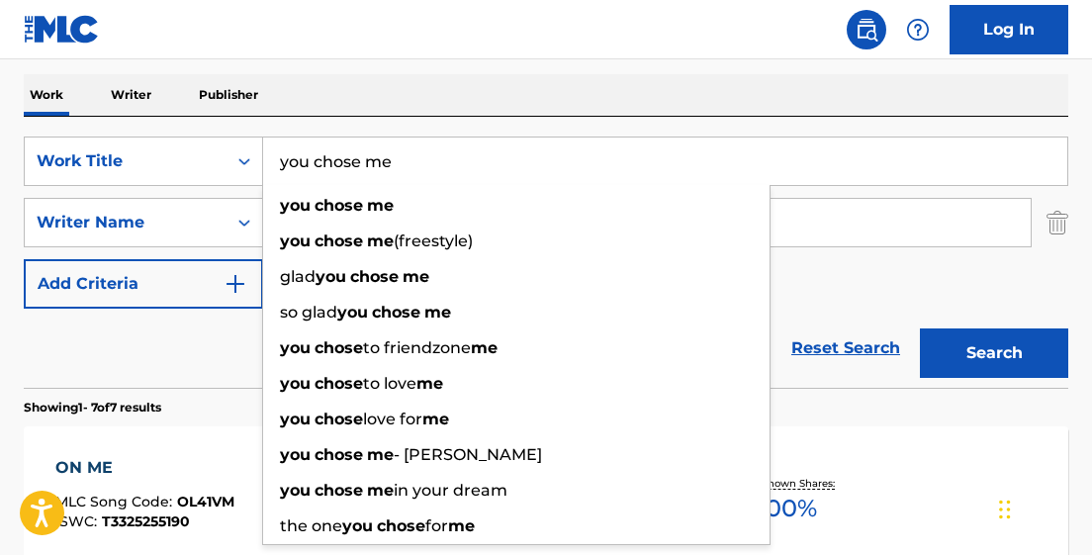
type input "you chose me"
click at [920, 328] on button "Search" at bounding box center [994, 352] width 148 height 49
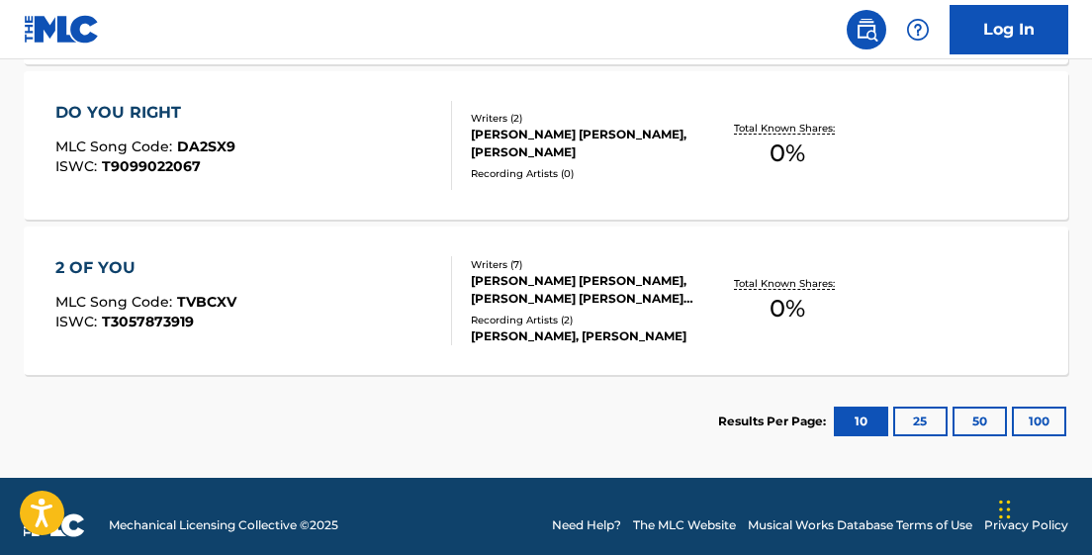
scroll to position [1453, 0]
